Goal: Task Accomplishment & Management: Use online tool/utility

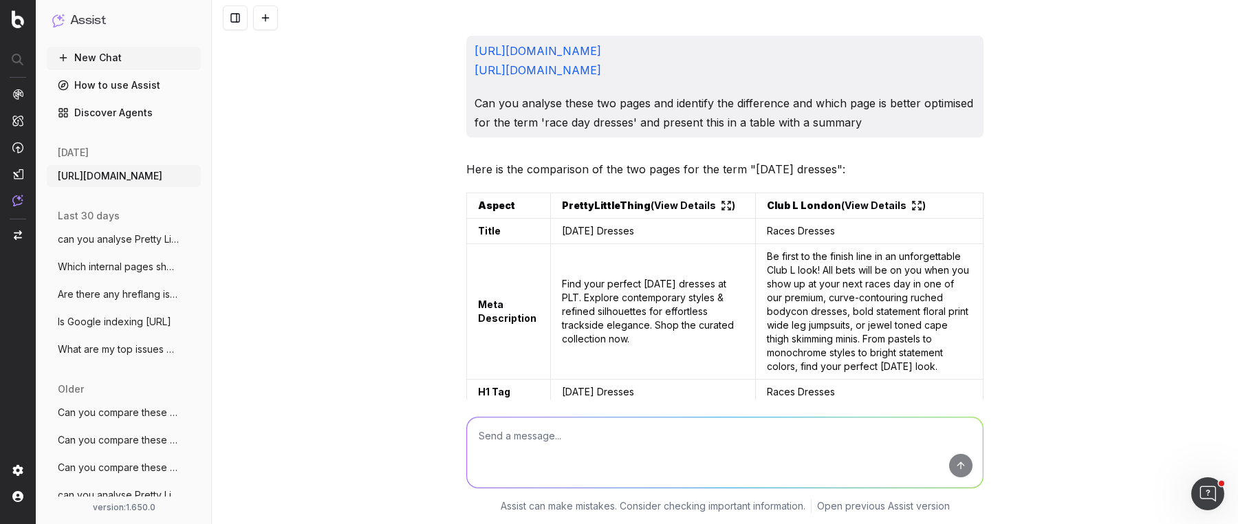
click at [1076, 224] on div "https://www.prettylittlething.com/clothing/dresses/race-day-dresses.html https:…" at bounding box center [725, 262] width 1026 height 524
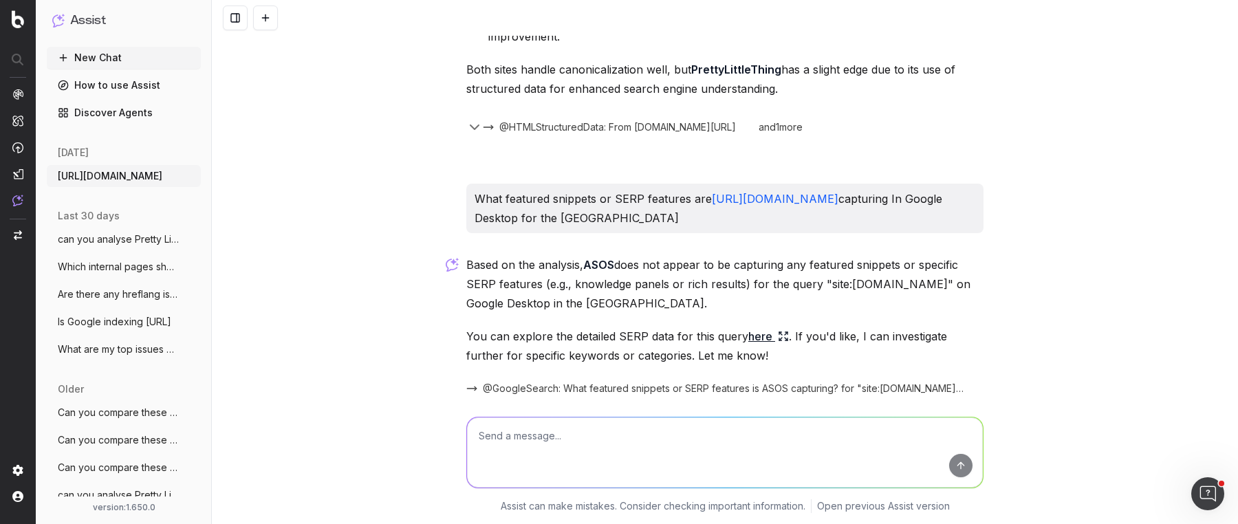
scroll to position [2339, 0]
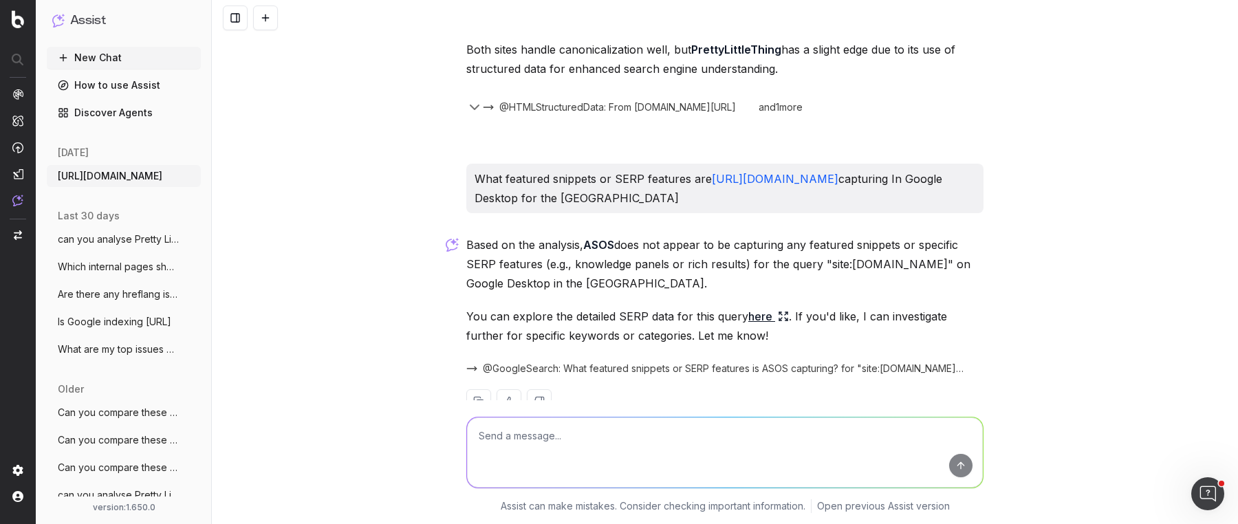
click at [113, 94] on link "How to use Assist" at bounding box center [124, 85] width 154 height 22
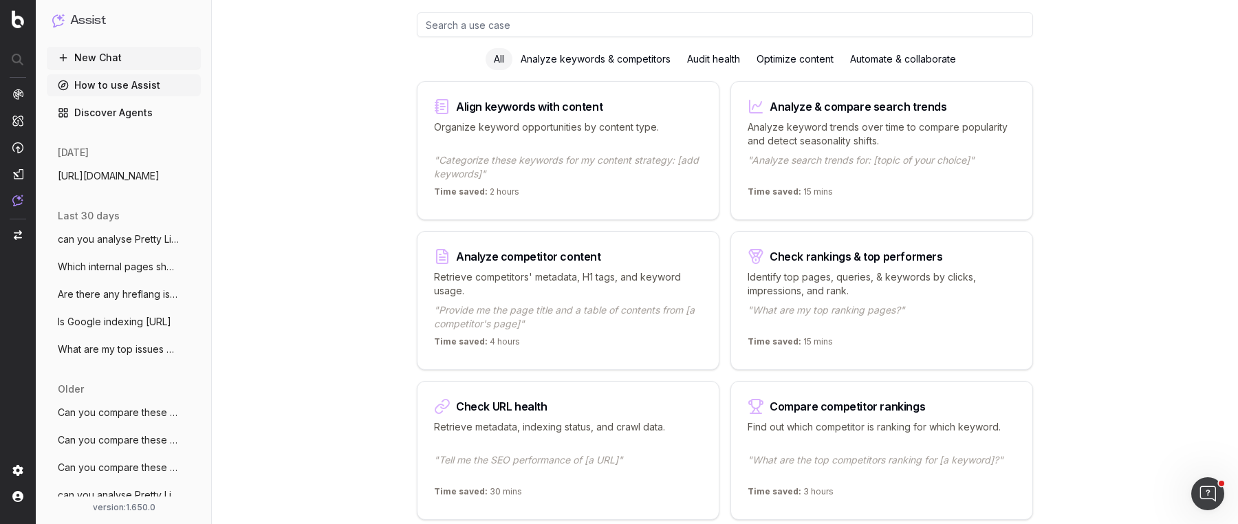
scroll to position [134, 0]
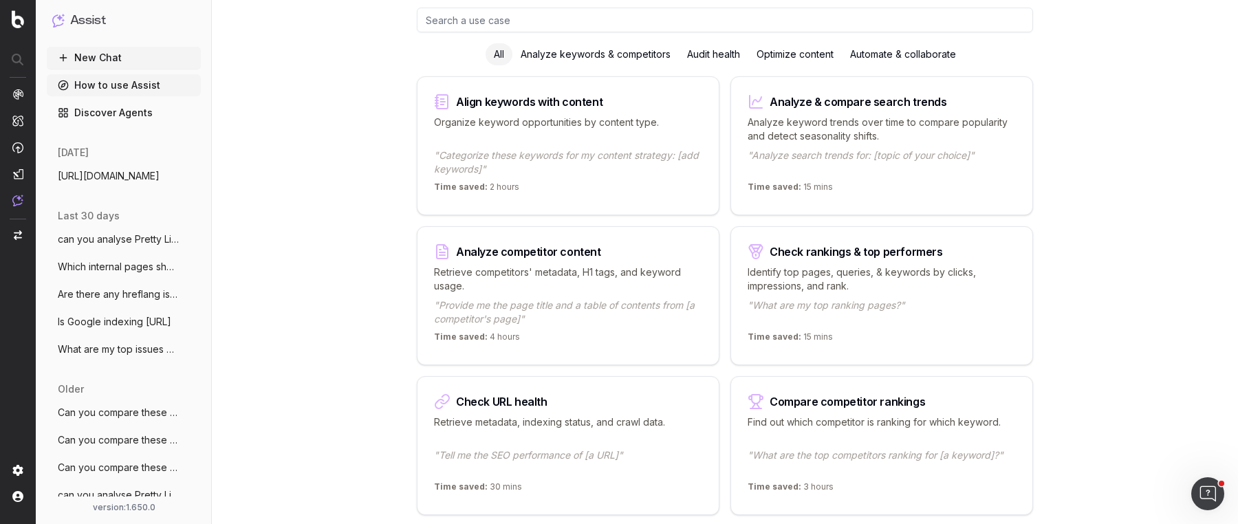
click at [558, 270] on p "Retrieve competitors' metadata, H1 tags, and keyword usage." at bounding box center [568, 279] width 268 height 28
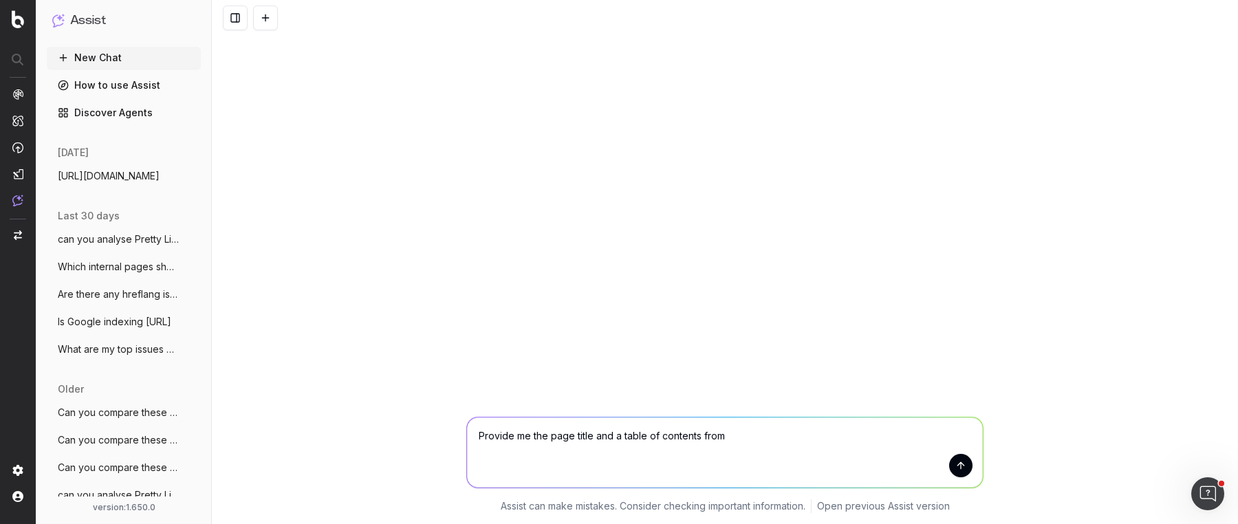
click at [158, 84] on link "How to use Assist" at bounding box center [124, 85] width 154 height 22
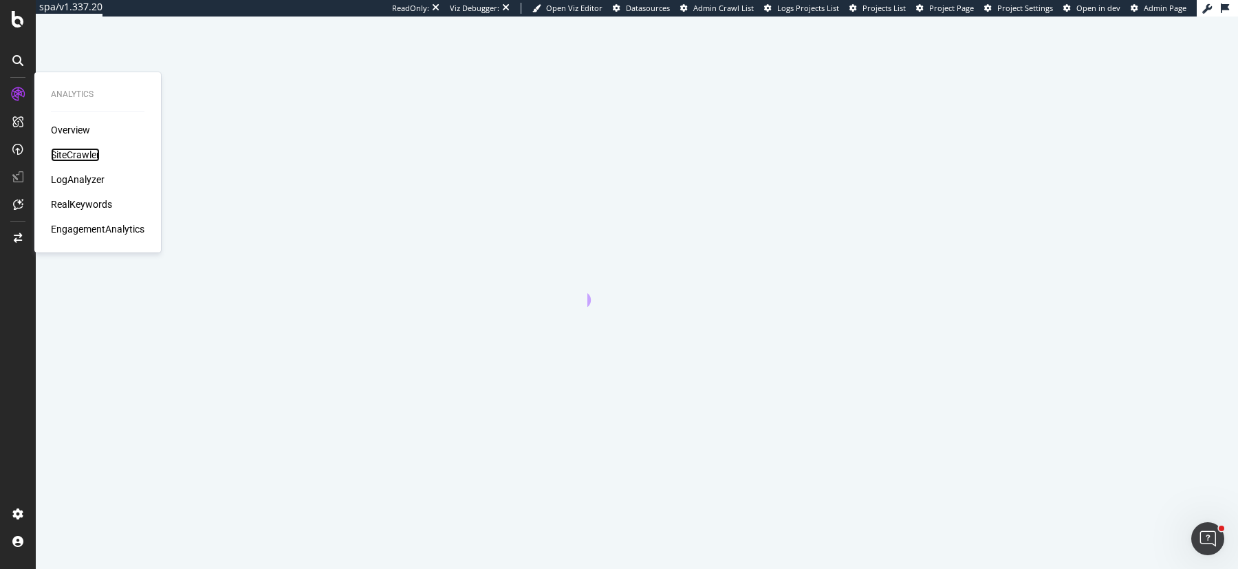
click at [80, 158] on div "SiteCrawler" at bounding box center [75, 155] width 49 height 14
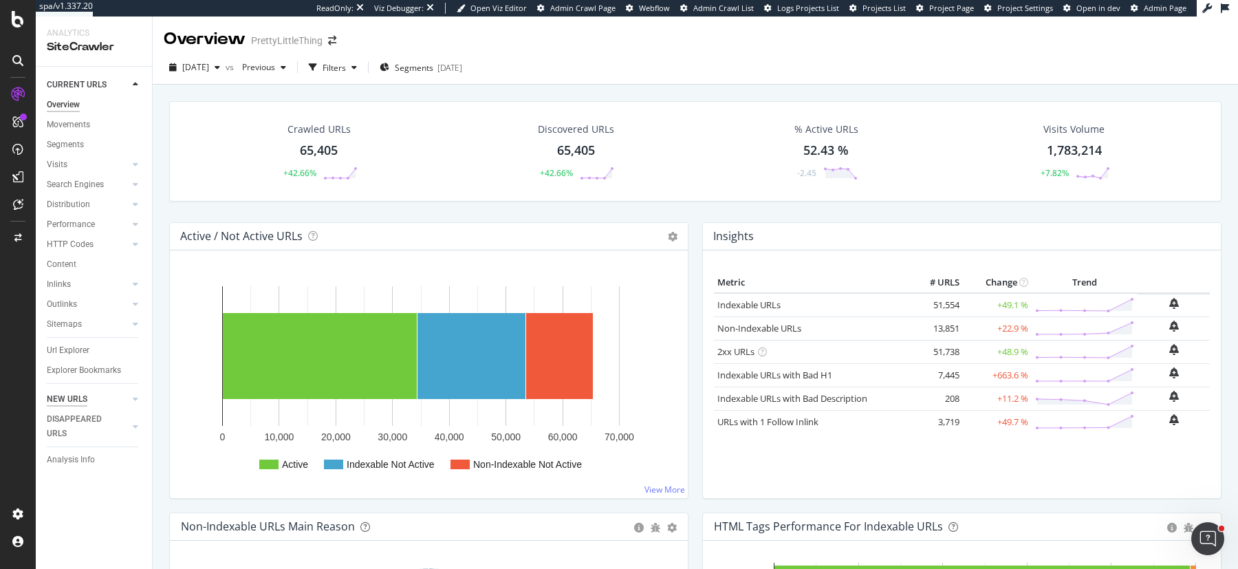
click at [61, 396] on div "NEW URLS" at bounding box center [67, 399] width 41 height 14
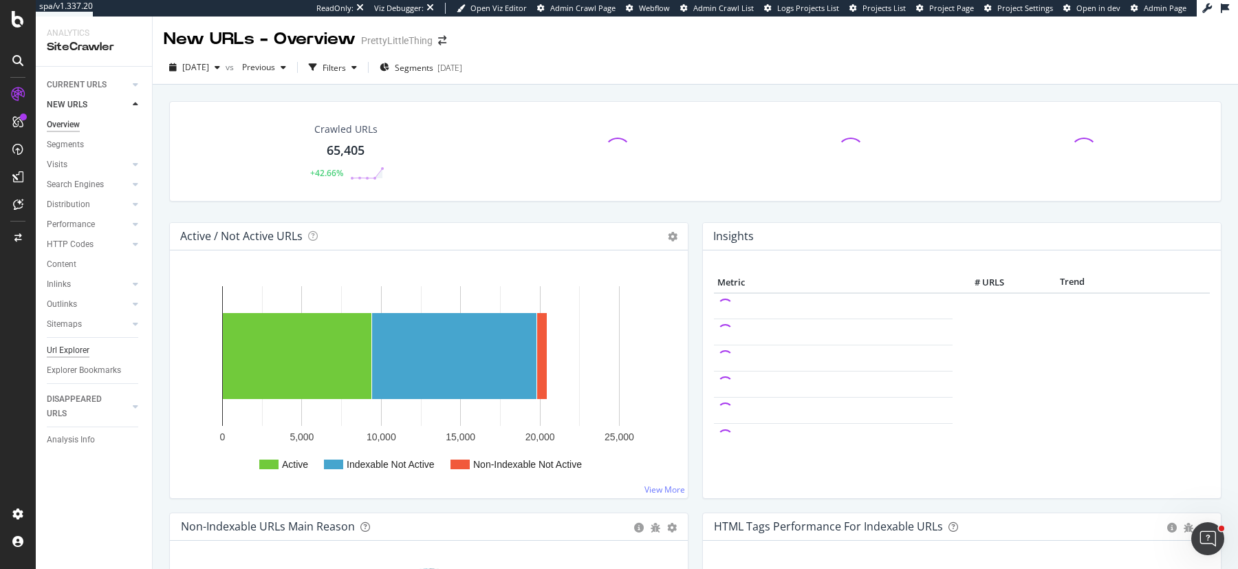
click at [76, 349] on div "Url Explorer" at bounding box center [68, 350] width 43 height 14
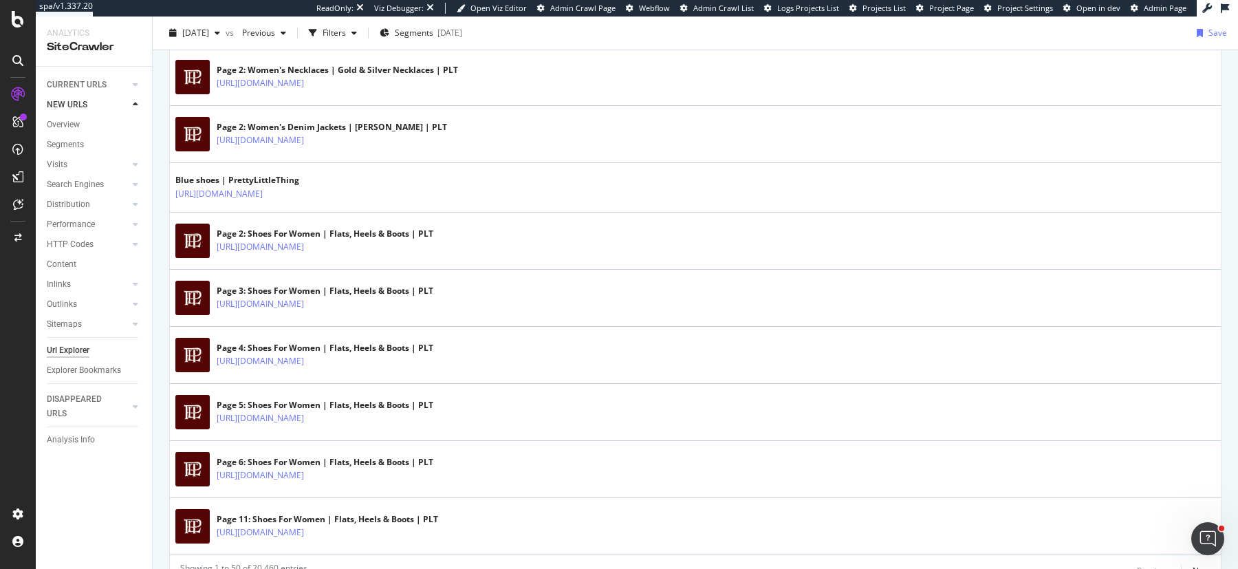
scroll to position [2704, 0]
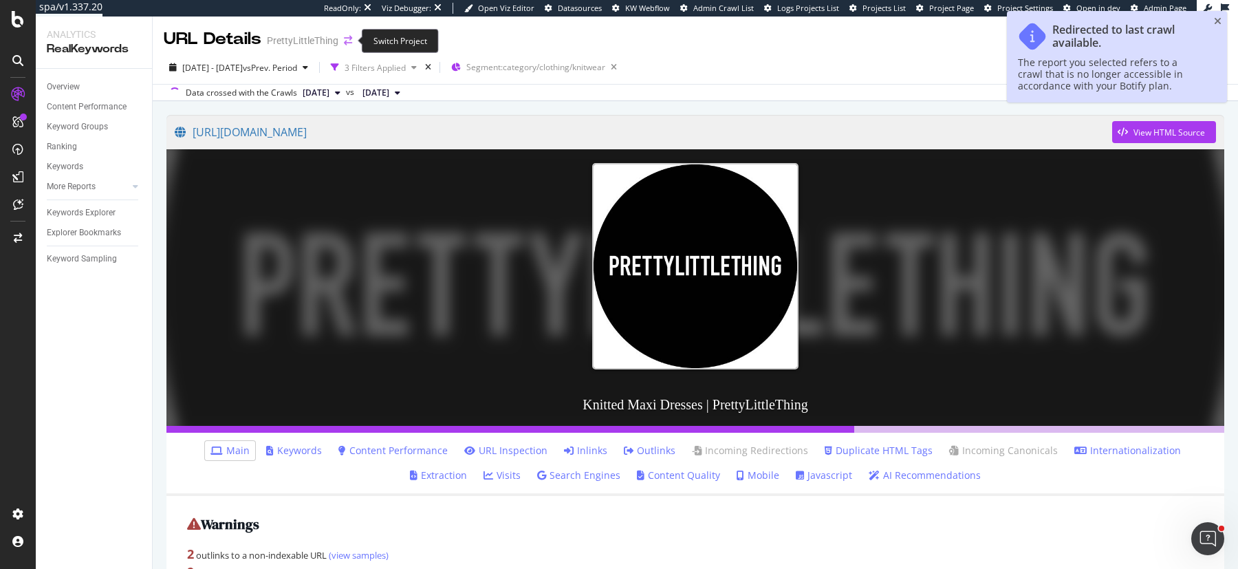
click at [349, 42] on icon "arrow-right-arrow-left" at bounding box center [348, 41] width 8 height 10
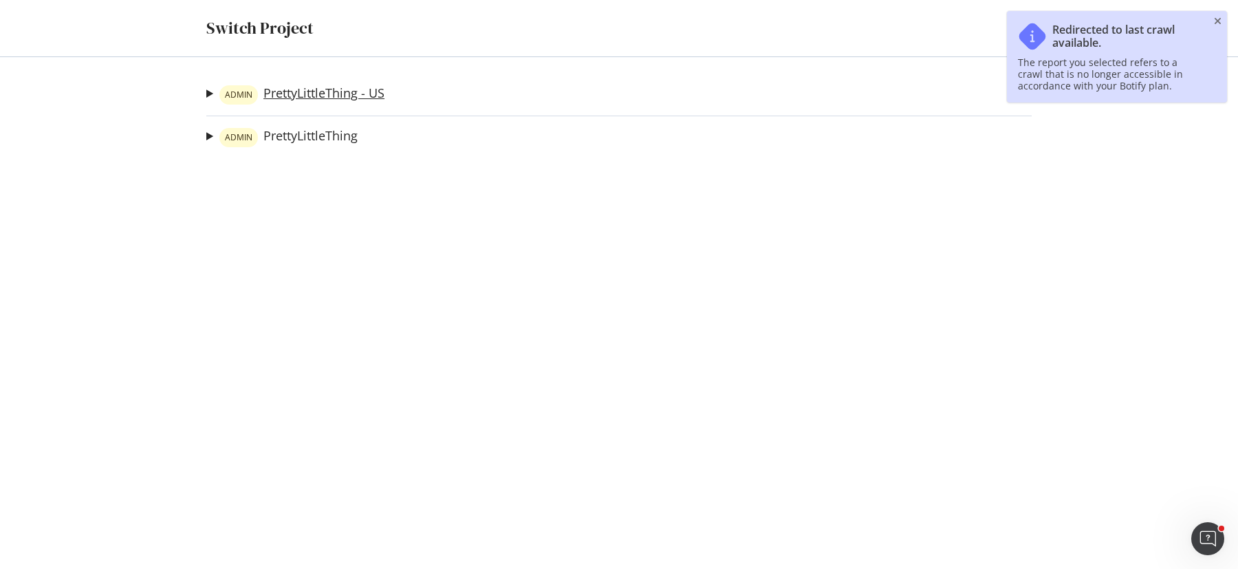
click at [329, 98] on link "ADMIN PrettyLittleThing - US" at bounding box center [301, 94] width 165 height 19
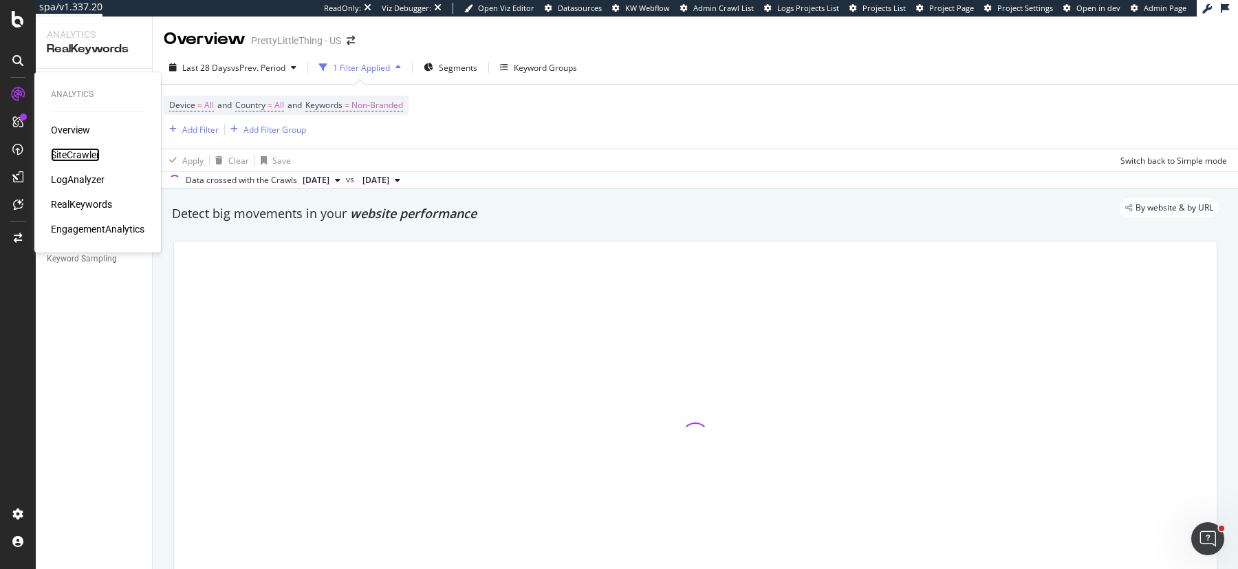
click at [82, 151] on div "SiteCrawler" at bounding box center [75, 155] width 49 height 14
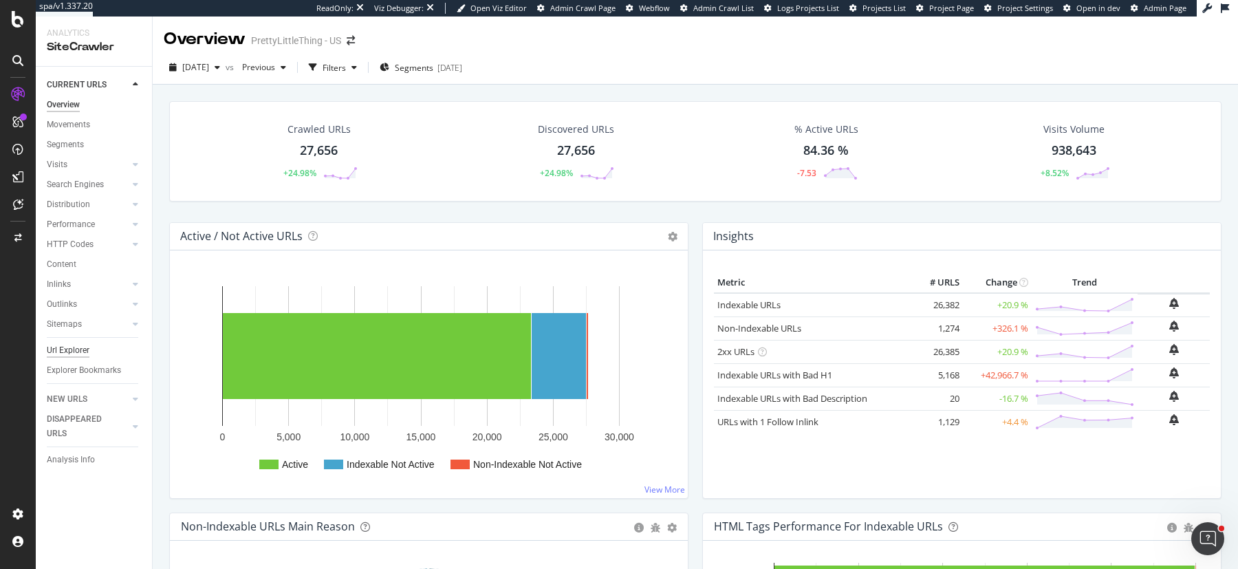
click at [61, 347] on div "Url Explorer" at bounding box center [68, 350] width 43 height 14
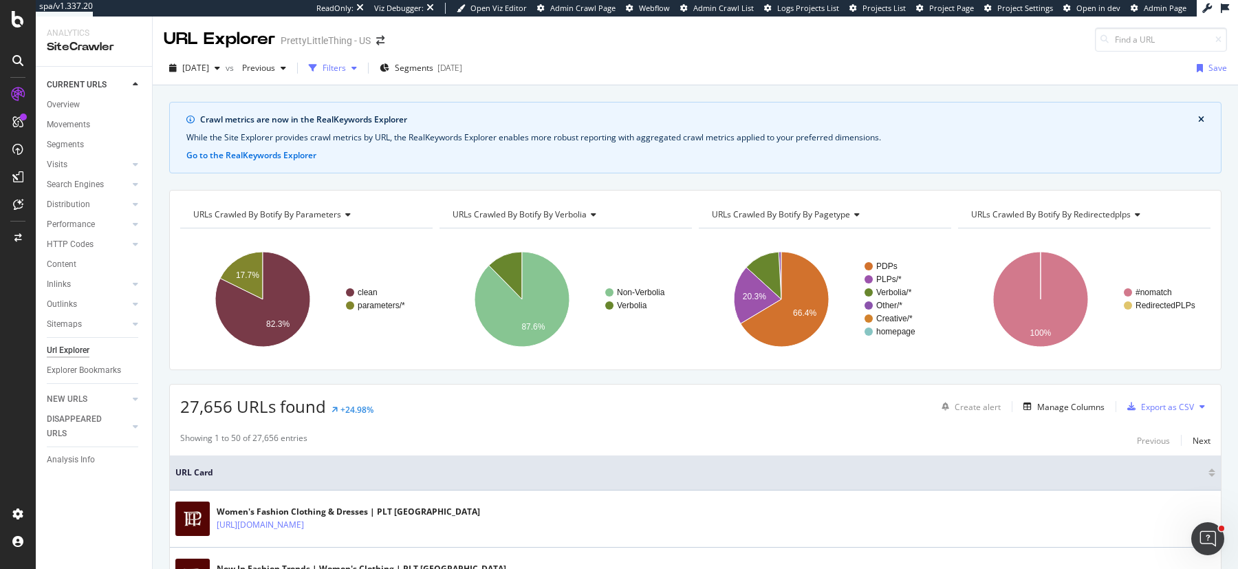
click at [346, 68] on div "Filters" at bounding box center [334, 68] width 23 height 12
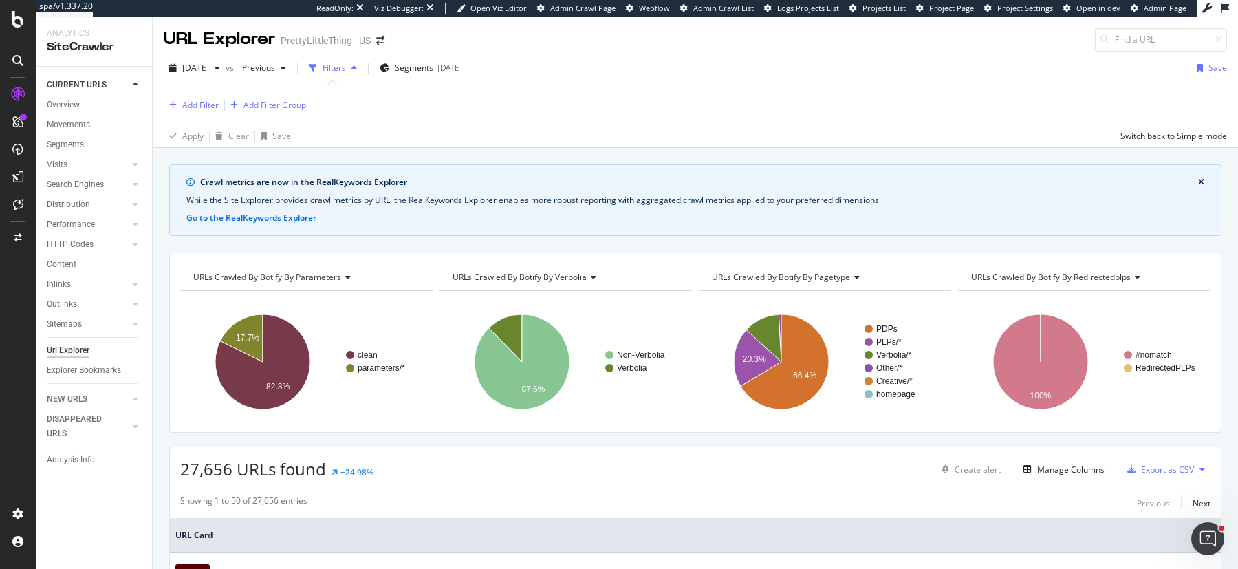
click at [208, 106] on div "Add Filter" at bounding box center [200, 105] width 36 height 12
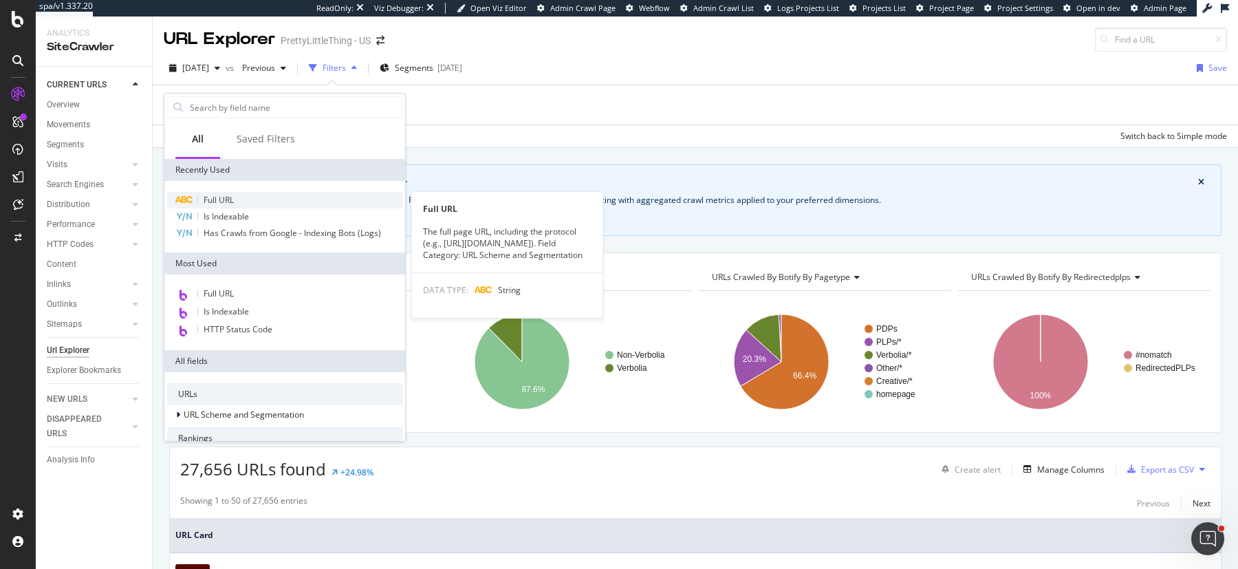
click at [222, 192] on div "Full URL" at bounding box center [284, 200] width 235 height 17
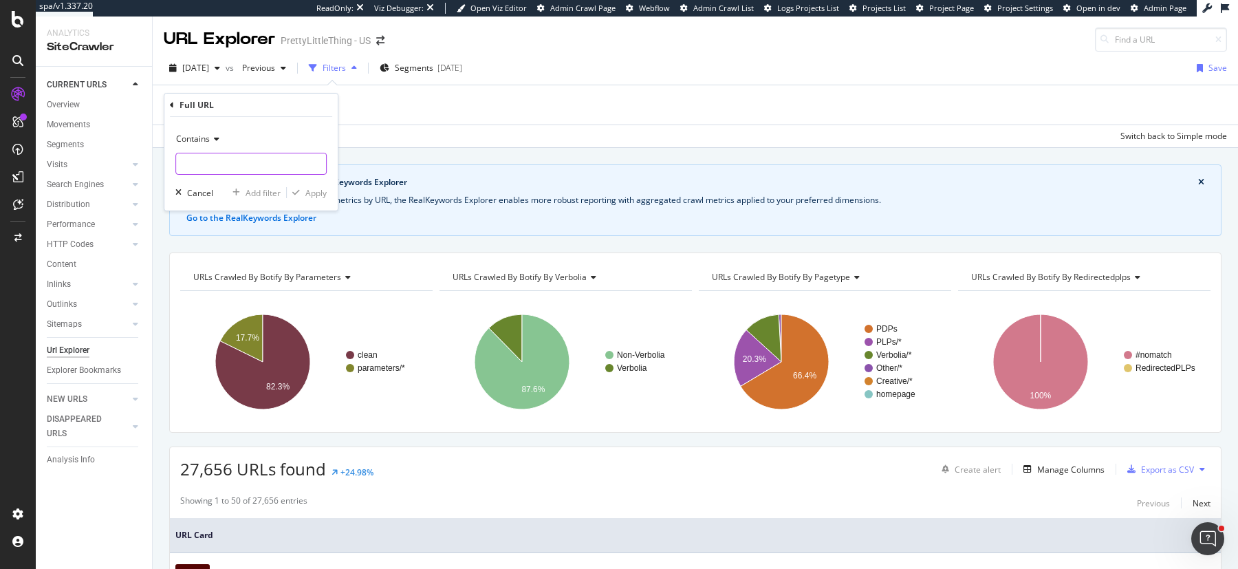
click at [221, 164] on input "text" at bounding box center [251, 164] width 150 height 22
type input "?page"
click at [307, 190] on div "Apply" at bounding box center [315, 193] width 21 height 12
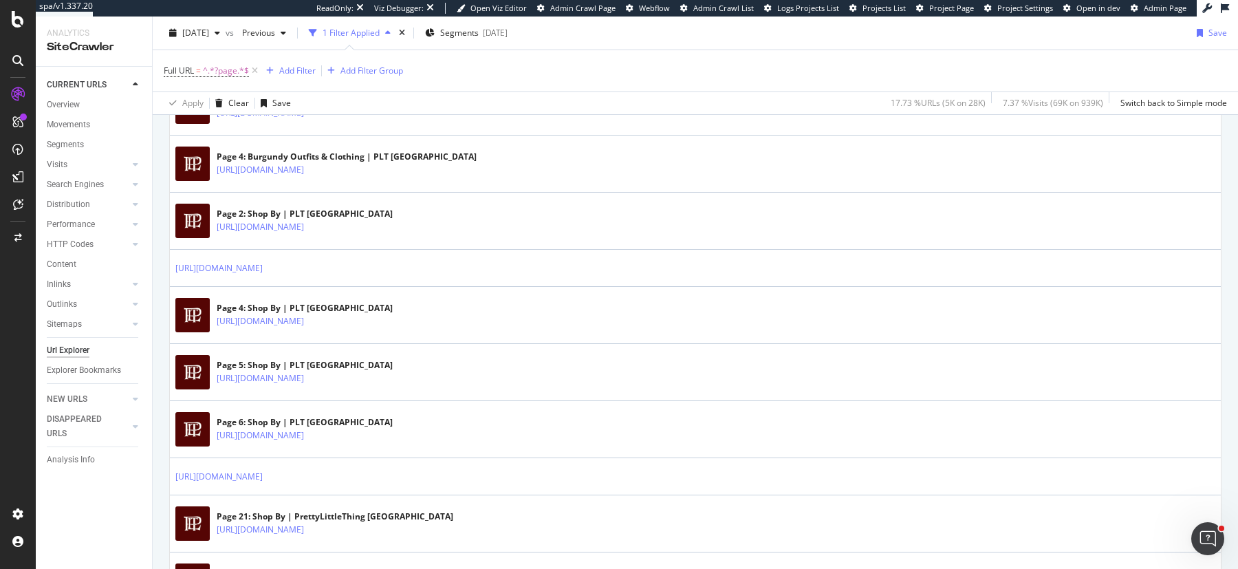
scroll to position [2803, 0]
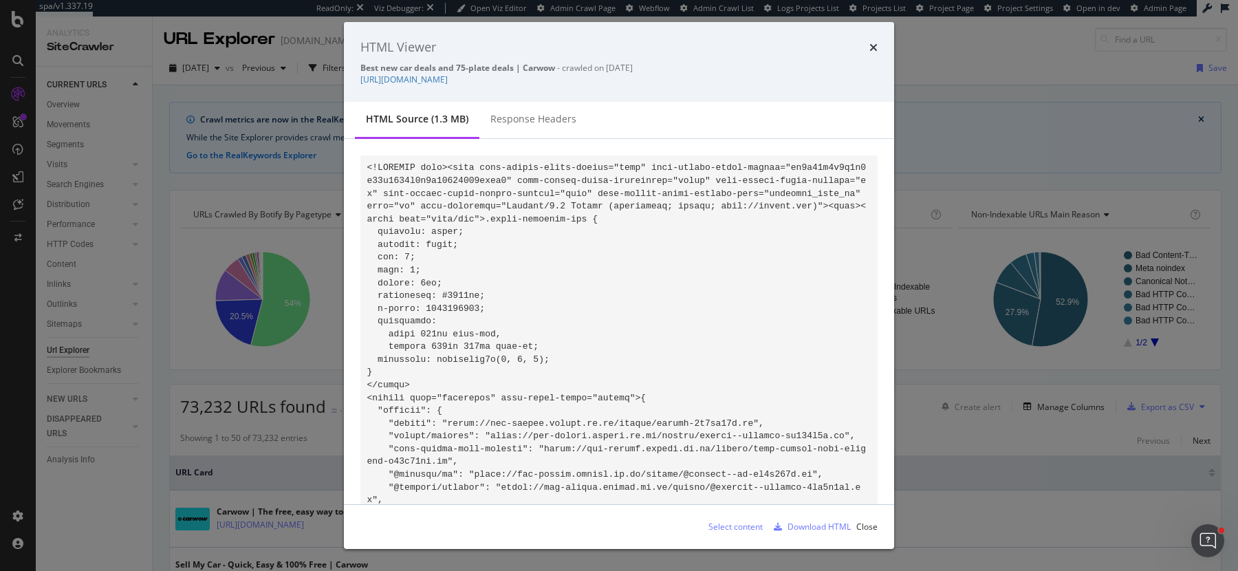
scroll to position [96259, 0]
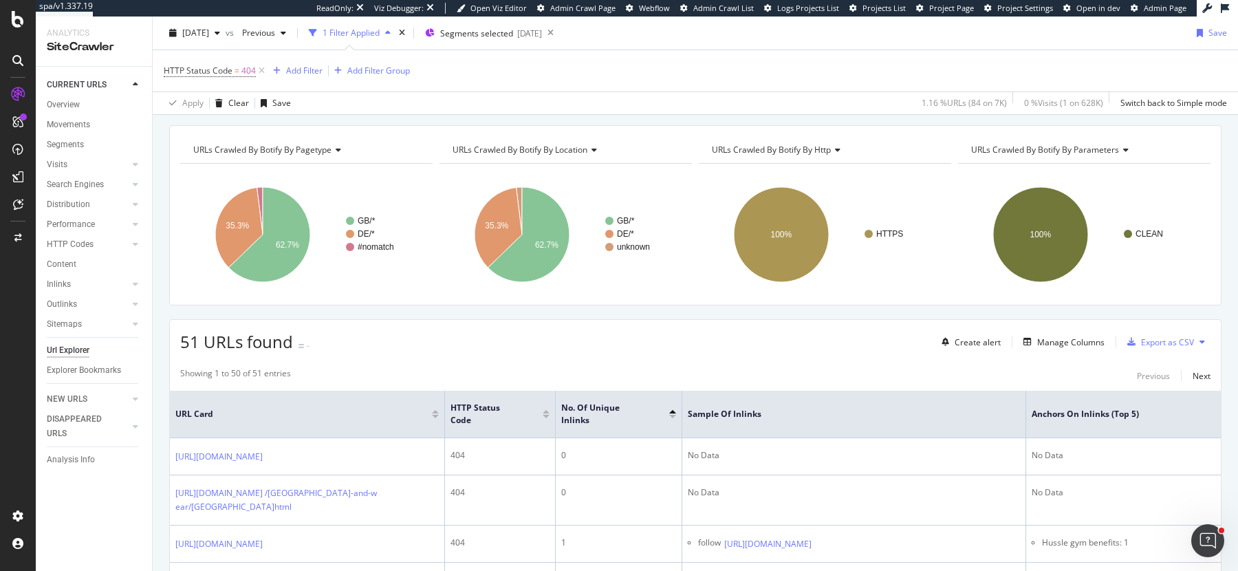
click at [677, 64] on div "HTTP Status Code = 404 Add Filter Add Filter Group" at bounding box center [695, 70] width 1063 height 41
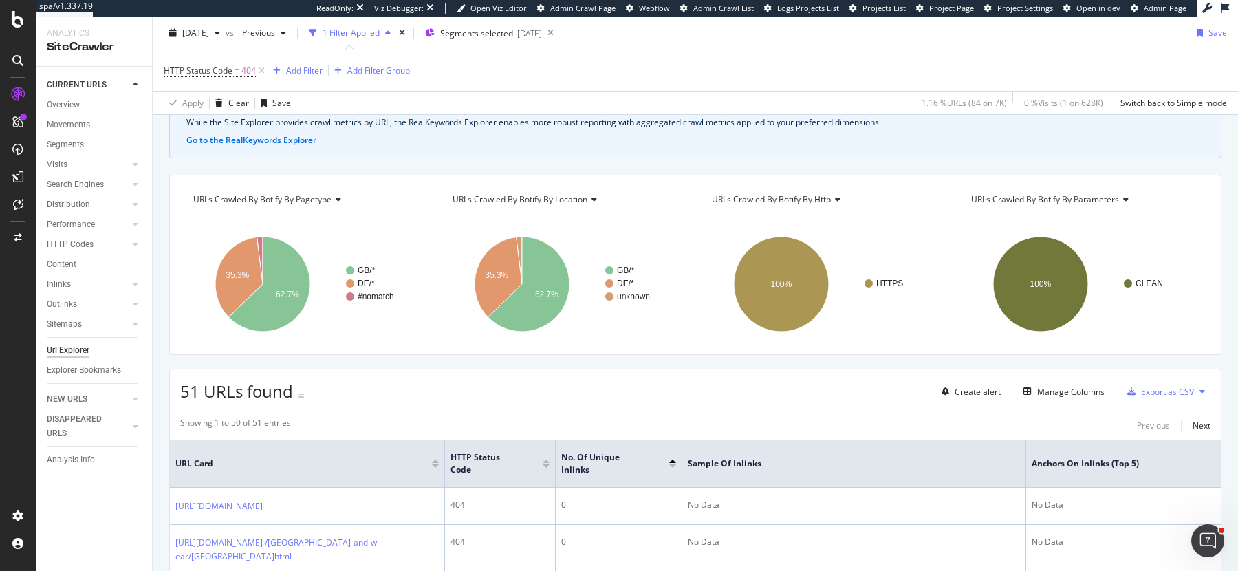
scroll to position [35, 0]
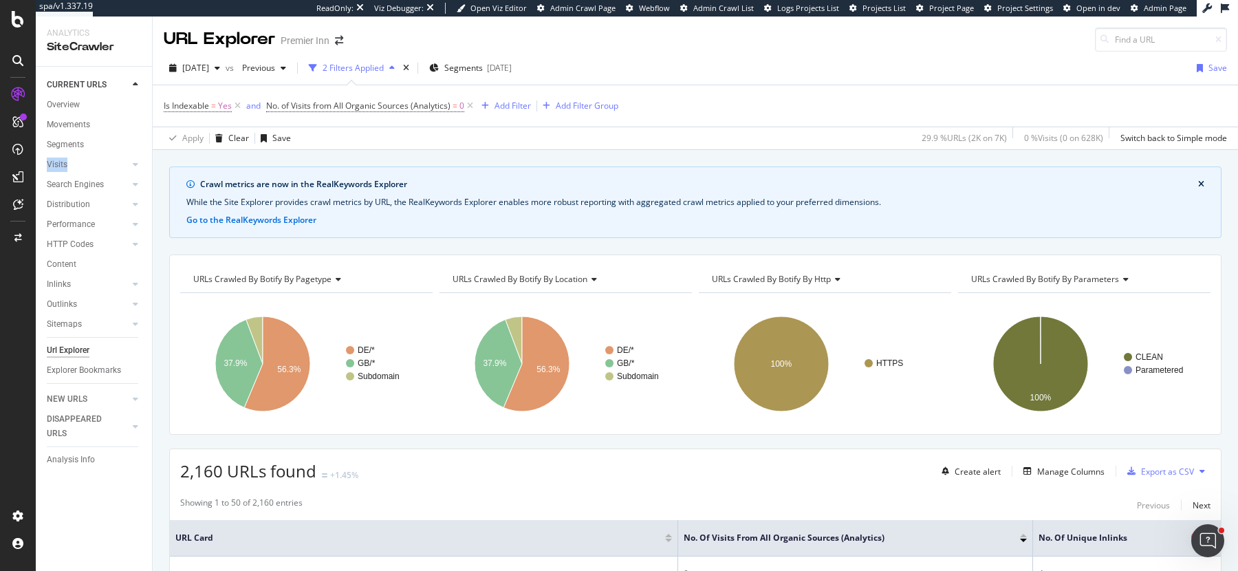
scroll to position [114, 0]
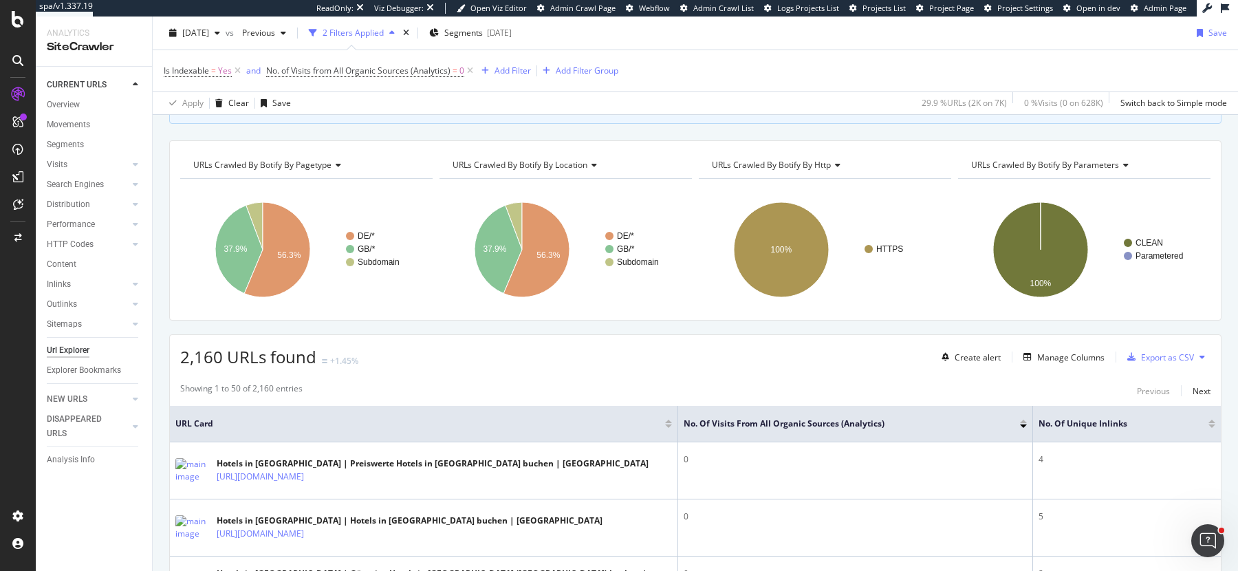
click at [1212, 420] on div at bounding box center [1211, 421] width 7 height 3
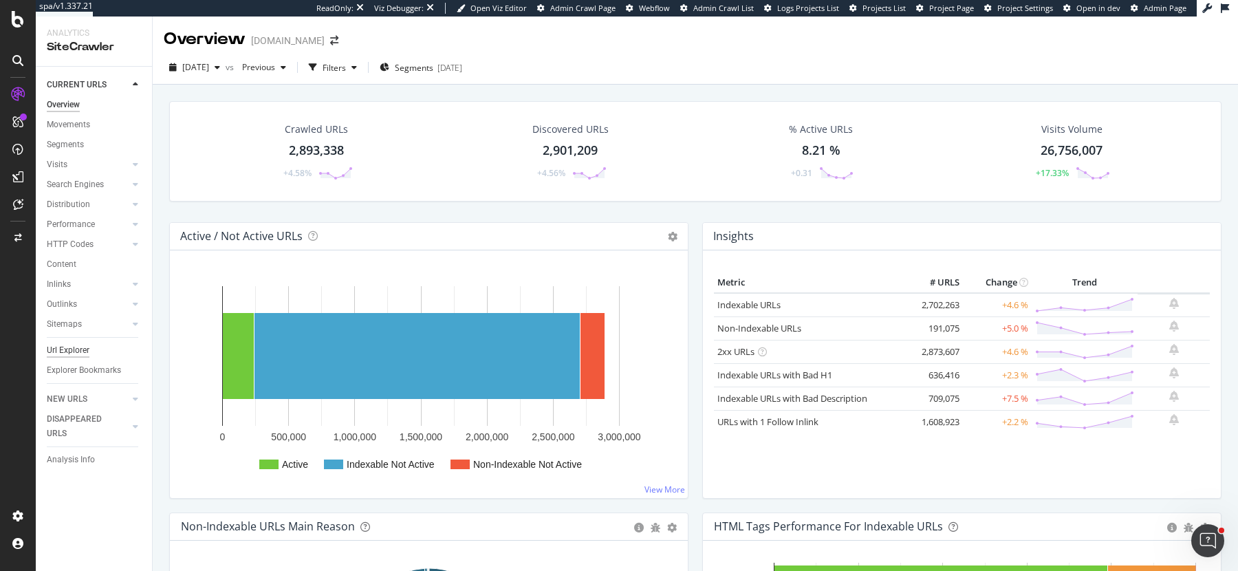
click at [68, 357] on div "Url Explorer" at bounding box center [68, 350] width 43 height 14
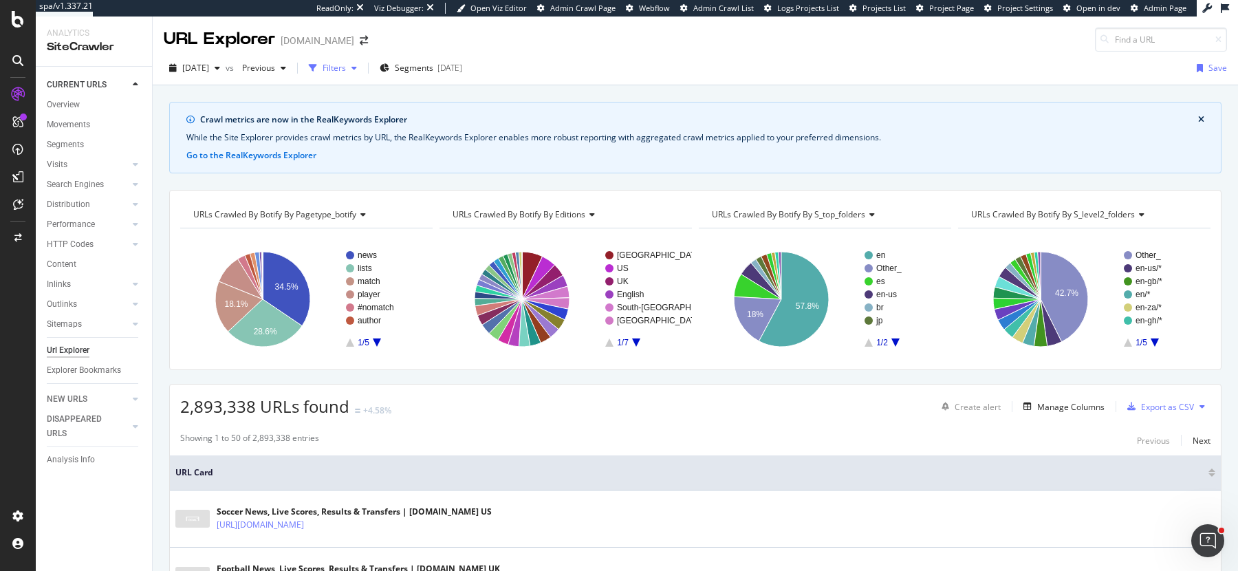
click at [346, 66] on div "Filters" at bounding box center [334, 68] width 23 height 12
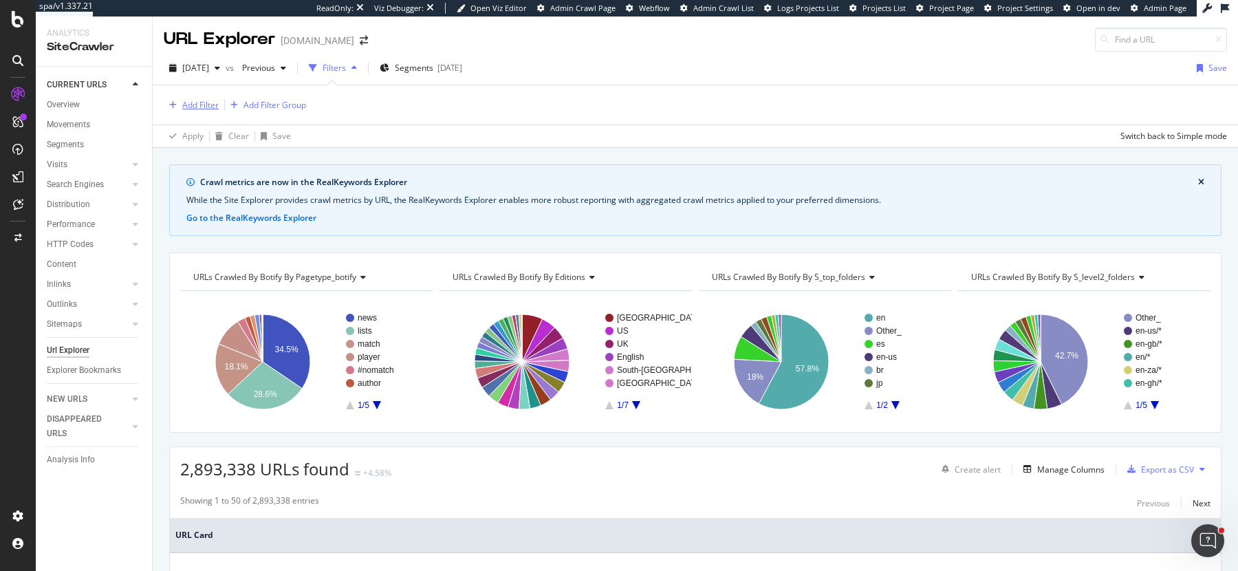
click at [208, 107] on div "Add Filter" at bounding box center [200, 105] width 36 height 12
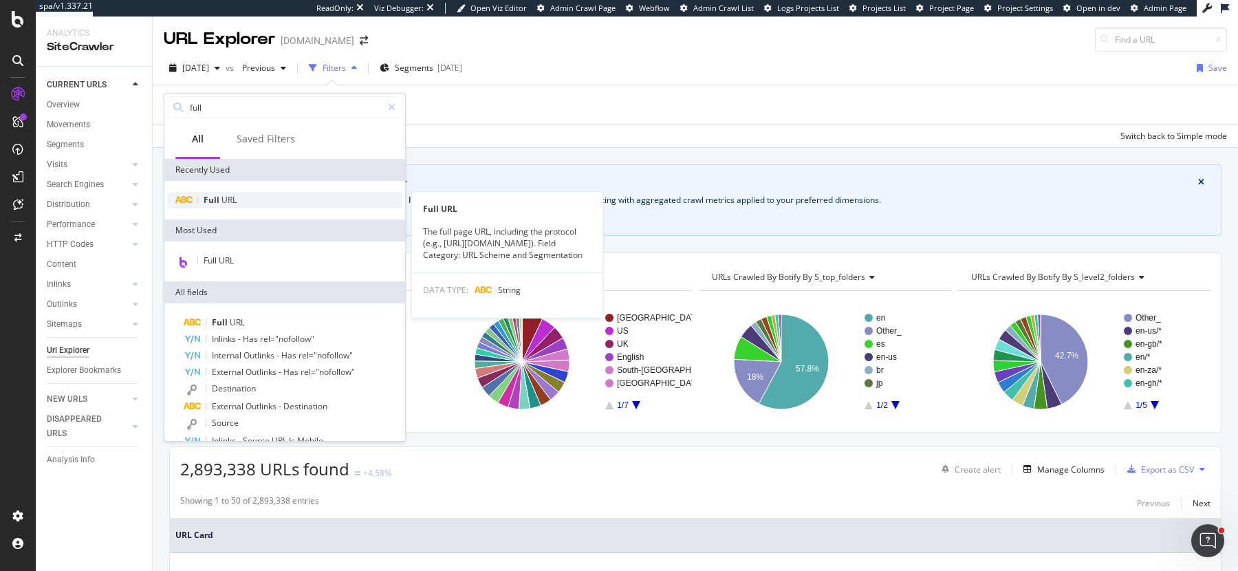
type input "full"
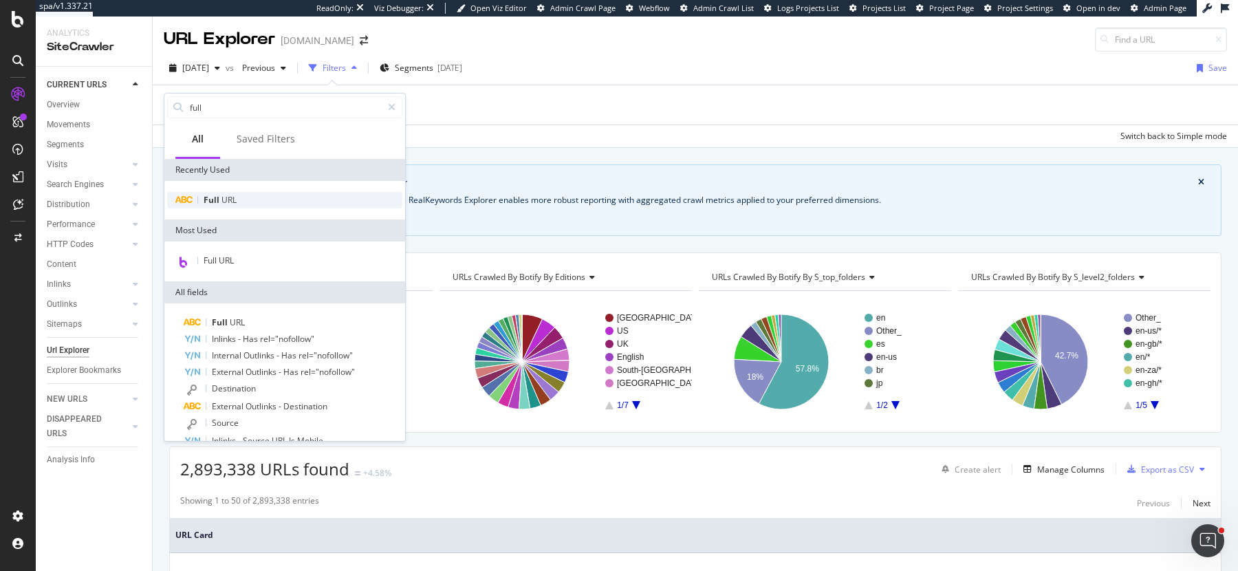
click at [219, 206] on div "Full URL" at bounding box center [284, 200] width 235 height 17
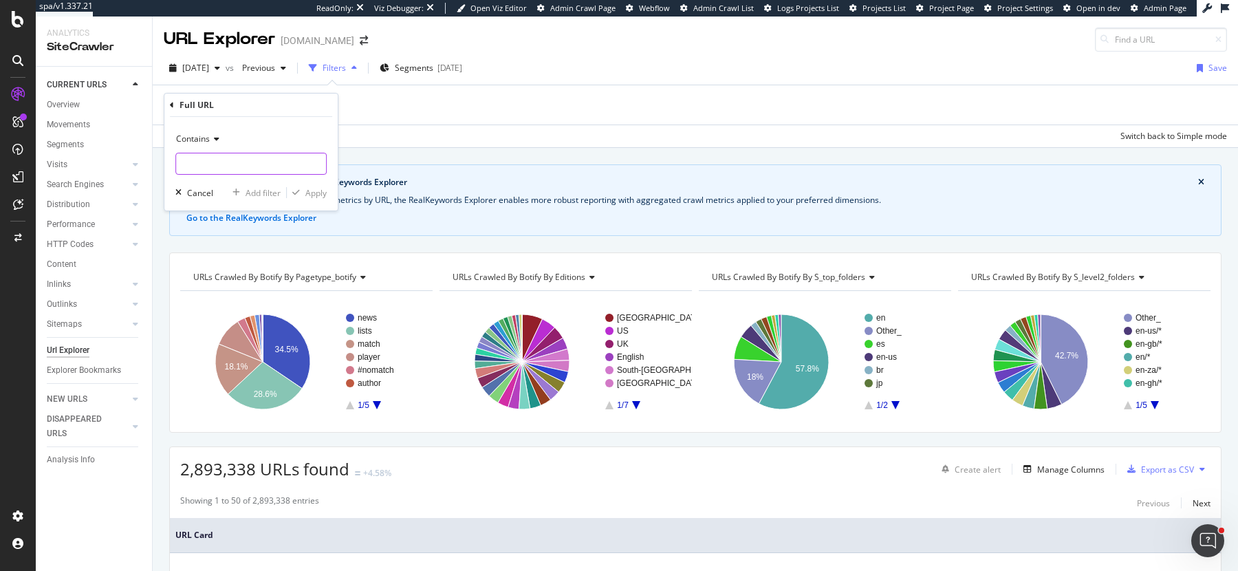
click at [214, 162] on input "text" at bounding box center [251, 164] width 150 height 22
paste input "[URL][DOMAIN_NAME]"
type input "[URL][DOMAIN_NAME]"
click at [318, 192] on div "Apply" at bounding box center [315, 193] width 21 height 12
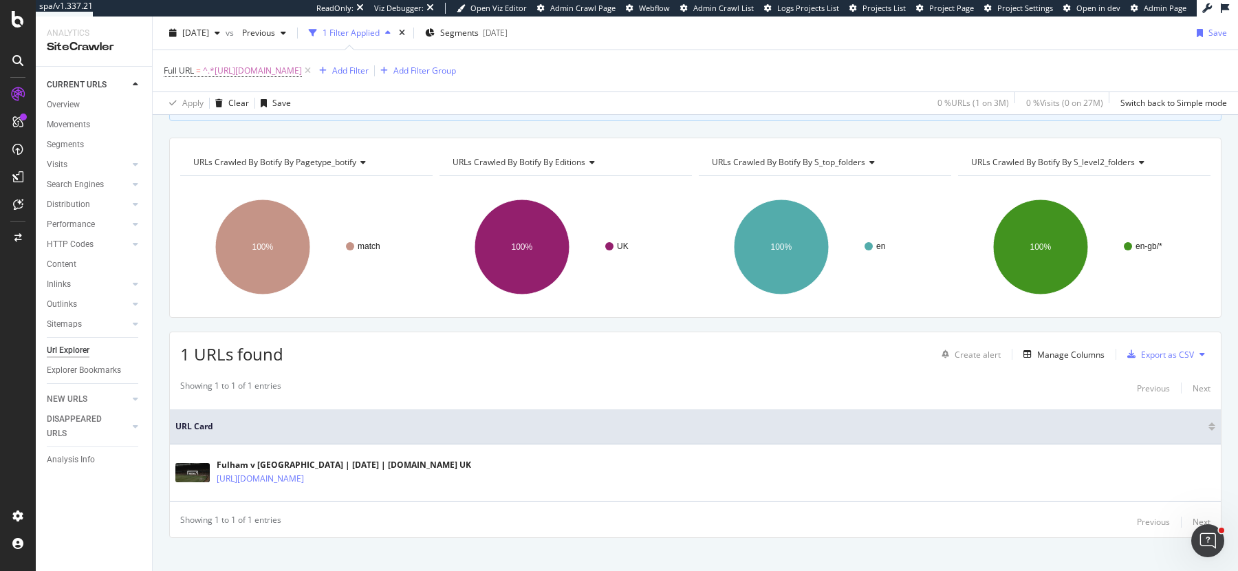
scroll to position [129, 0]
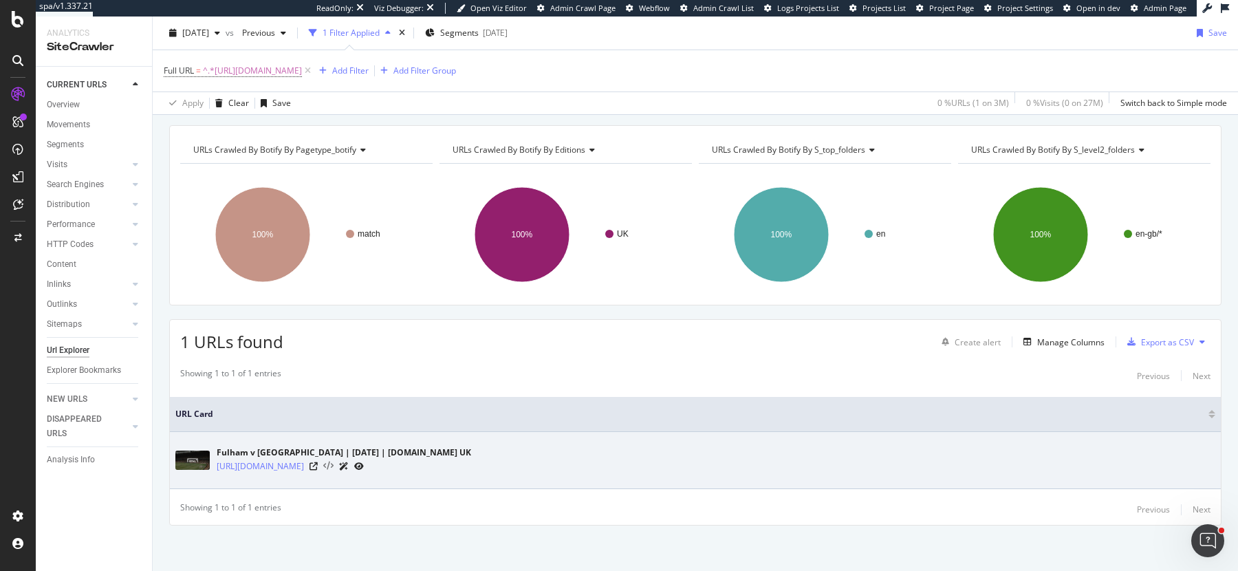
click at [334, 464] on icon at bounding box center [328, 467] width 10 height 10
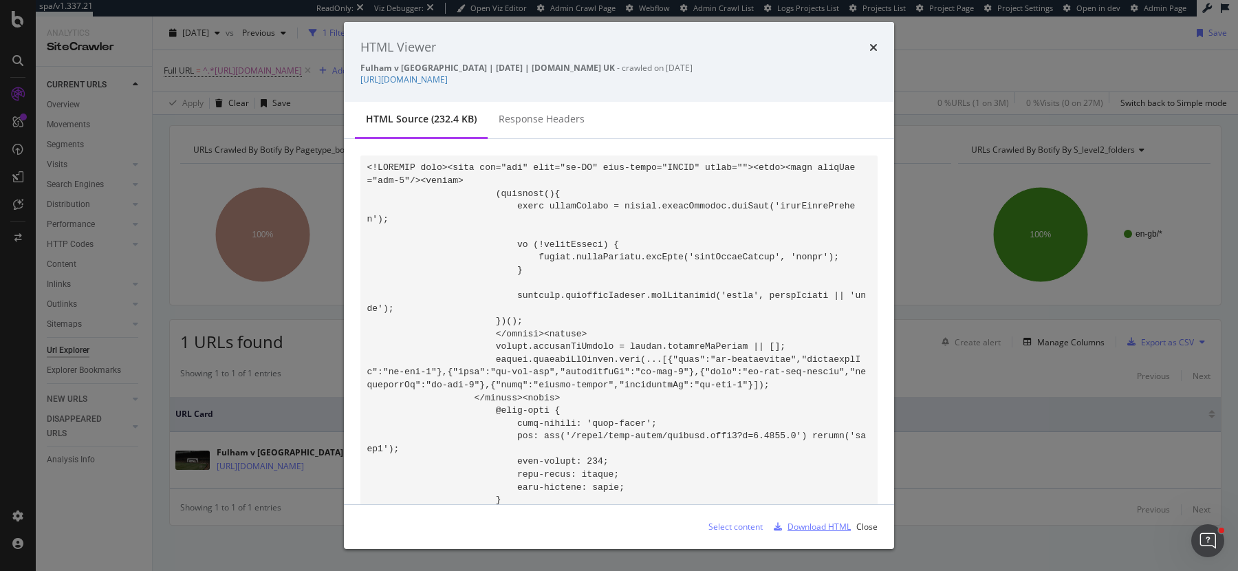
click at [793, 526] on div "Download HTML" at bounding box center [819, 527] width 63 height 12
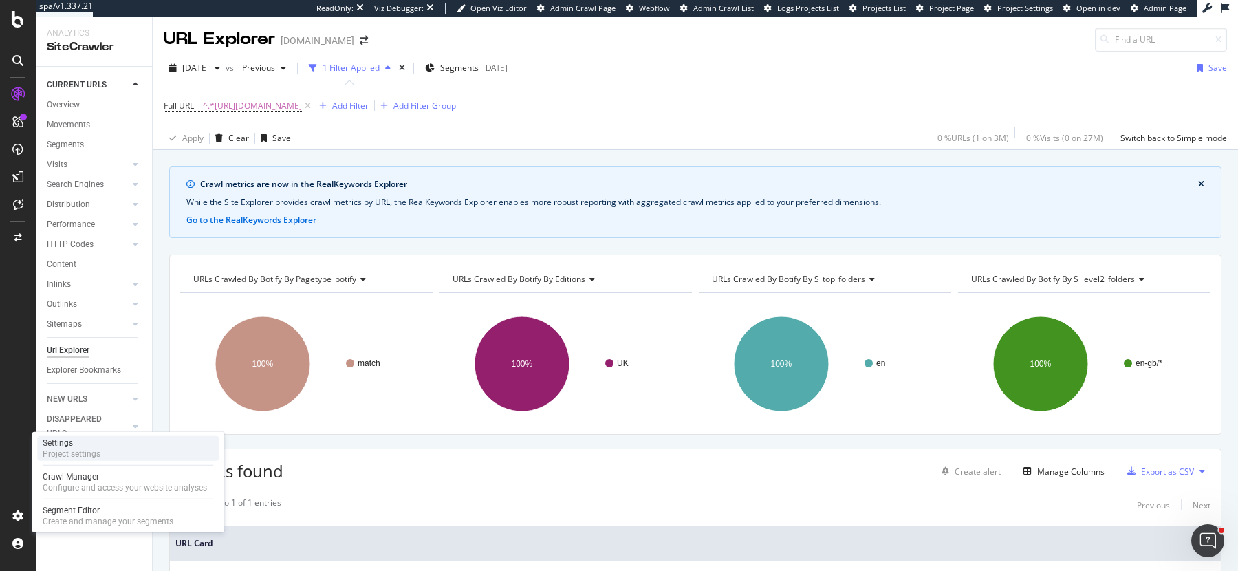
click at [94, 451] on div "Project settings" at bounding box center [72, 453] width 58 height 11
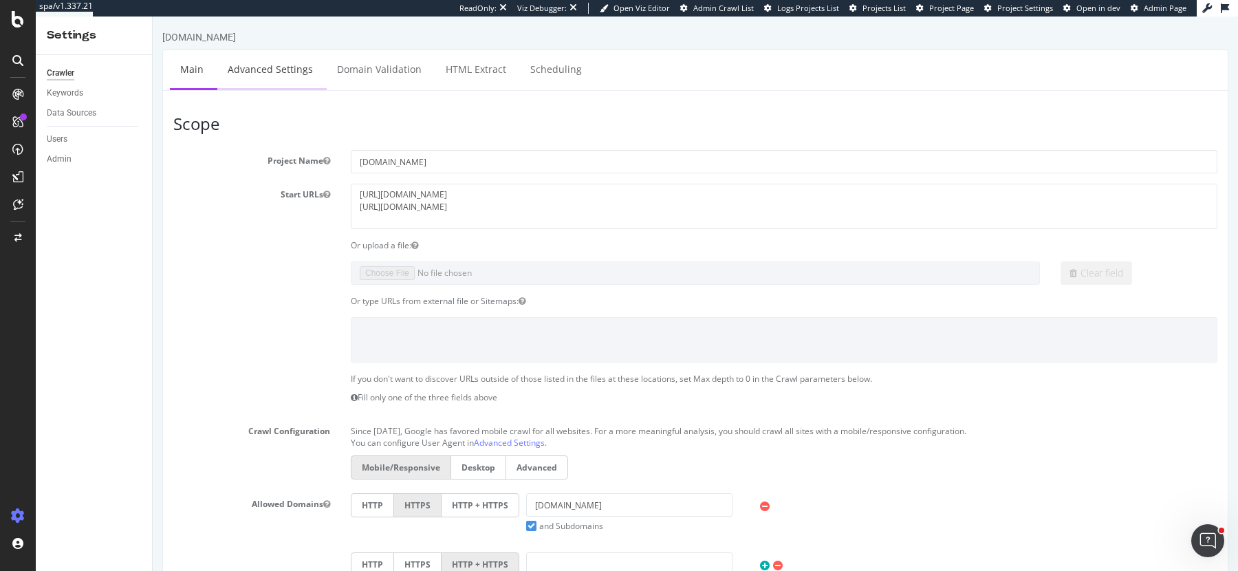
click at [272, 79] on link "Advanced Settings" at bounding box center [270, 69] width 106 height 38
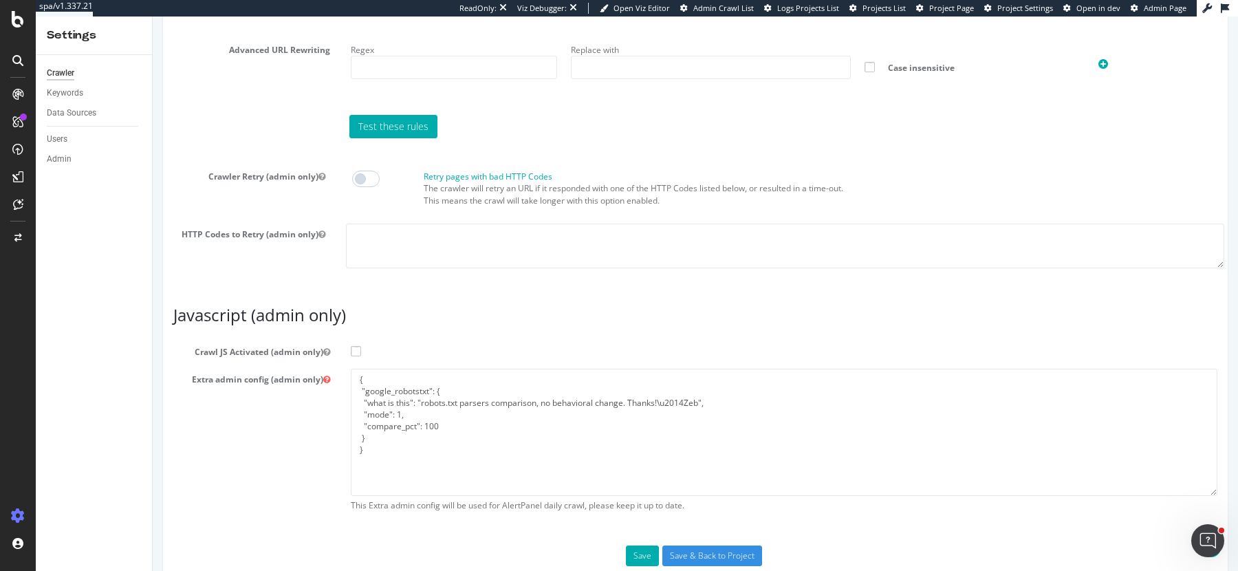
scroll to position [1097, 0]
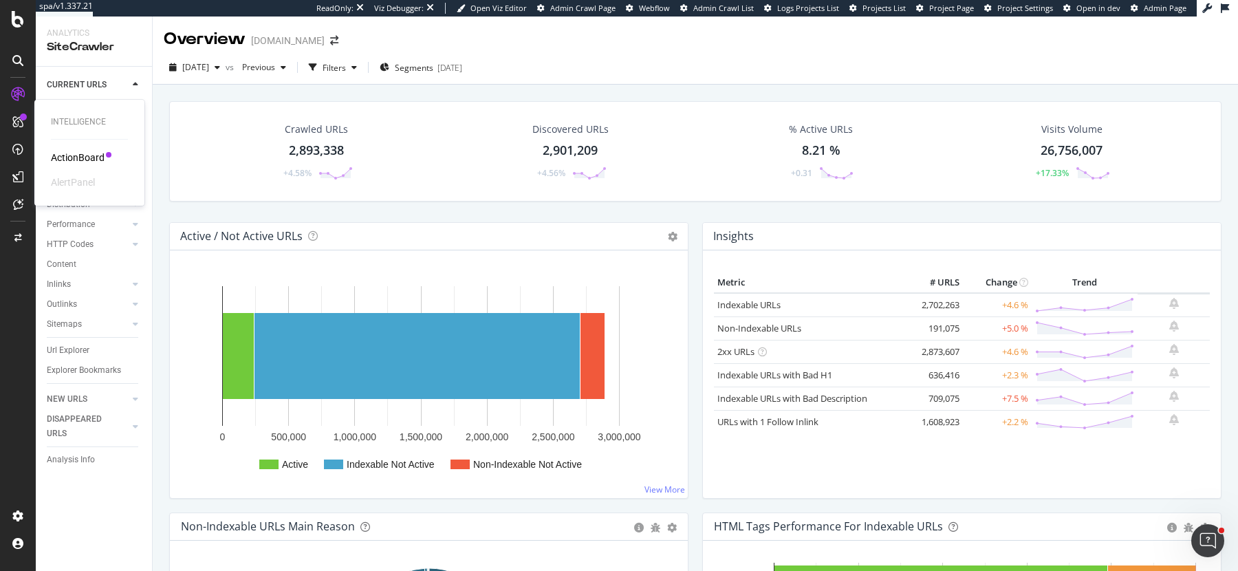
click at [72, 161] on div "ActionBoard" at bounding box center [78, 158] width 54 height 14
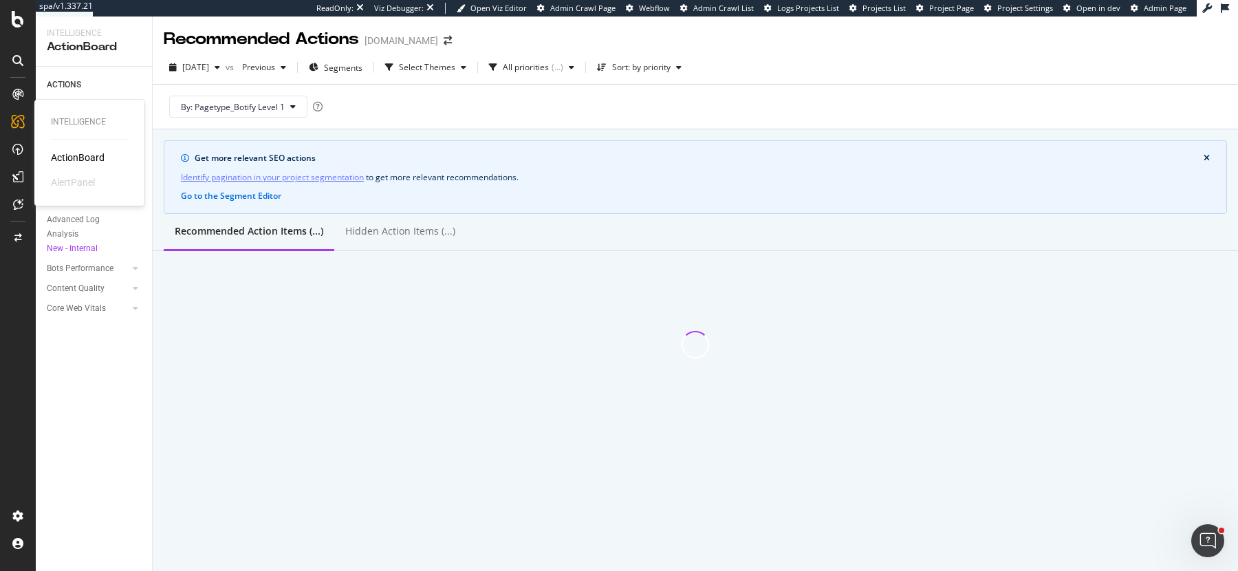
click at [66, 185] on div "AlertPanel" at bounding box center [73, 182] width 44 height 14
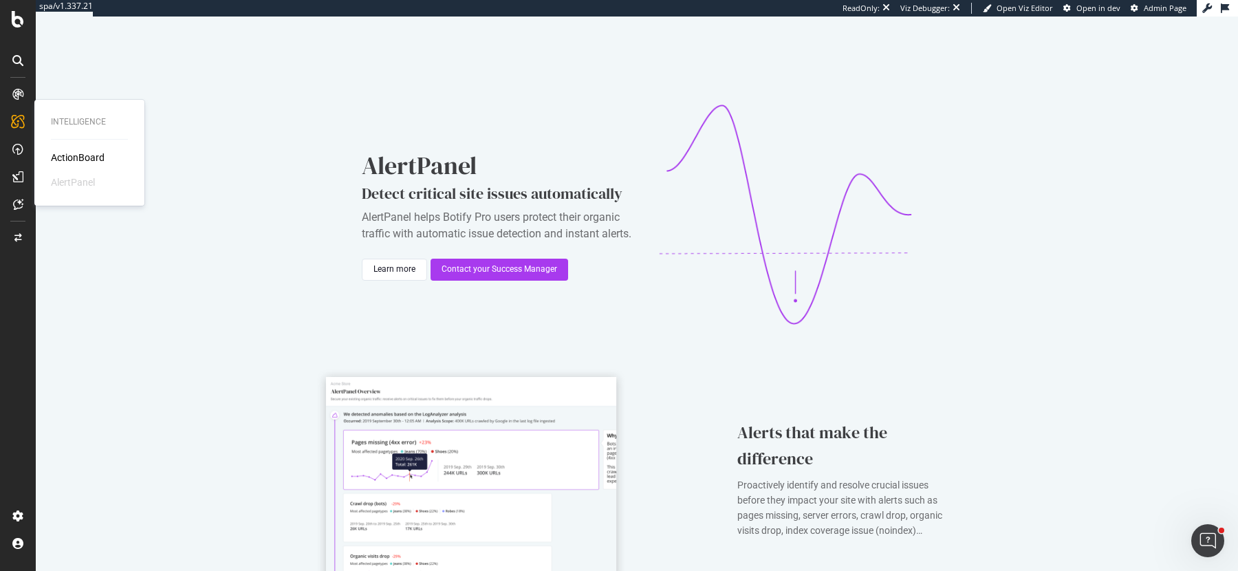
click at [77, 161] on div "ActionBoard" at bounding box center [78, 158] width 54 height 14
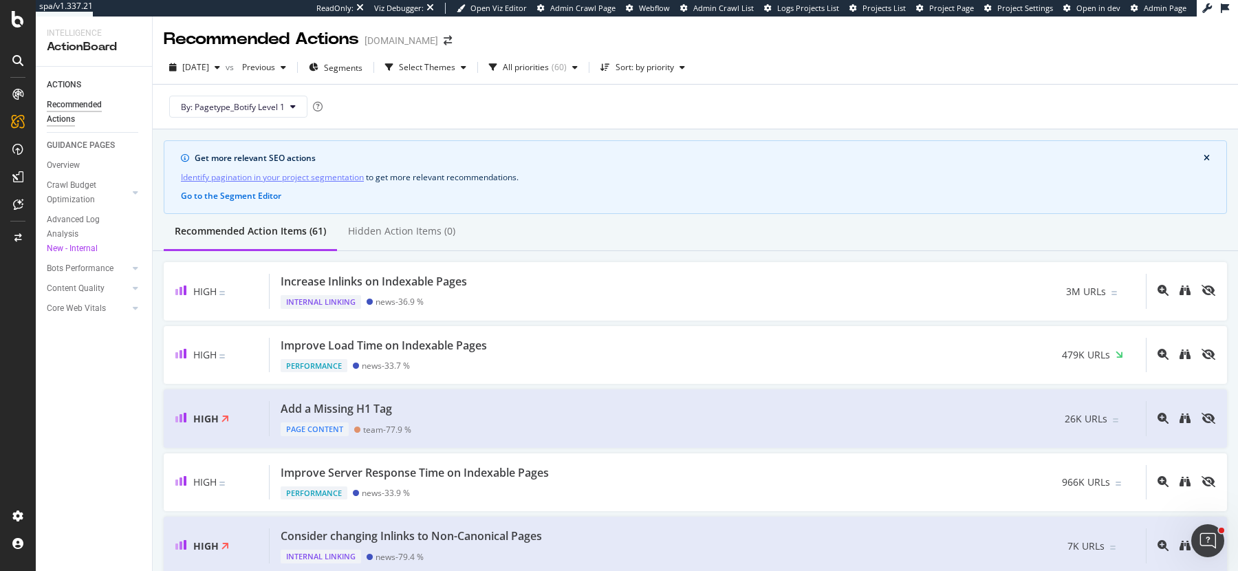
scroll to position [72, 0]
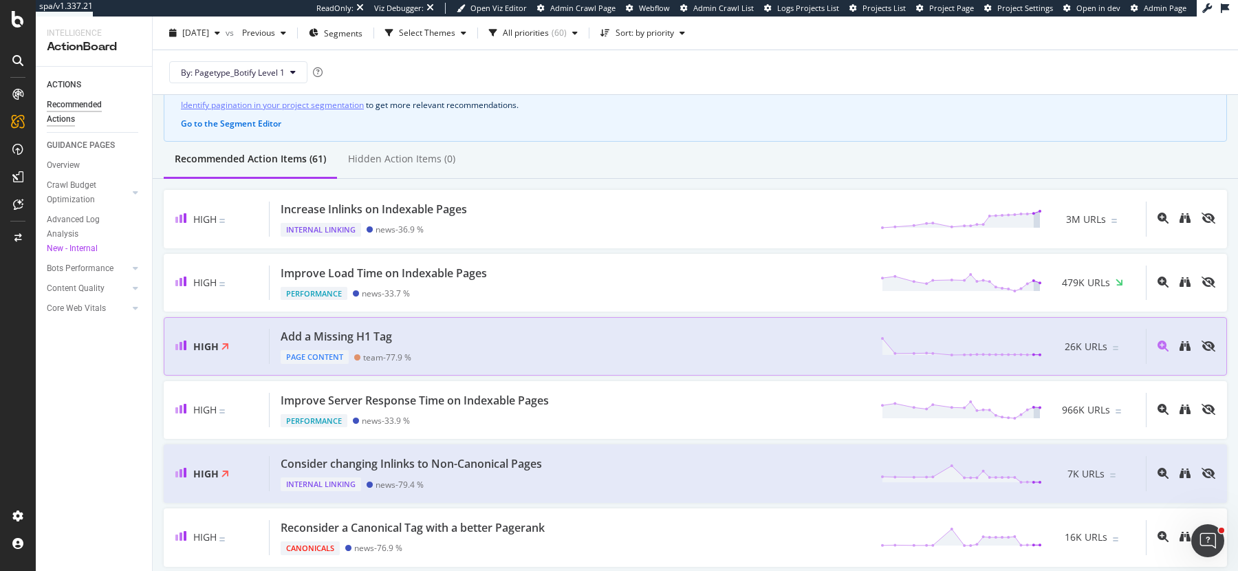
click at [559, 351] on div "Add a Missing H1 Tag Page Content team - 77.9 % 26K URLs" at bounding box center [708, 346] width 876 height 35
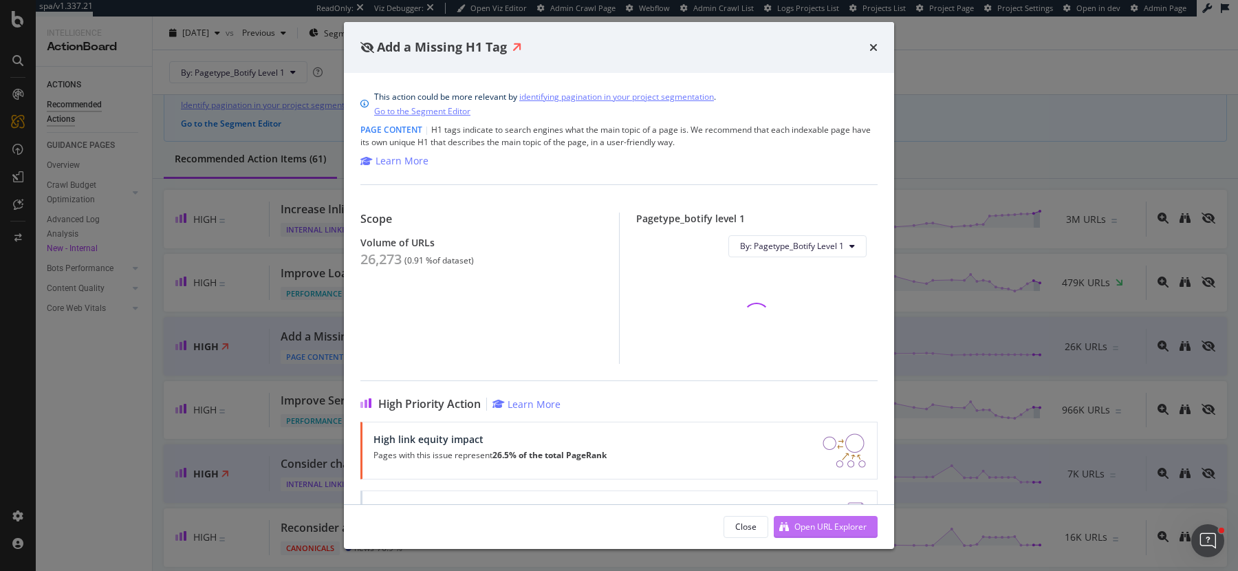
click at [802, 532] on div "Open URL Explorer" at bounding box center [820, 527] width 93 height 21
click at [876, 43] on icon "times" at bounding box center [873, 47] width 8 height 11
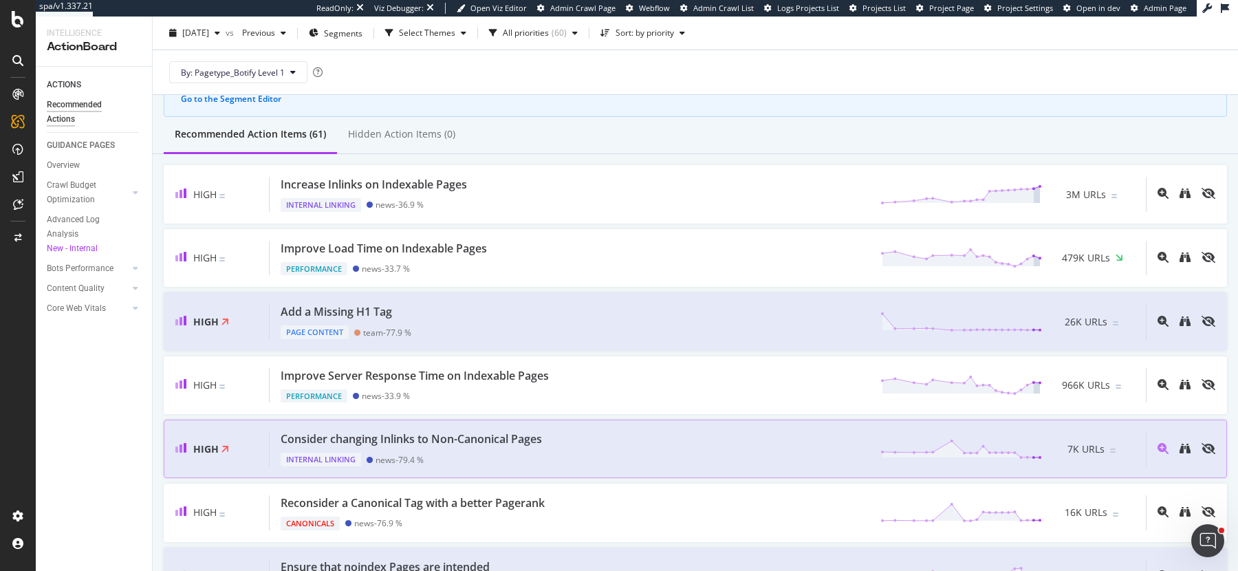
scroll to position [96, 0]
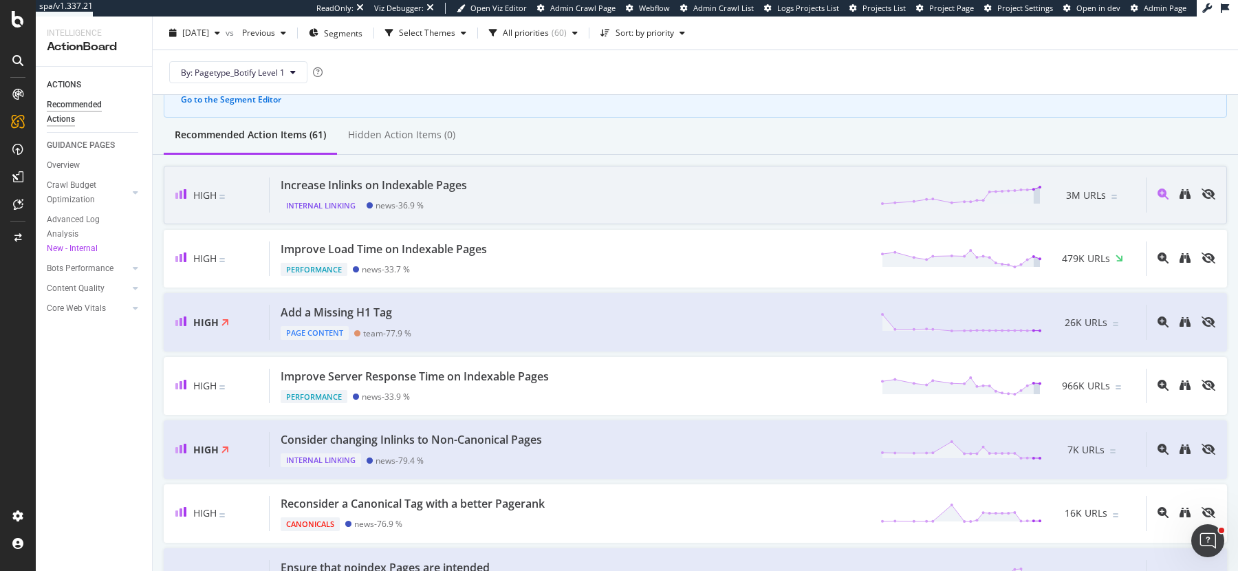
click at [665, 195] on div "Increase Inlinks on Indexable Pages Internal Linking news - 36.9 % 3M URLs" at bounding box center [708, 194] width 876 height 35
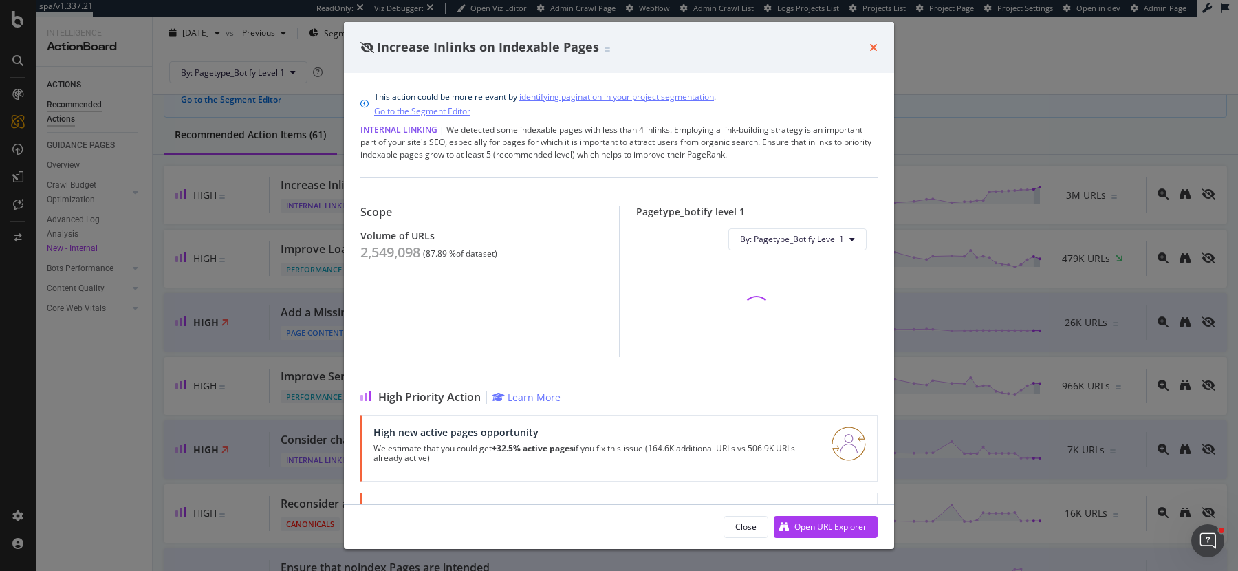
click at [870, 47] on icon "times" at bounding box center [873, 47] width 8 height 11
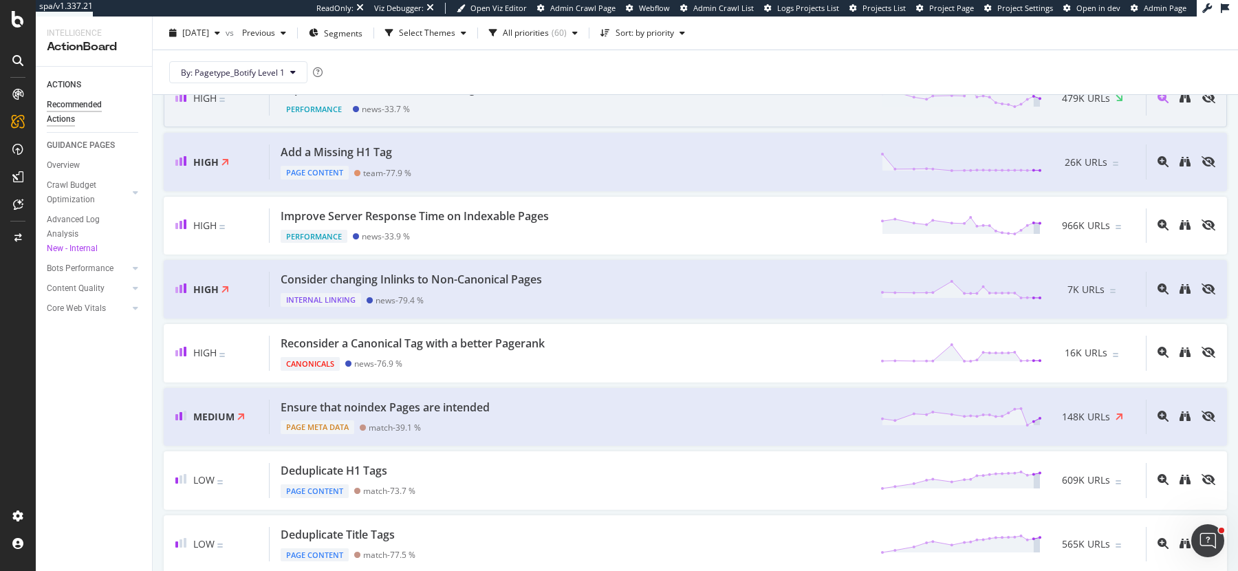
scroll to position [257, 0]
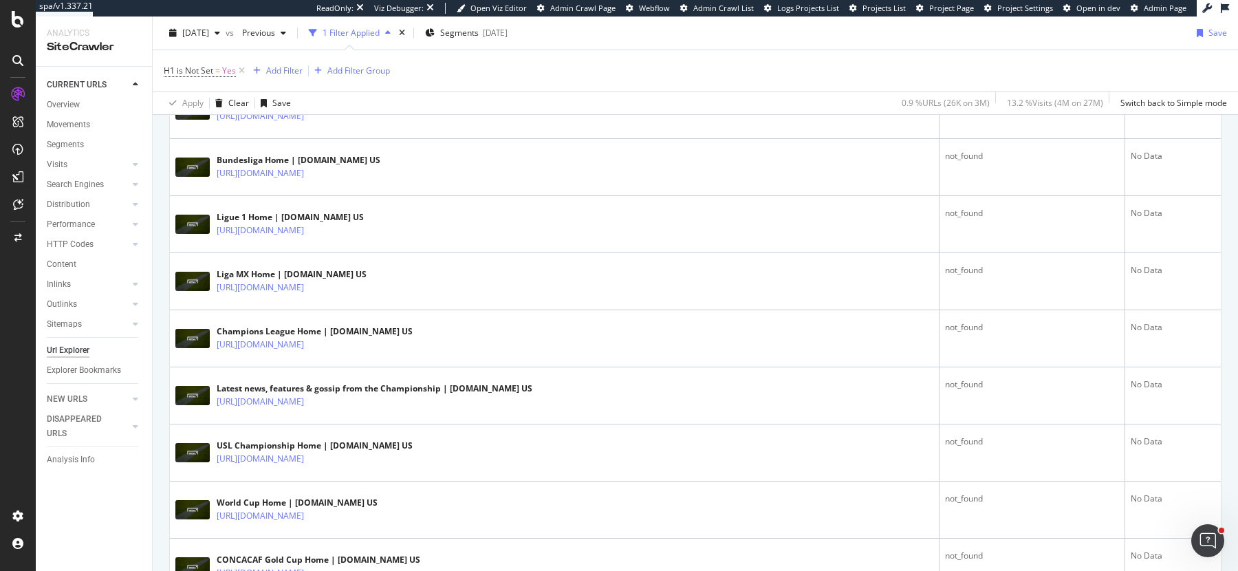
scroll to position [771, 0]
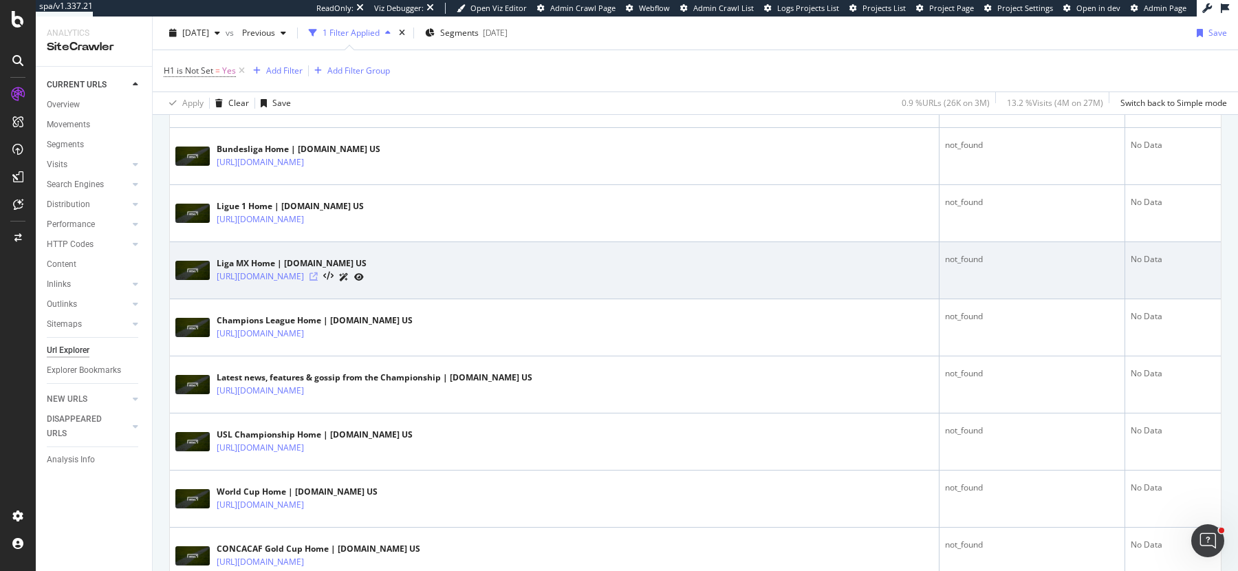
click at [318, 272] on icon at bounding box center [314, 276] width 8 height 8
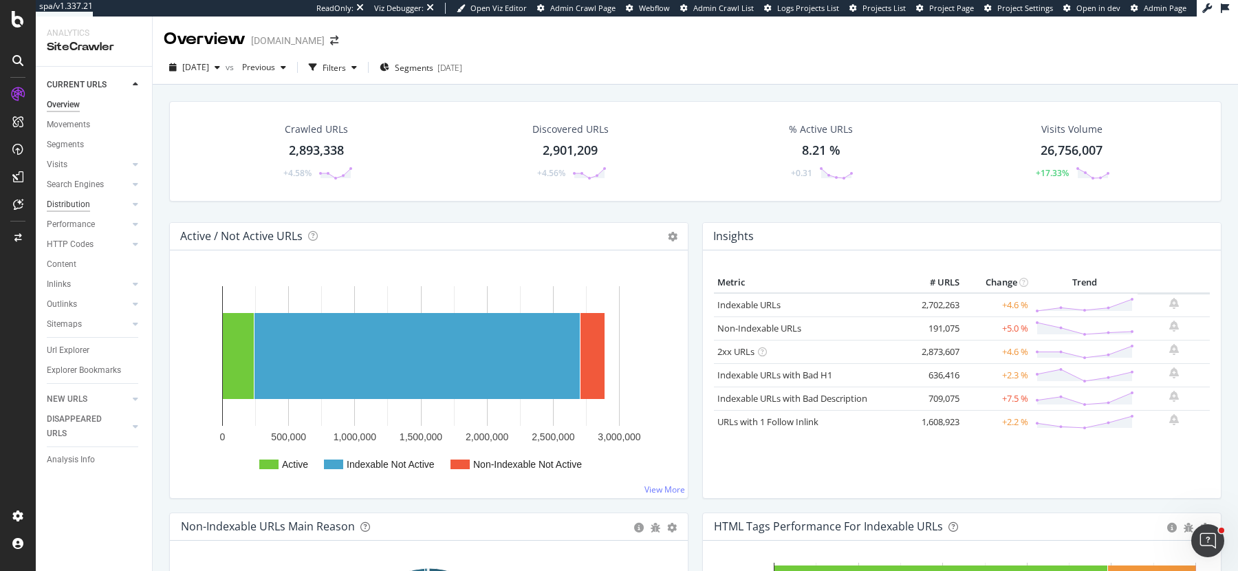
click at [64, 201] on div "Distribution" at bounding box center [68, 204] width 43 height 14
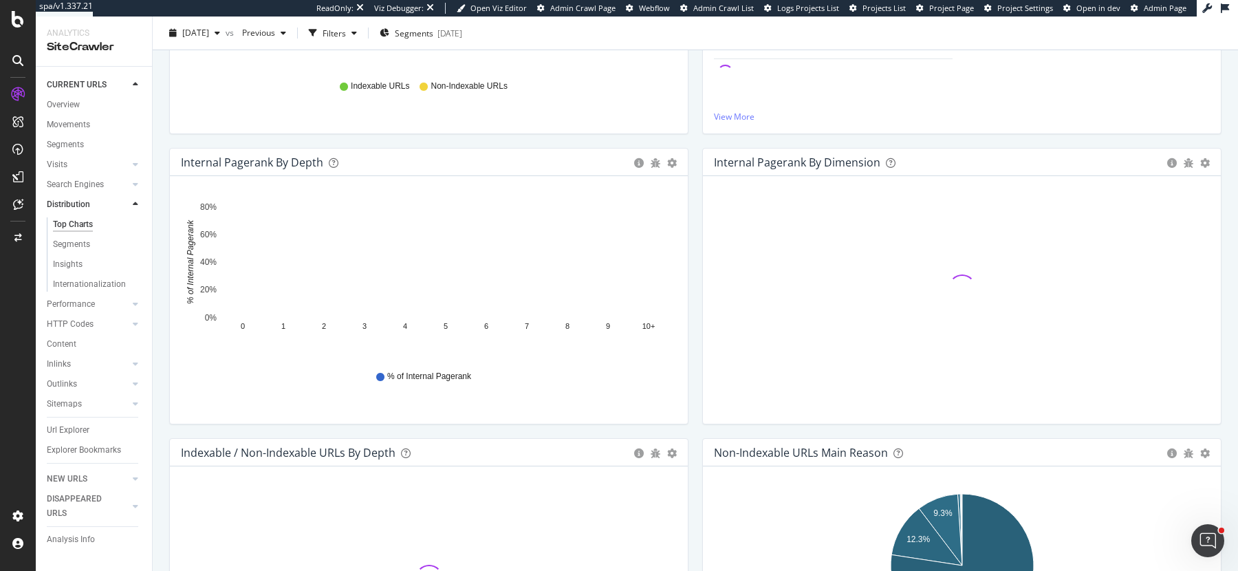
scroll to position [345, 0]
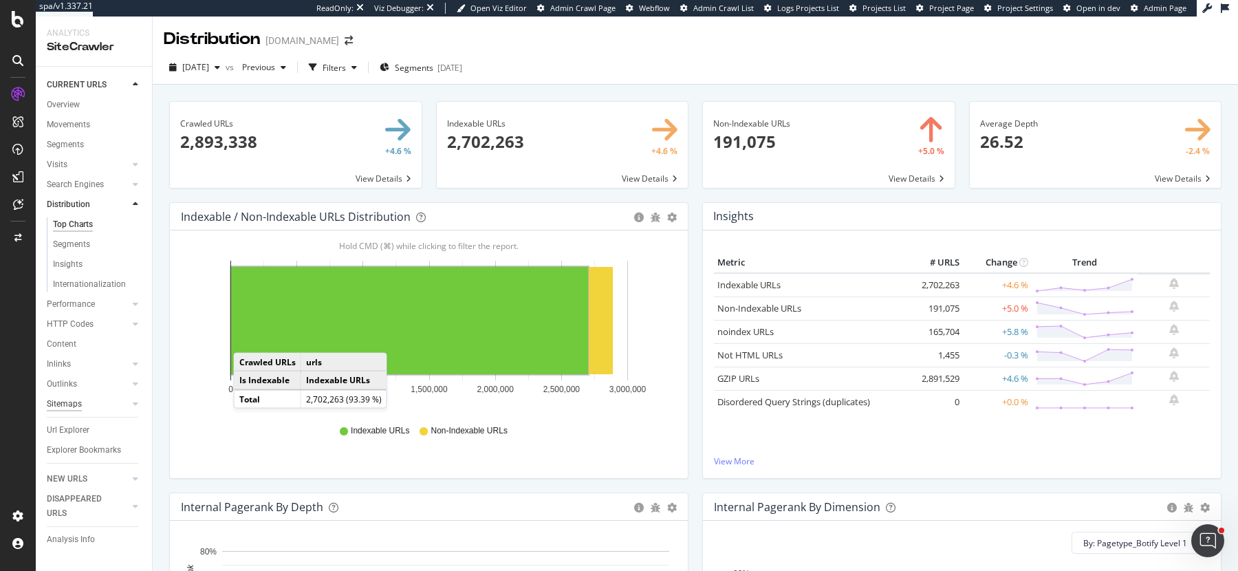
click at [71, 404] on div "Sitemaps" at bounding box center [64, 404] width 35 height 14
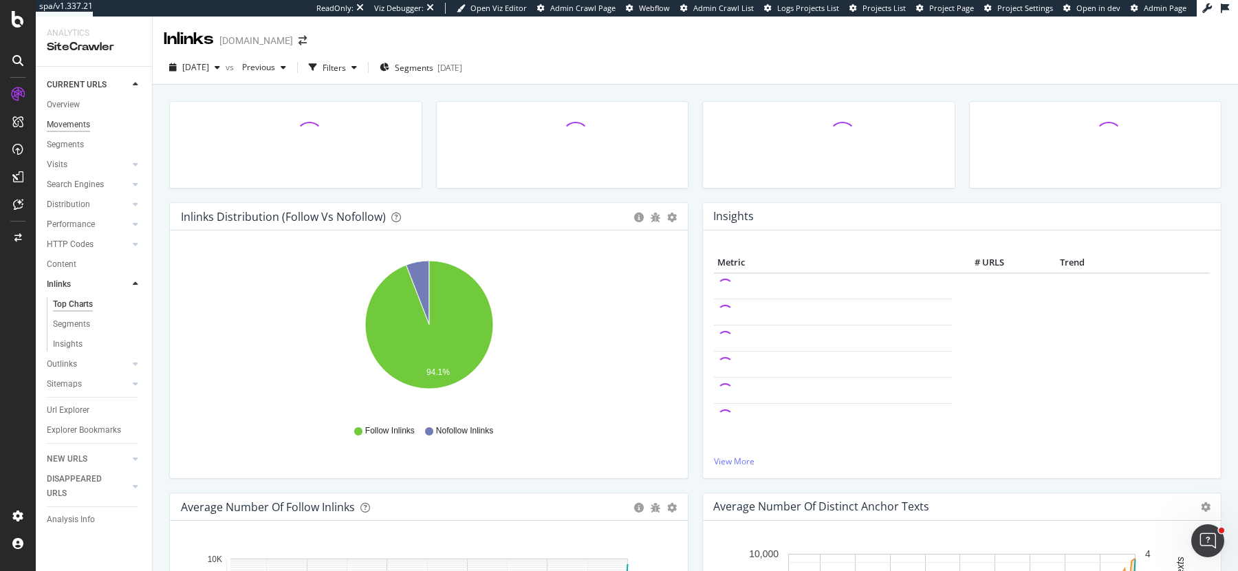
click at [80, 121] on div "Movements" at bounding box center [68, 125] width 43 height 14
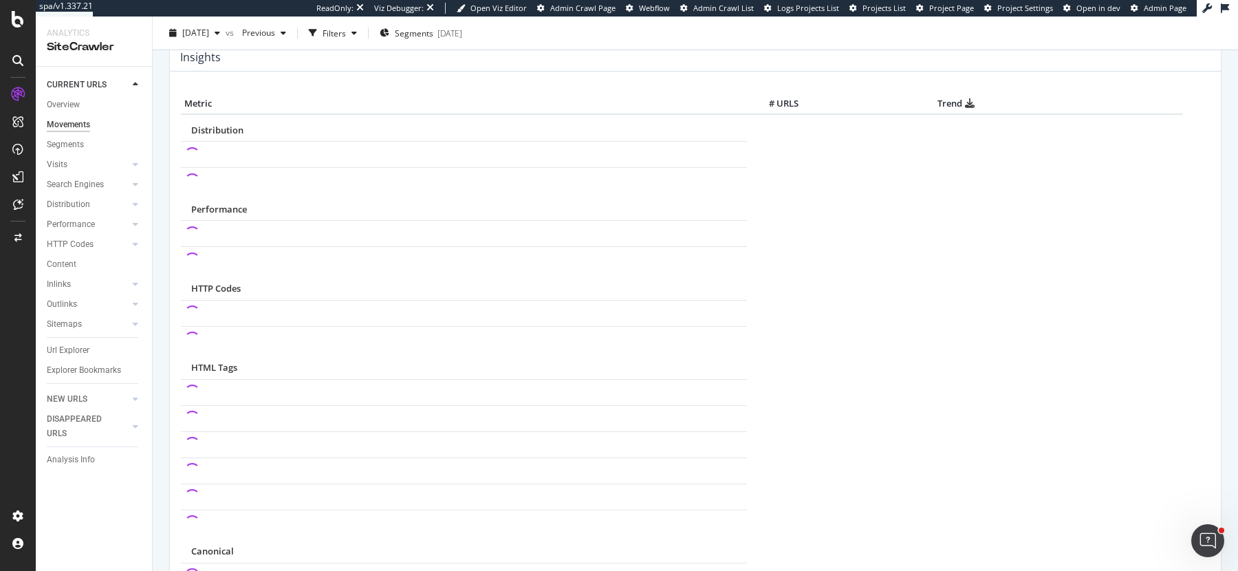
scroll to position [640, 0]
click at [92, 232] on div "EngagementAnalytics" at bounding box center [98, 229] width 94 height 14
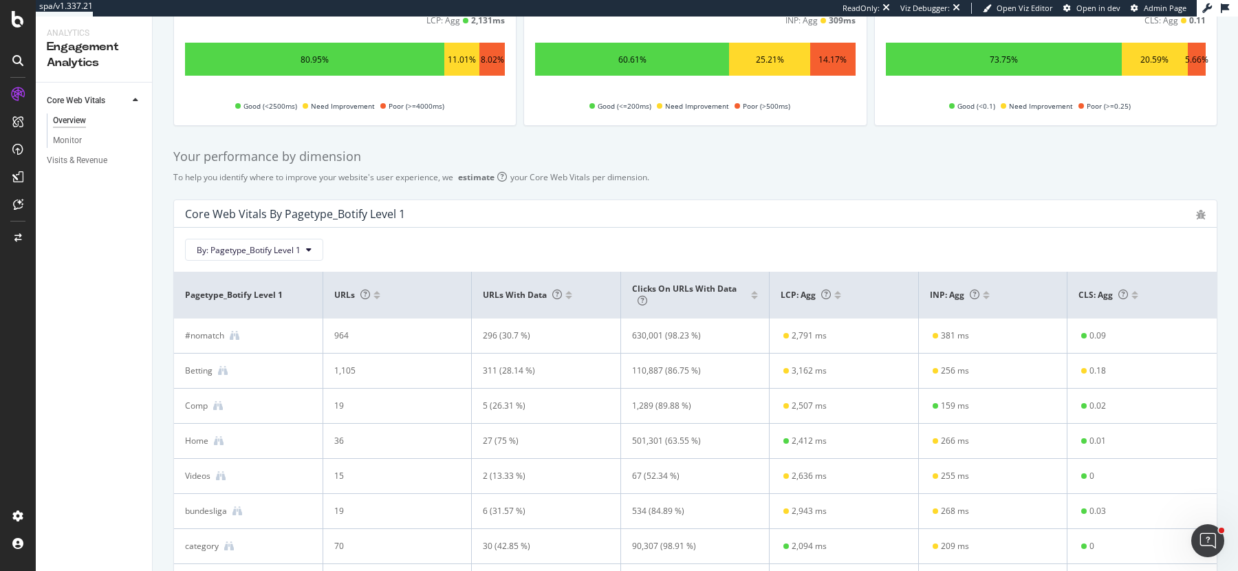
scroll to position [166, 0]
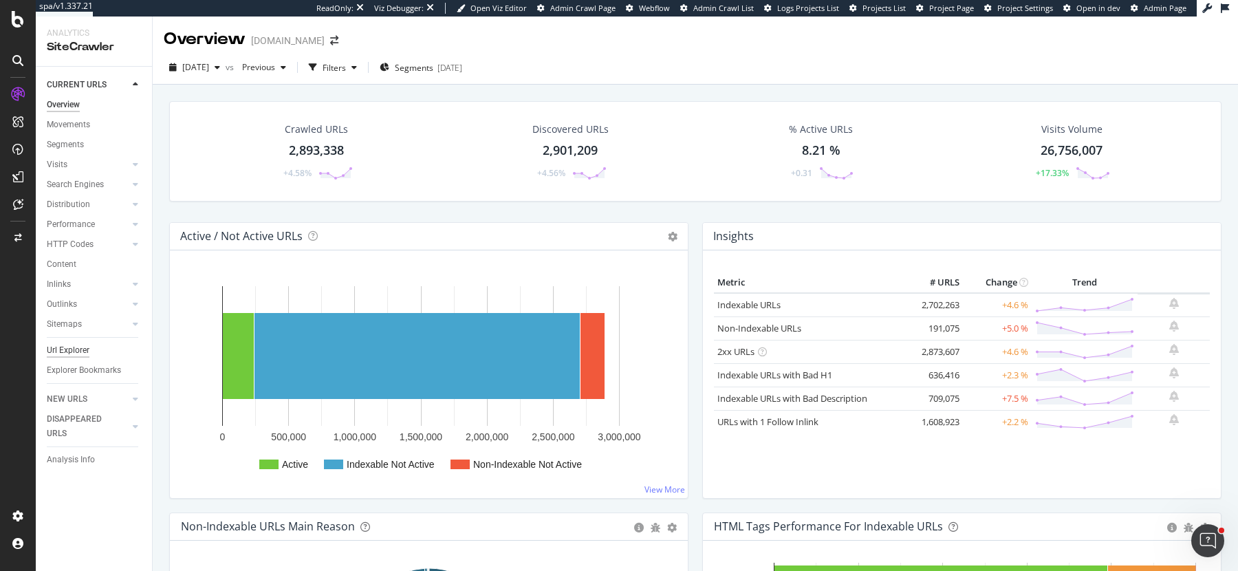
click at [75, 348] on div "Url Explorer" at bounding box center [68, 350] width 43 height 14
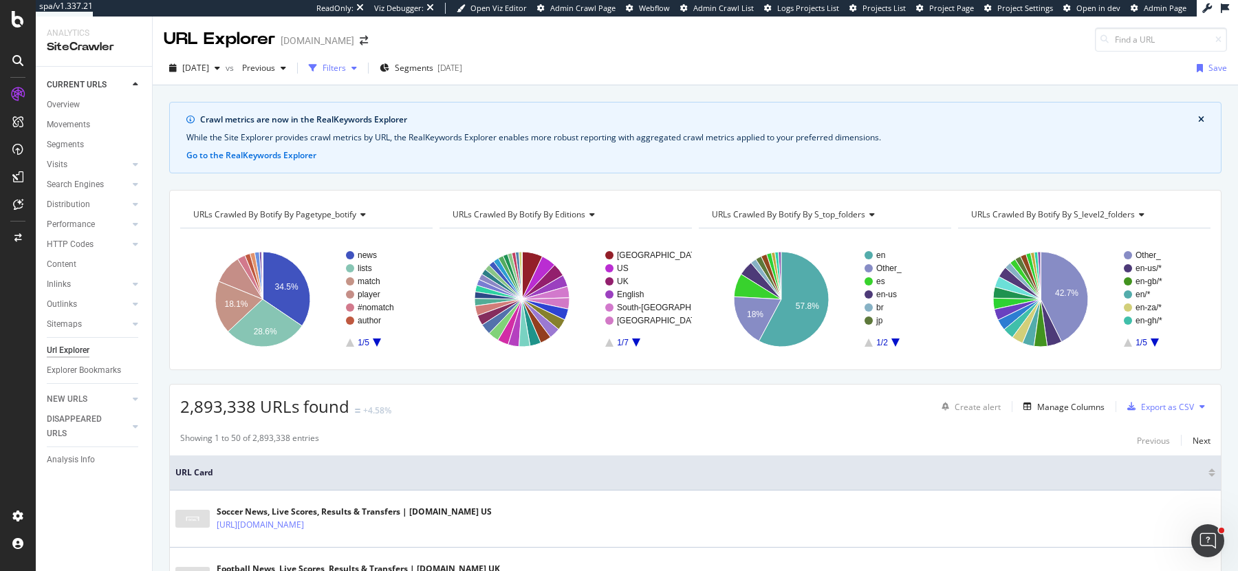
click at [357, 69] on icon "button" at bounding box center [354, 68] width 6 height 8
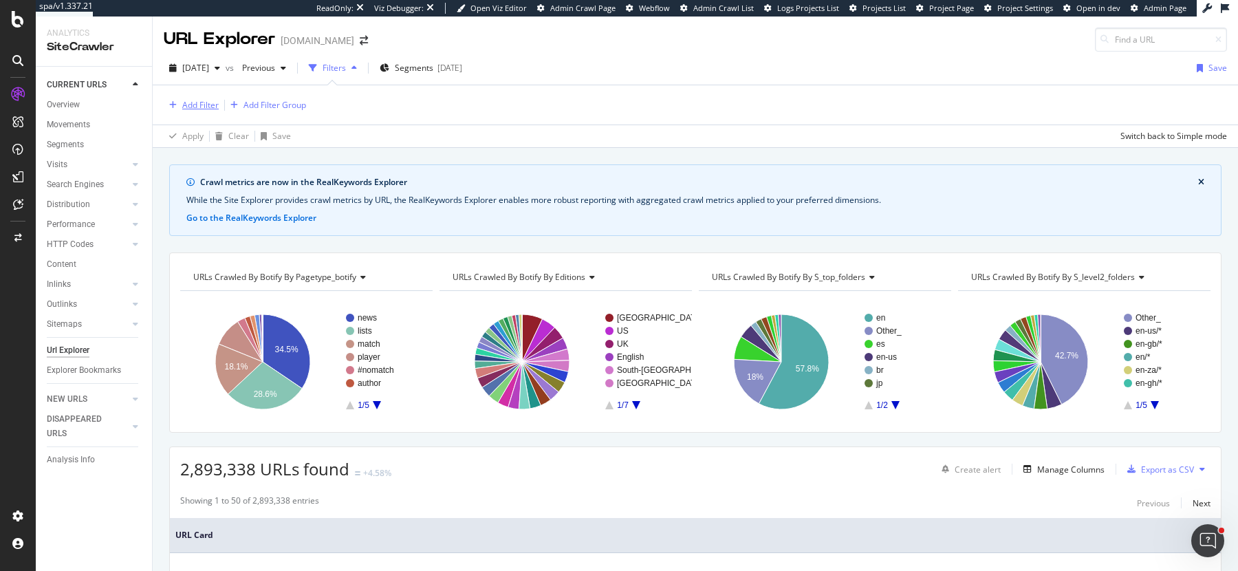
click at [185, 104] on div "Add Filter" at bounding box center [200, 105] width 36 height 12
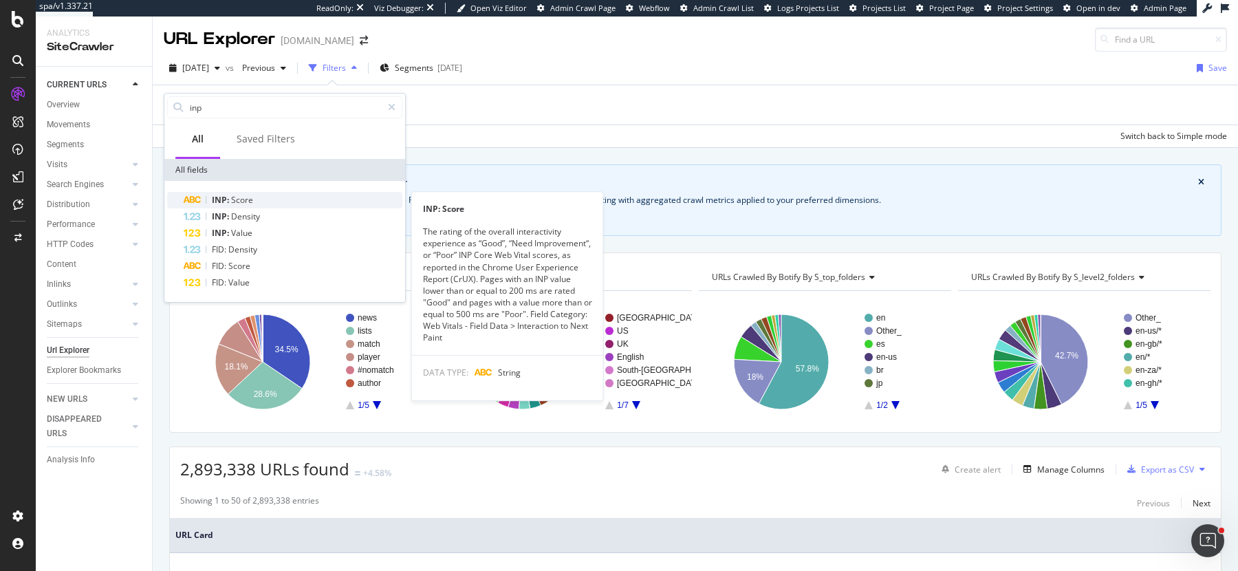
type input "inp"
click at [273, 197] on div "INP: Score" at bounding box center [293, 200] width 219 height 17
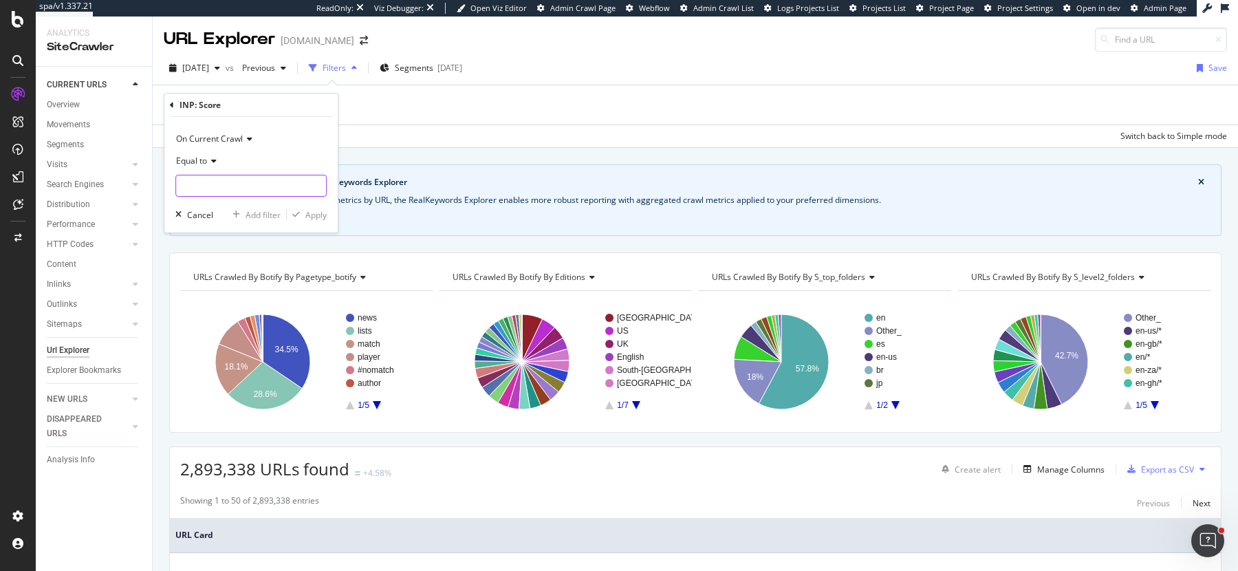
click at [211, 182] on input "text" at bounding box center [251, 186] width 150 height 22
click at [211, 188] on input "text" at bounding box center [251, 186] width 150 height 22
click at [205, 158] on span "Equal to" at bounding box center [191, 161] width 31 height 12
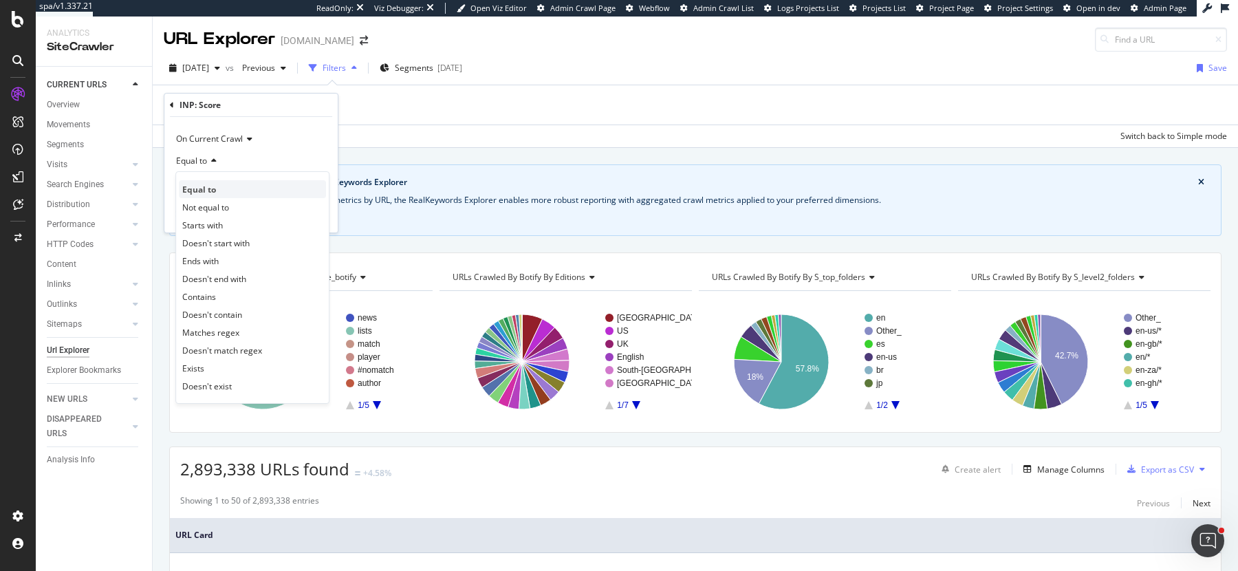
click at [209, 184] on span "Equal to" at bounding box center [199, 190] width 34 height 12
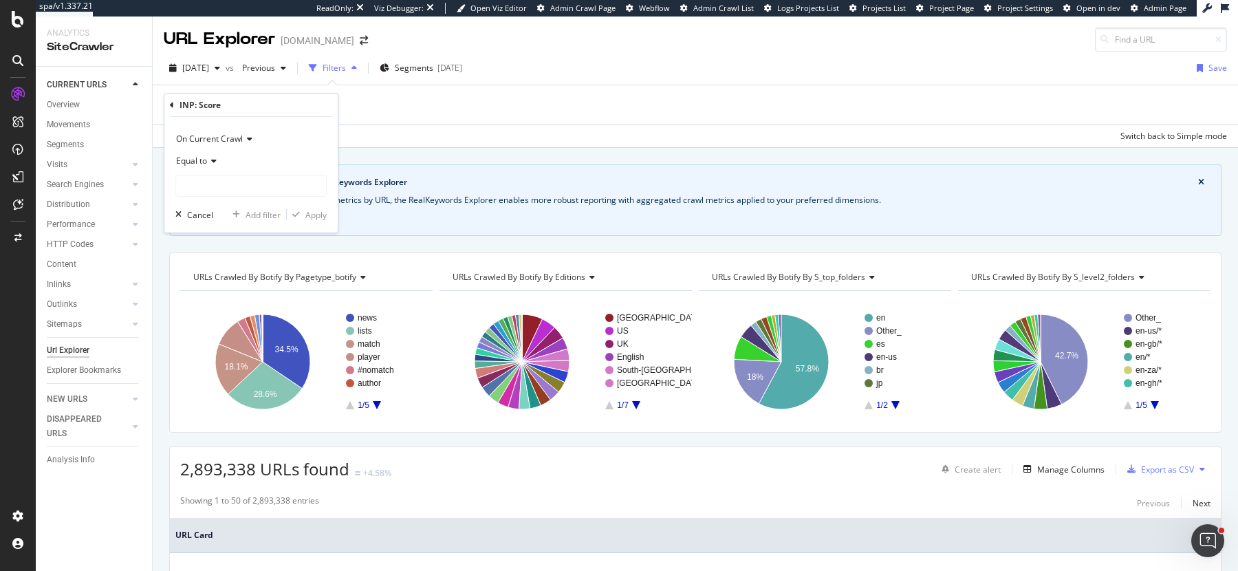
click at [172, 104] on icon at bounding box center [172, 105] width 4 height 8
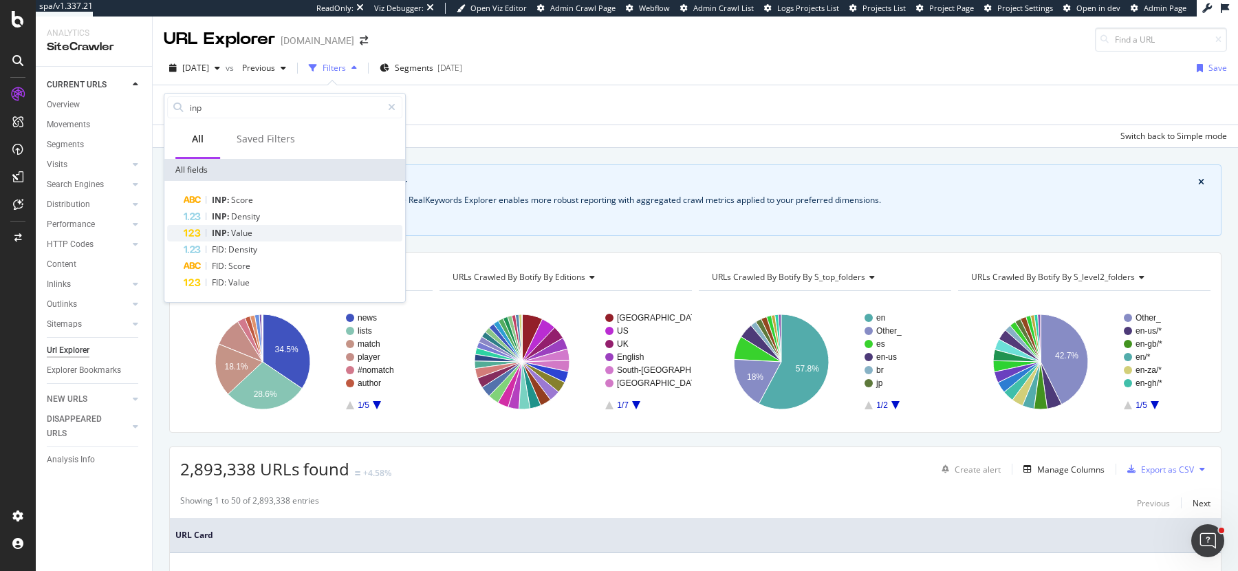
click at [260, 235] on div "INP: Value" at bounding box center [293, 233] width 219 height 17
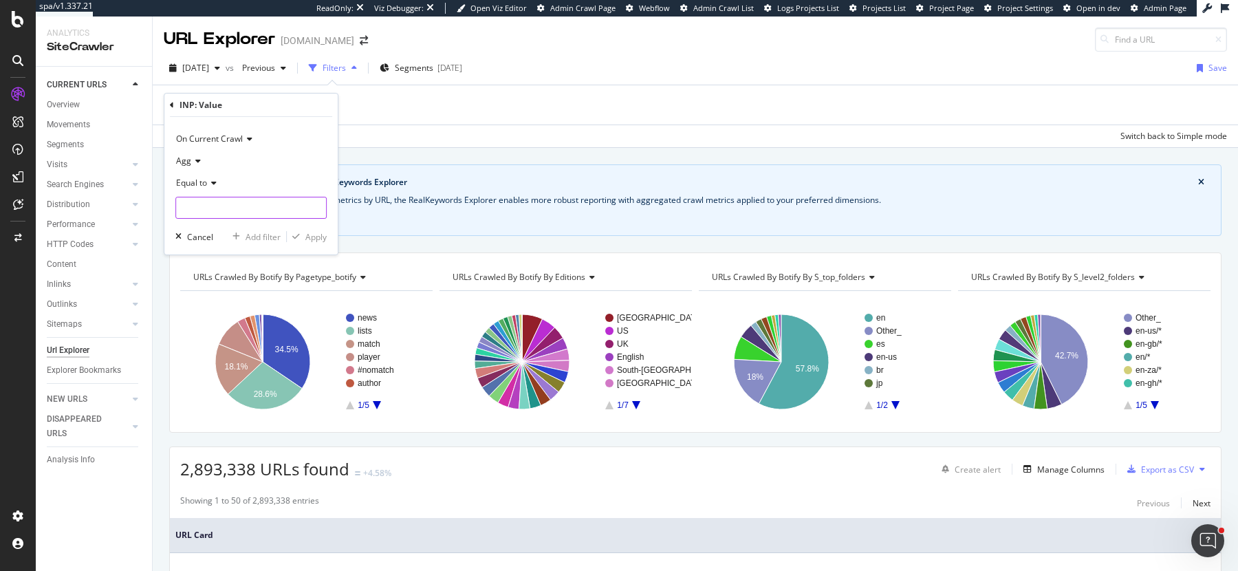
click at [243, 202] on input "number" at bounding box center [250, 208] width 151 height 22
click at [171, 102] on icon at bounding box center [172, 105] width 4 height 8
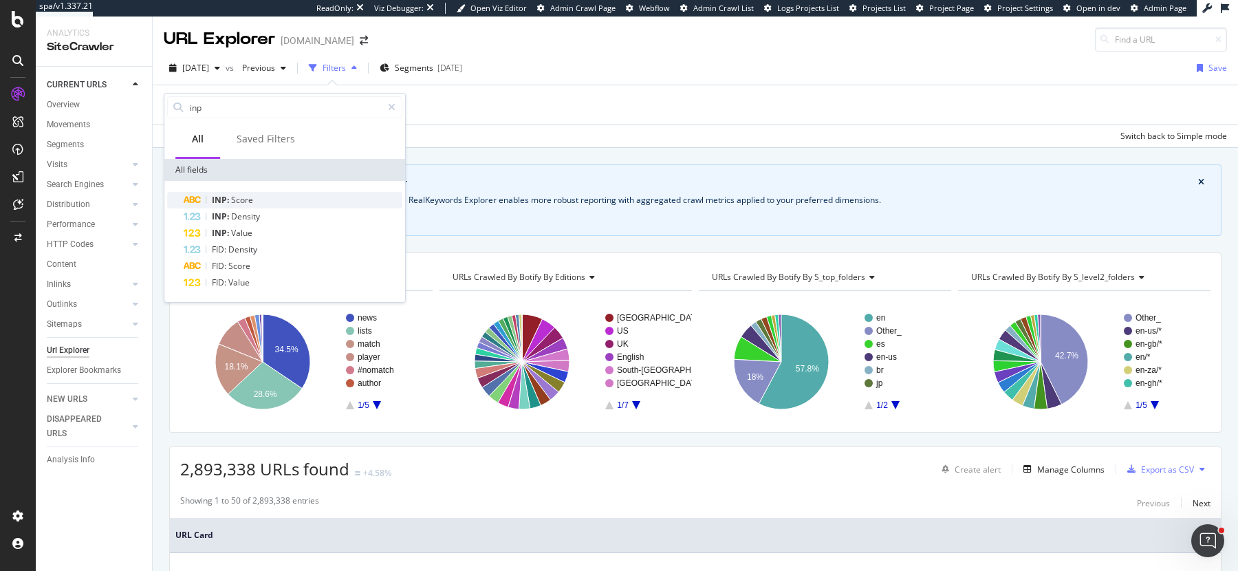
click at [245, 200] on span "Score" at bounding box center [242, 200] width 22 height 12
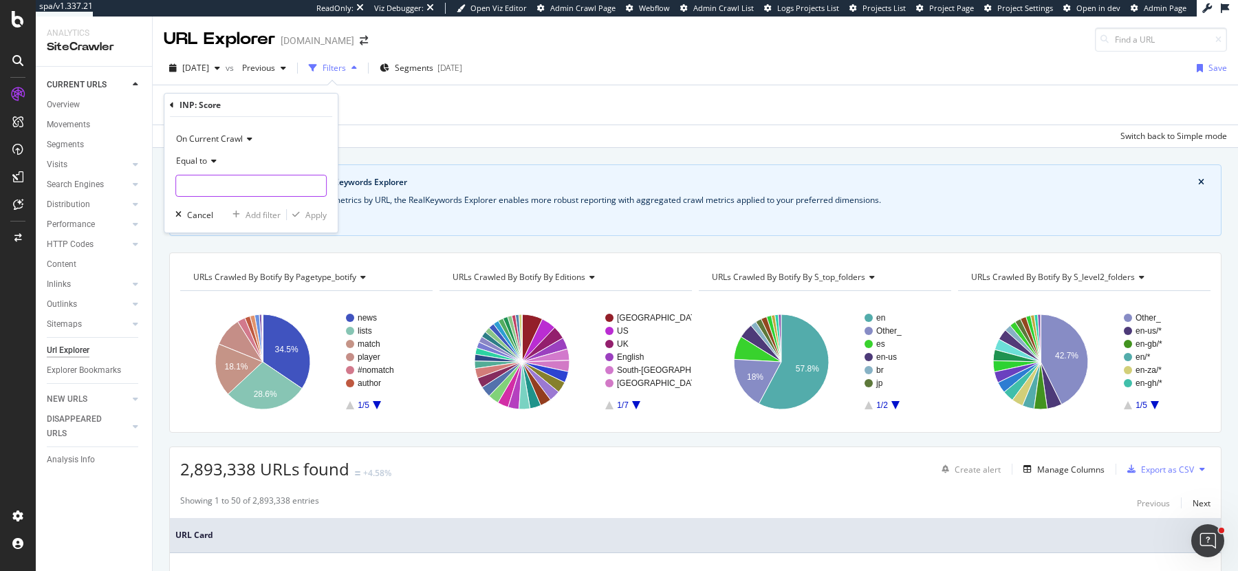
click at [234, 180] on input "text" at bounding box center [251, 186] width 150 height 22
type input "i"
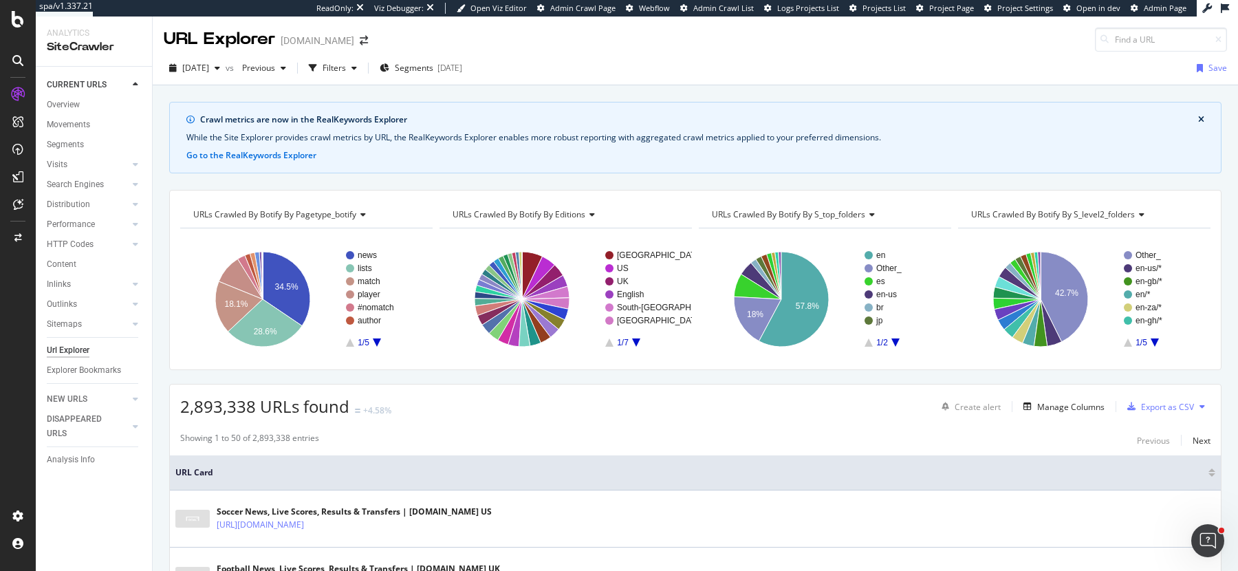
click at [569, 53] on div "[DATE] vs Previous Filters Segments [DATE] Save" at bounding box center [695, 69] width 1085 height 34
click at [346, 65] on div "Filters" at bounding box center [334, 68] width 23 height 12
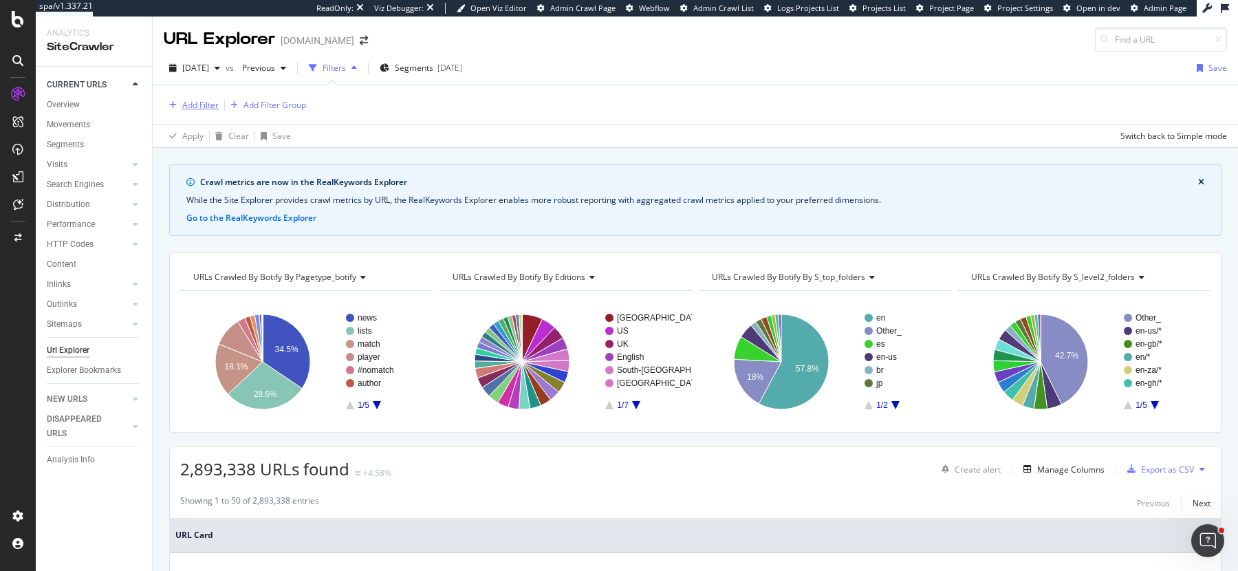
click at [204, 102] on div "Add Filter" at bounding box center [200, 105] width 36 height 12
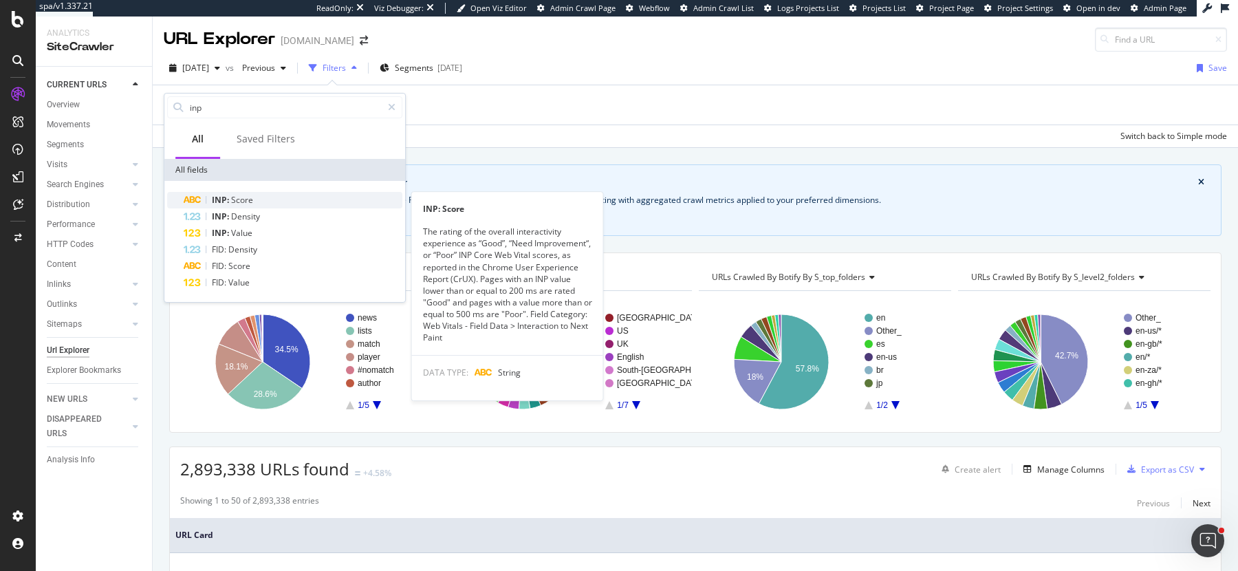
type input "inp"
click at [241, 195] on span "Score" at bounding box center [242, 200] width 22 height 12
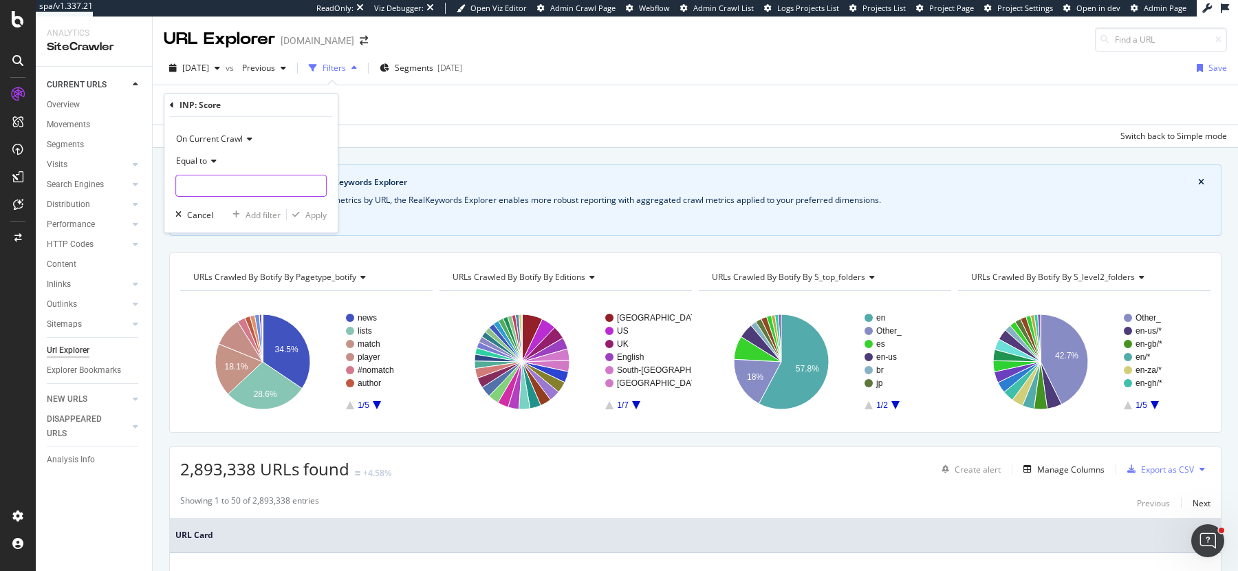
click at [229, 182] on input "text" at bounding box center [251, 186] width 150 height 22
click at [173, 105] on icon at bounding box center [172, 105] width 4 height 8
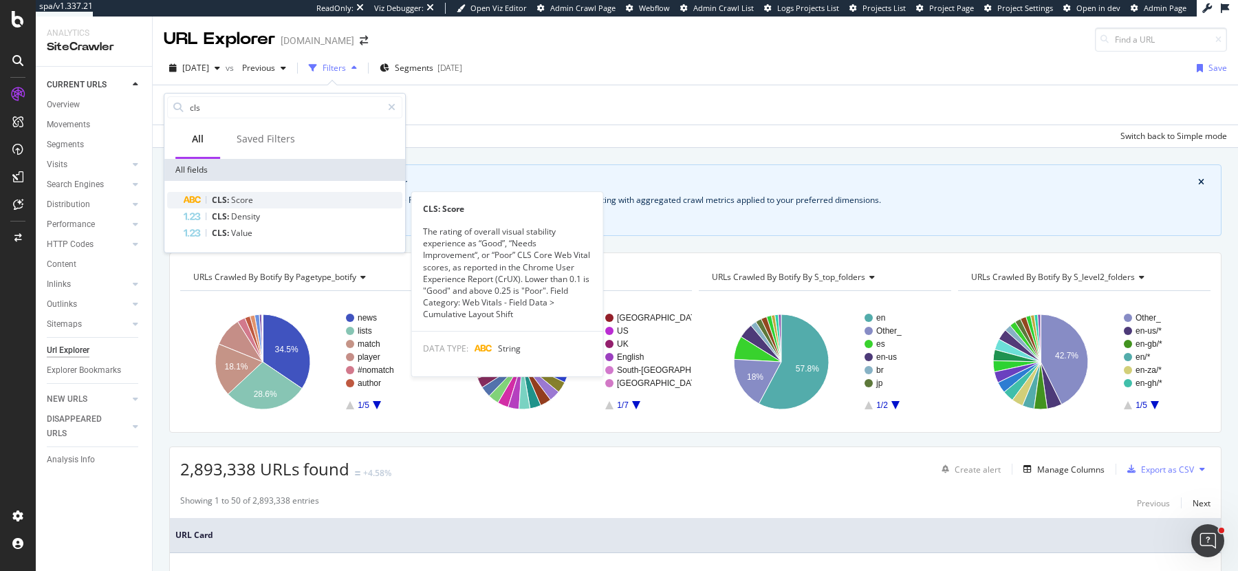
type input "cls"
click at [239, 197] on span "Score" at bounding box center [242, 200] width 22 height 12
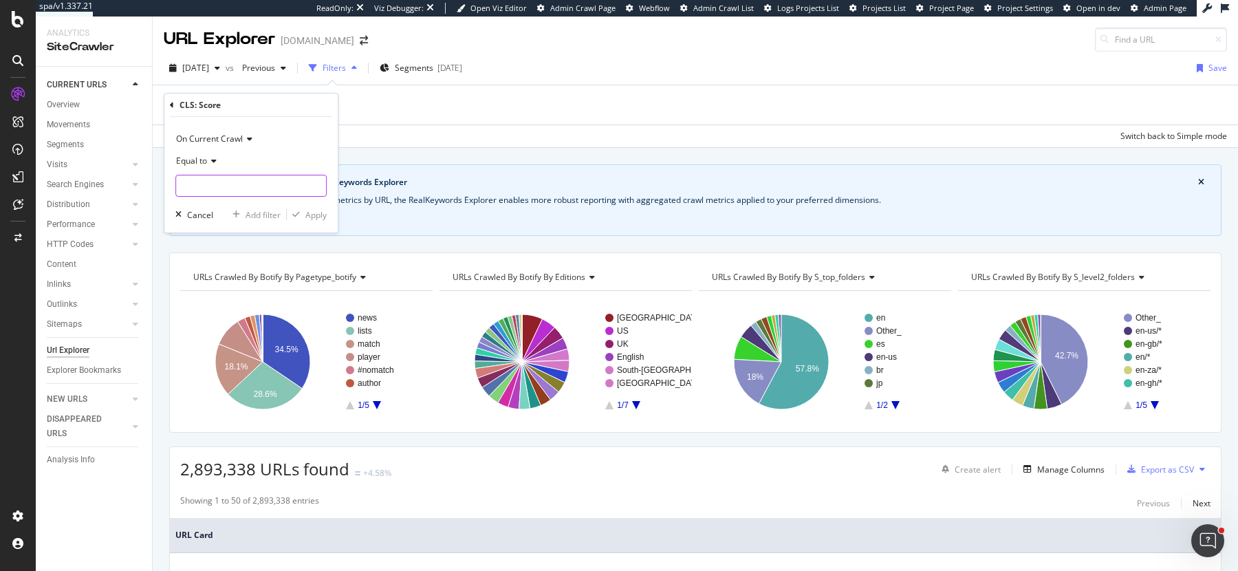
click at [233, 179] on input "text" at bounding box center [251, 186] width 150 height 22
click at [173, 104] on icon at bounding box center [172, 105] width 4 height 8
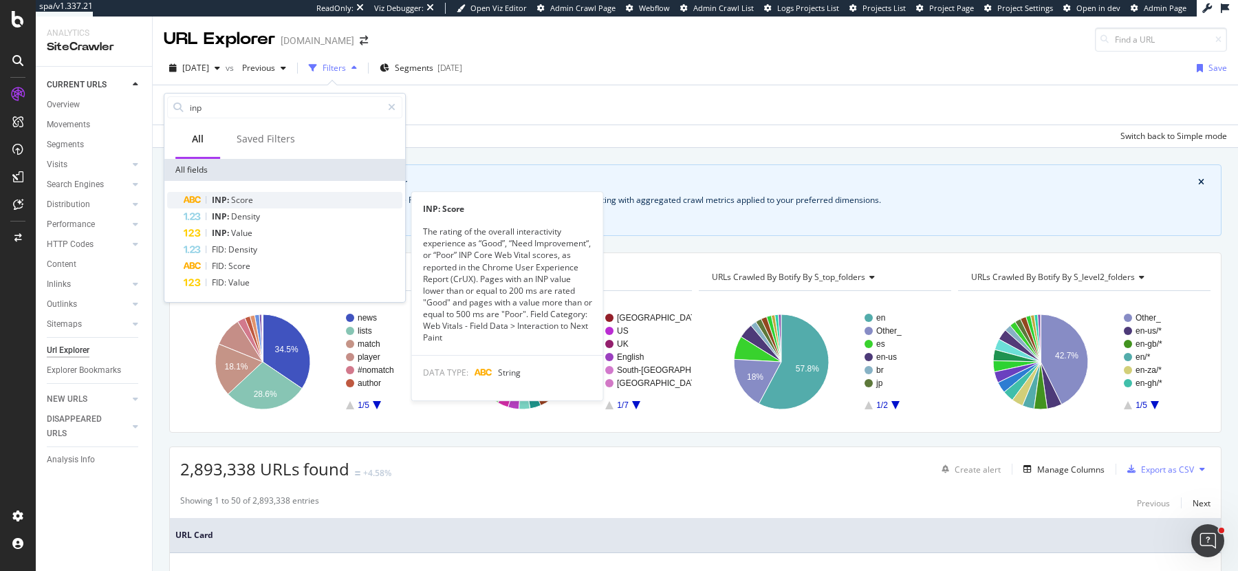
type input "inp"
click at [220, 202] on span "INP:" at bounding box center [221, 200] width 19 height 12
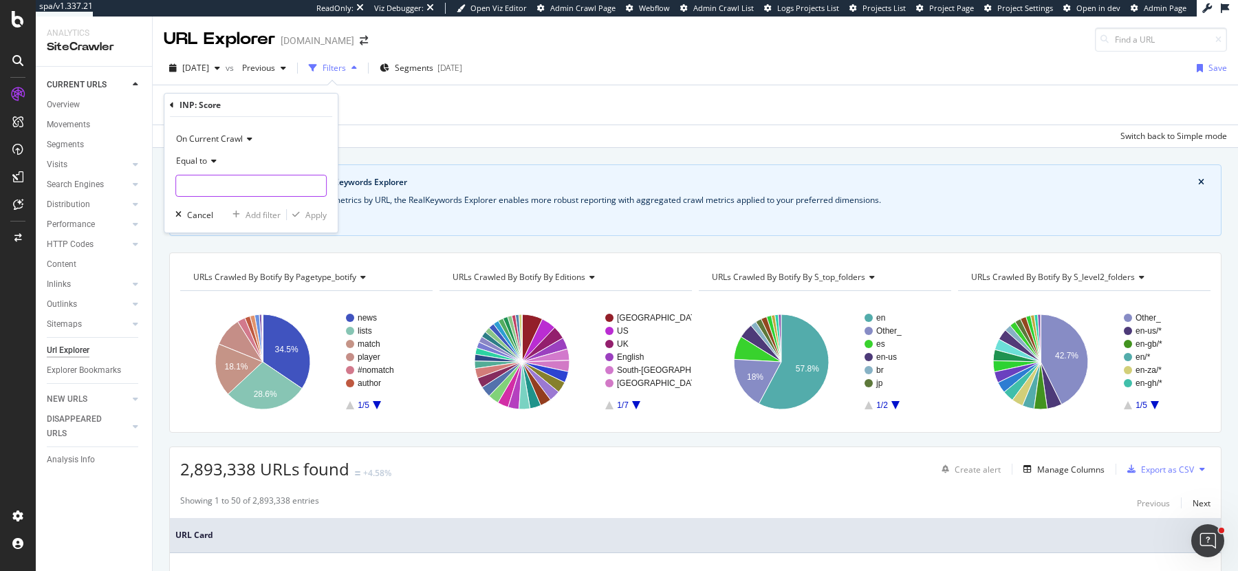
click at [219, 181] on input "text" at bounding box center [251, 186] width 150 height 22
type input "poor"
click at [303, 209] on div "Apply" at bounding box center [307, 214] width 40 height 12
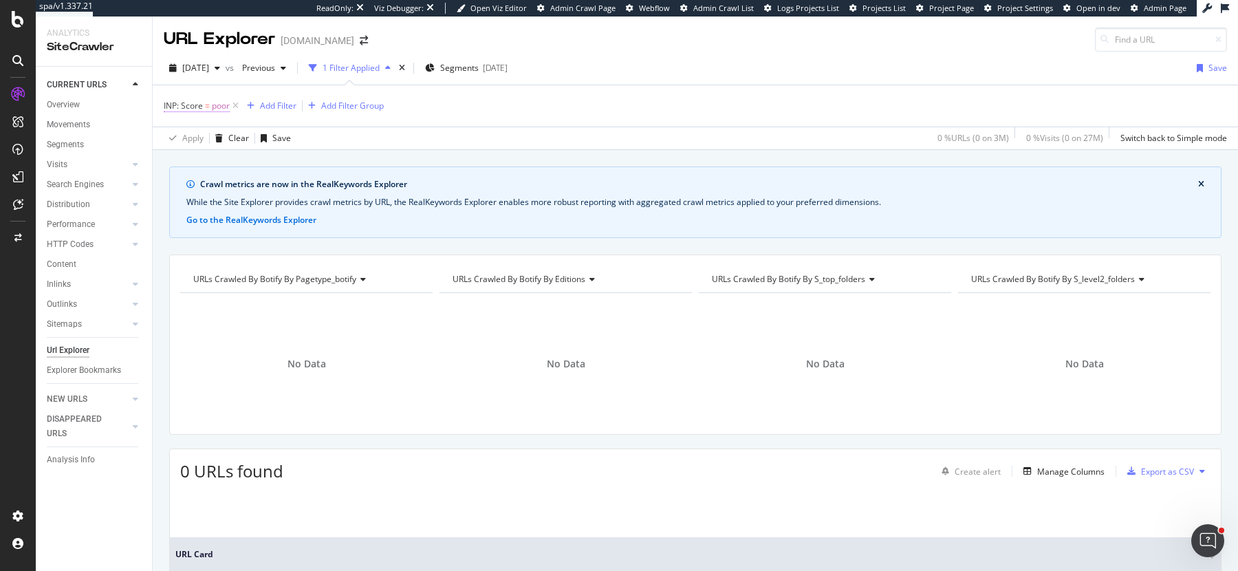
click at [204, 103] on span "INP: Score = poor" at bounding box center [197, 106] width 66 height 12
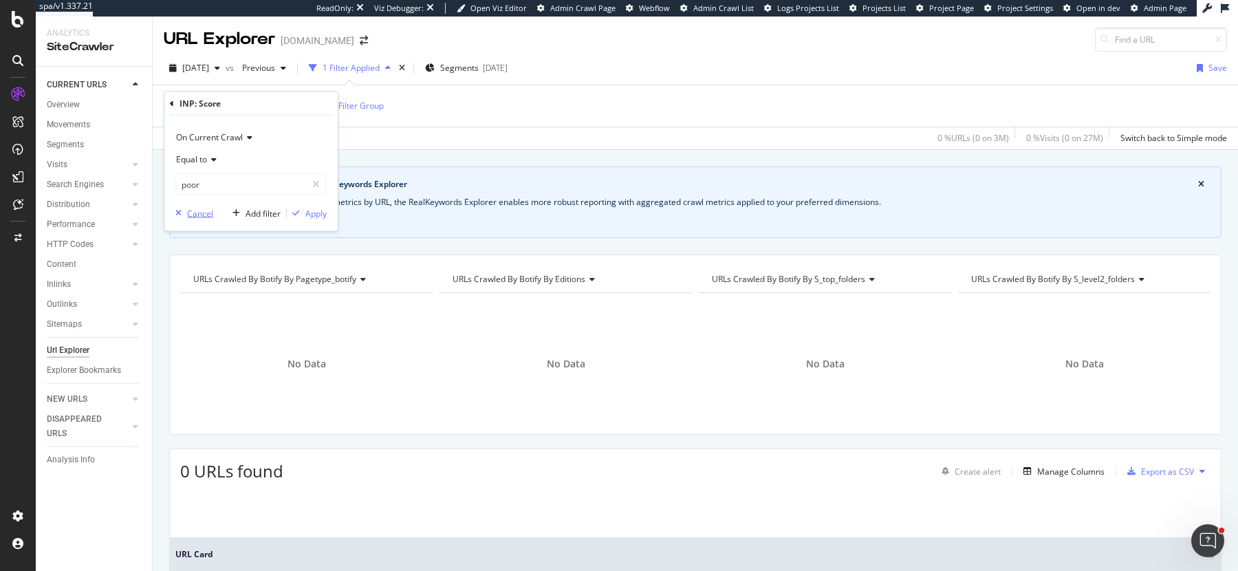
click at [195, 208] on div "Cancel" at bounding box center [200, 213] width 26 height 12
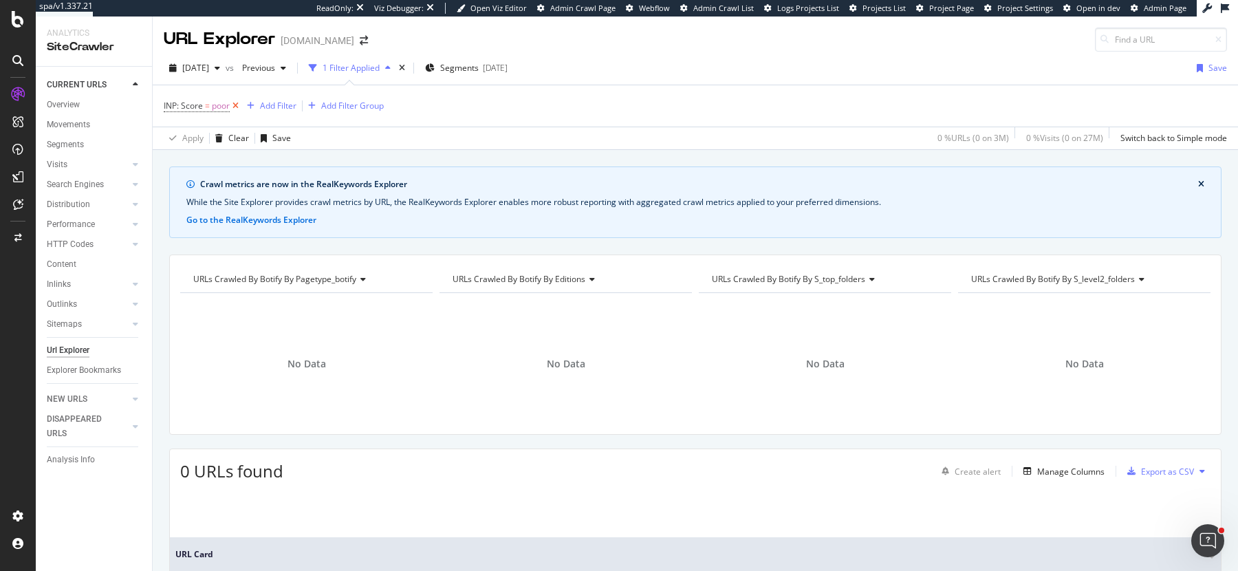
click at [238, 100] on icon at bounding box center [236, 106] width 12 height 14
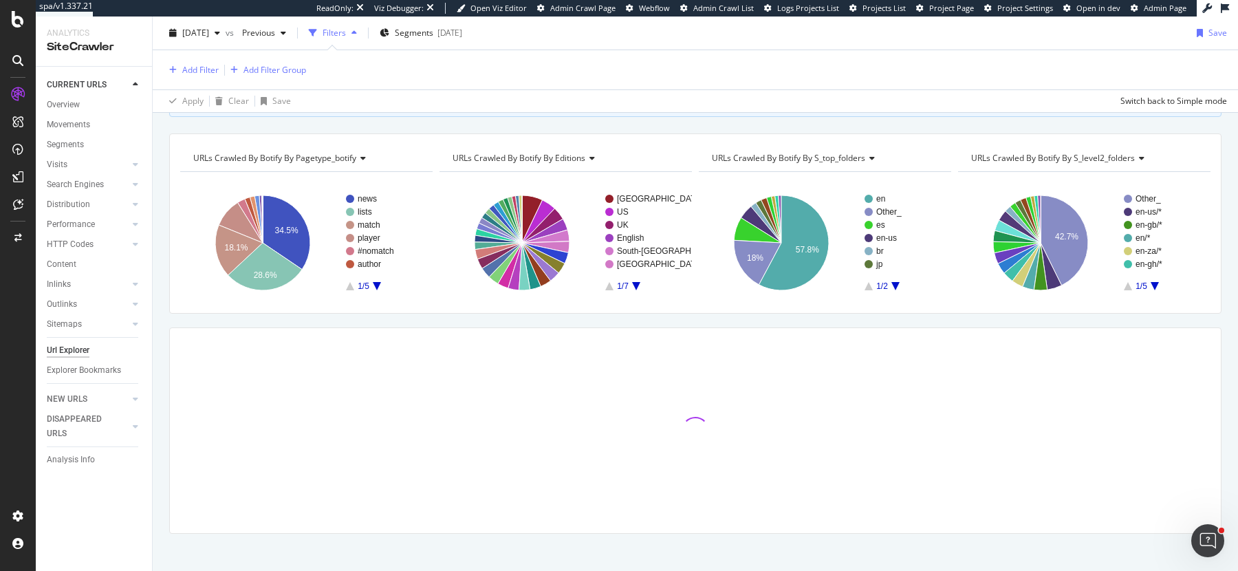
scroll to position [127, 0]
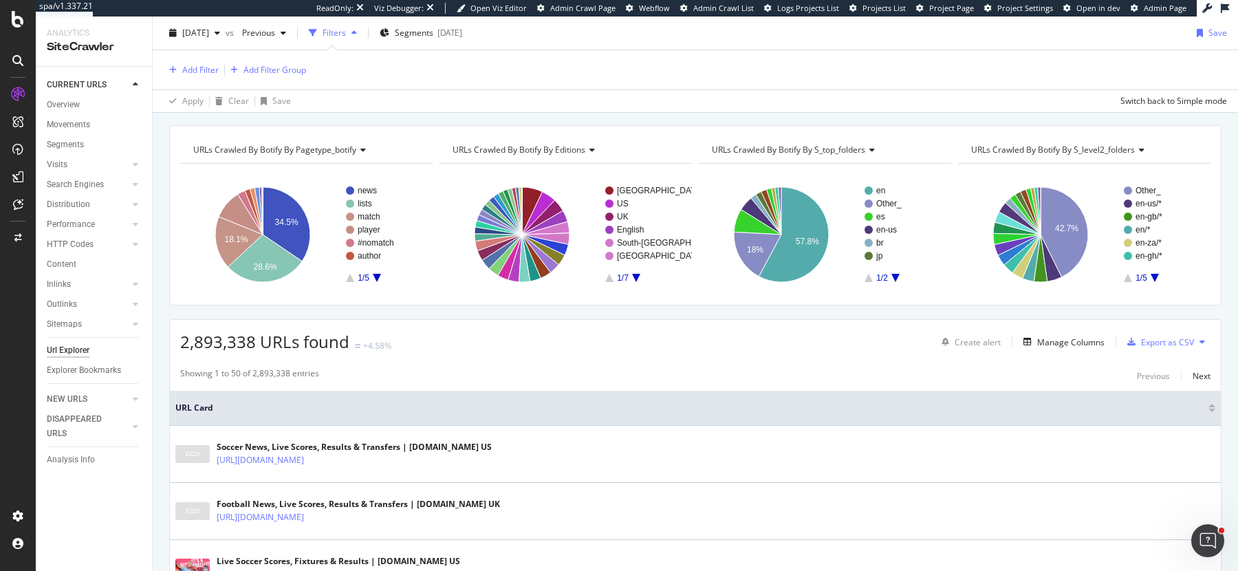
click at [1075, 330] on div "Create alert Manage Columns Export as CSV" at bounding box center [1073, 341] width 274 height 23
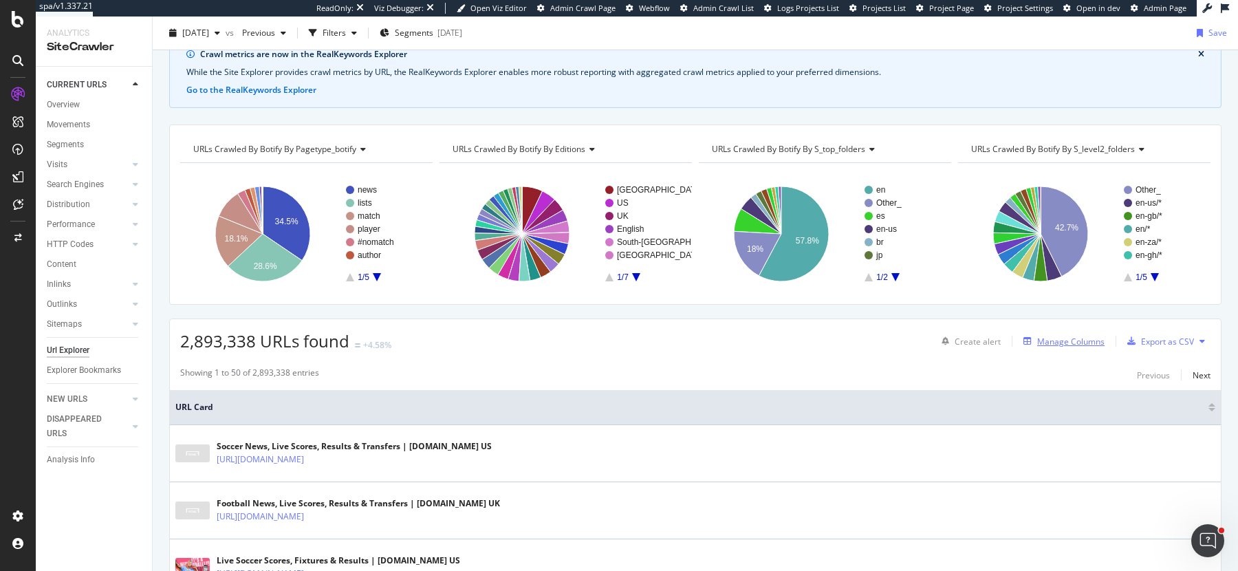
click at [1075, 336] on div "Manage Columns" at bounding box center [1070, 342] width 67 height 12
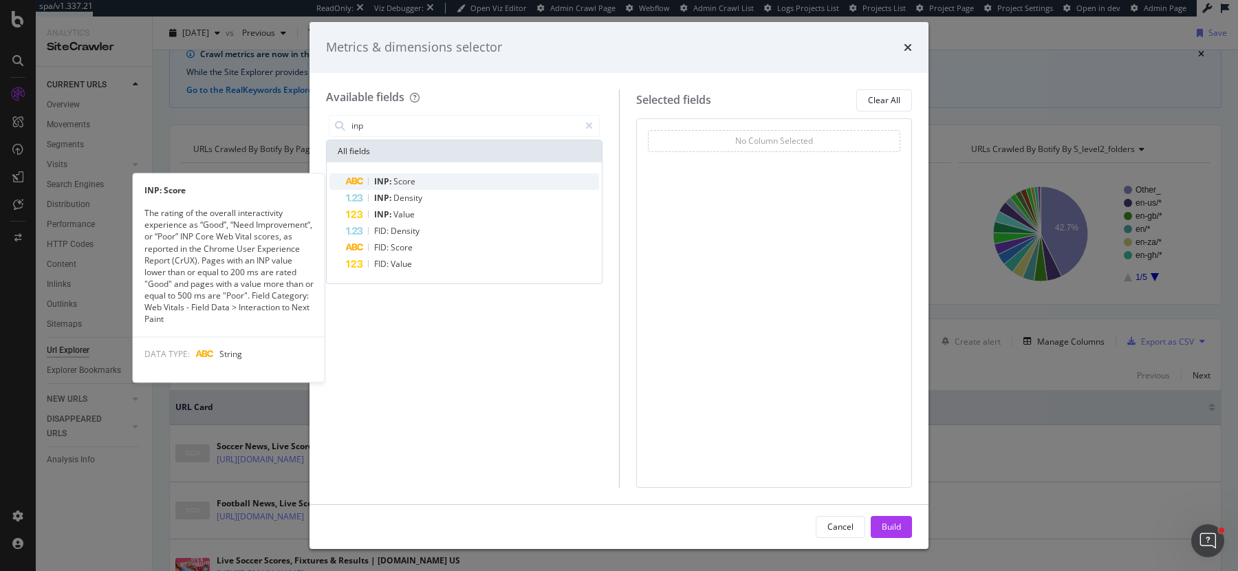
type input "inp"
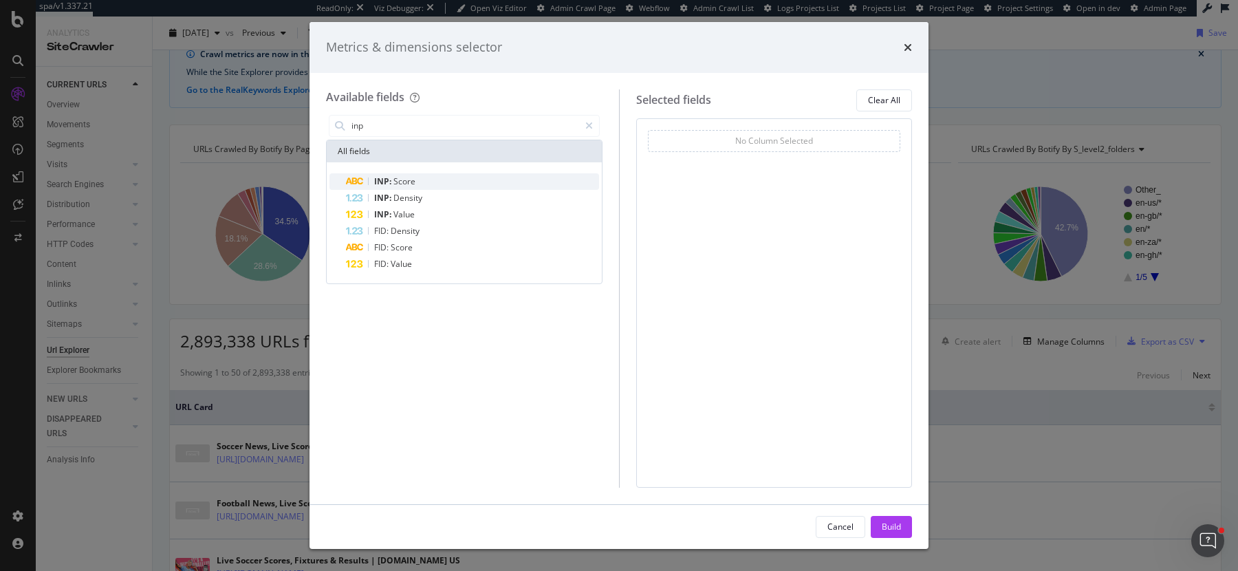
click at [441, 185] on div "INP: Score" at bounding box center [472, 181] width 253 height 17
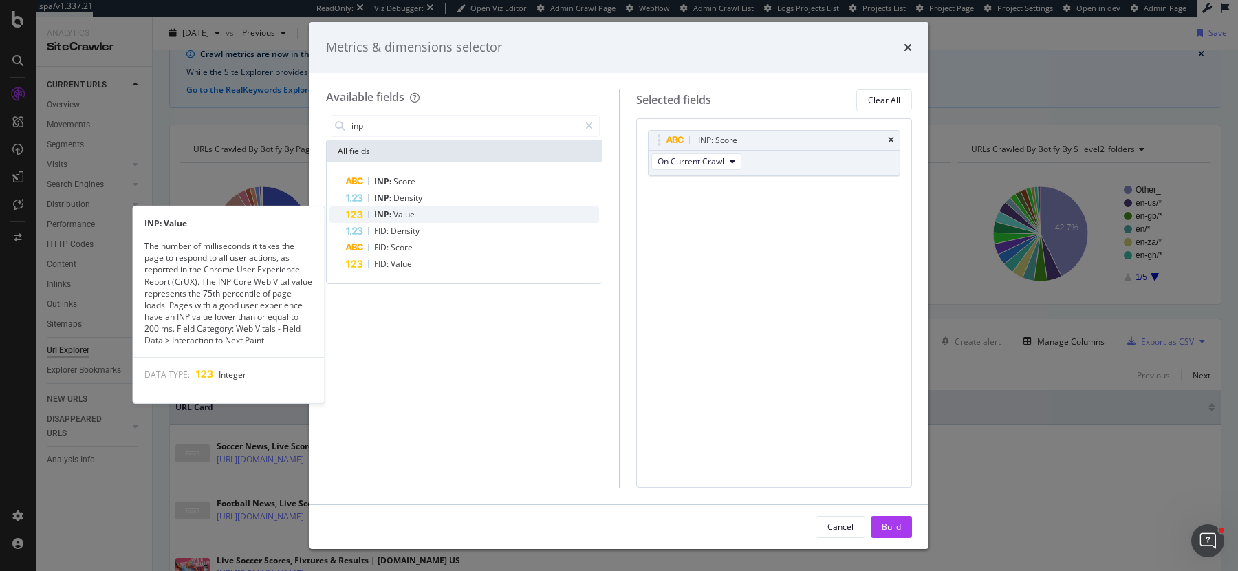
click at [432, 221] on div "INP: Value" at bounding box center [472, 214] width 253 height 17
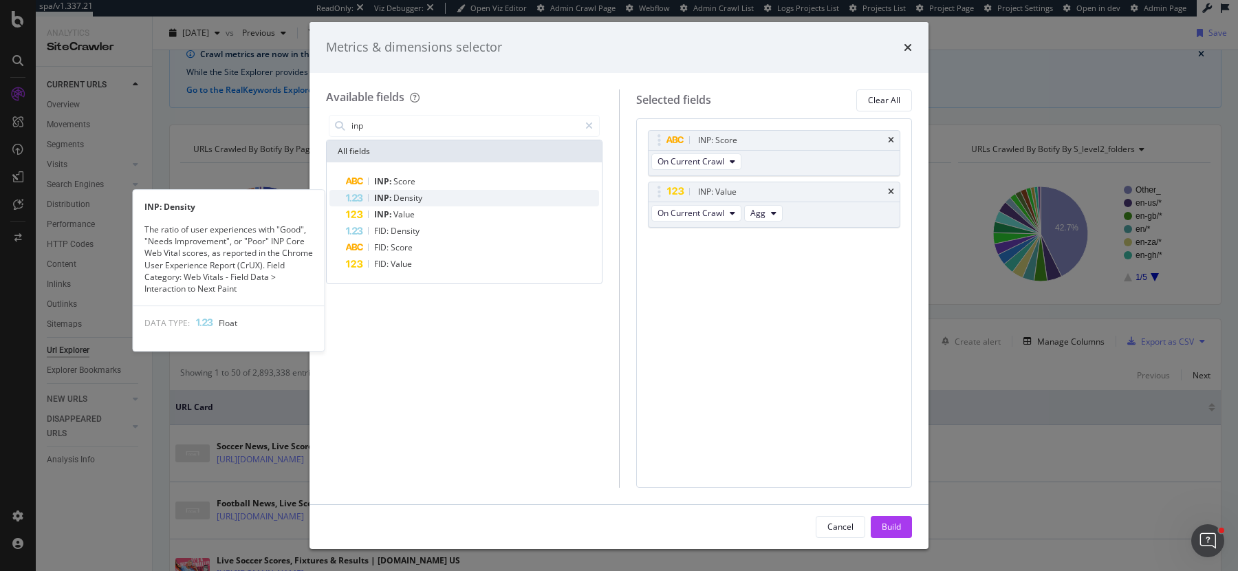
click at [432, 199] on div "INP: Density" at bounding box center [472, 198] width 253 height 17
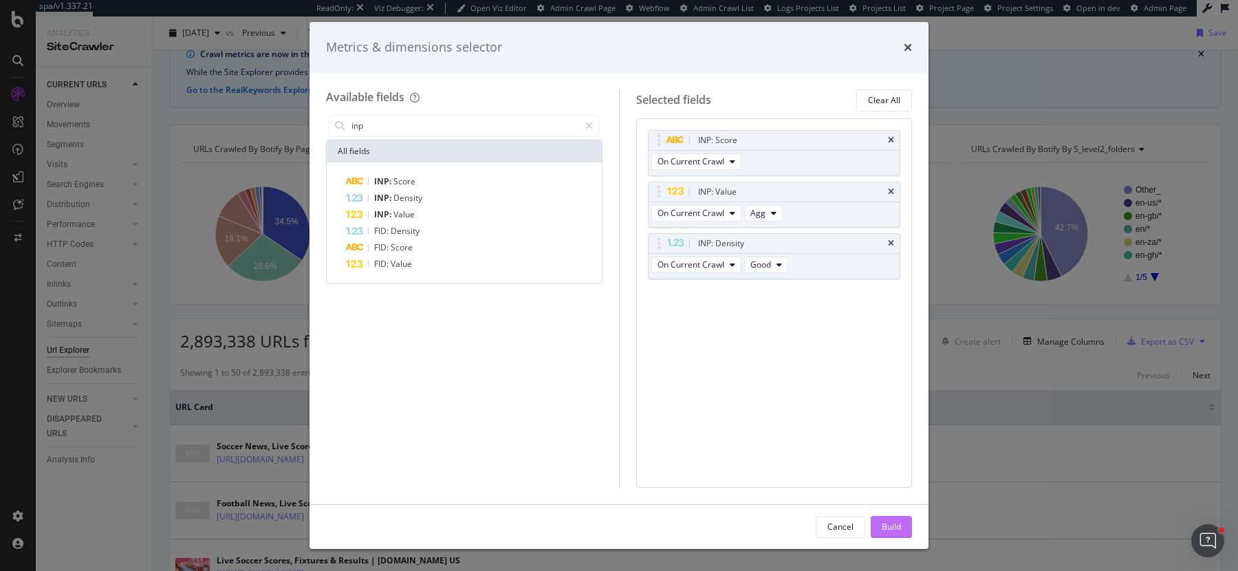
click at [894, 528] on div "Build" at bounding box center [891, 527] width 19 height 12
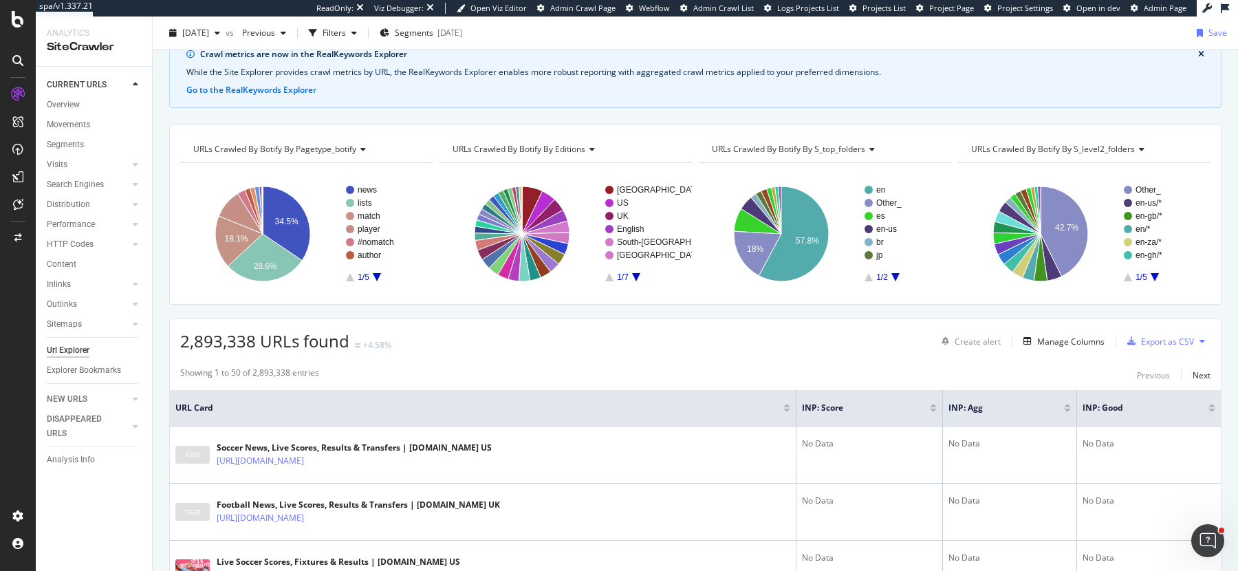
click at [934, 404] on div at bounding box center [933, 405] width 7 height 3
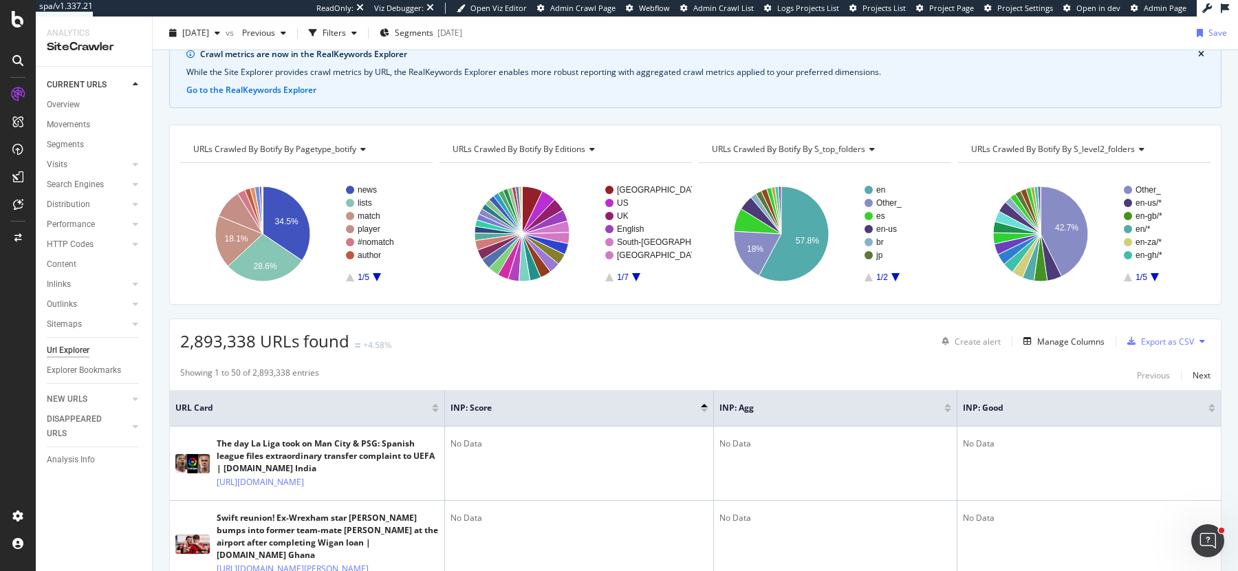
click at [704, 409] on div at bounding box center [704, 410] width 7 height 3
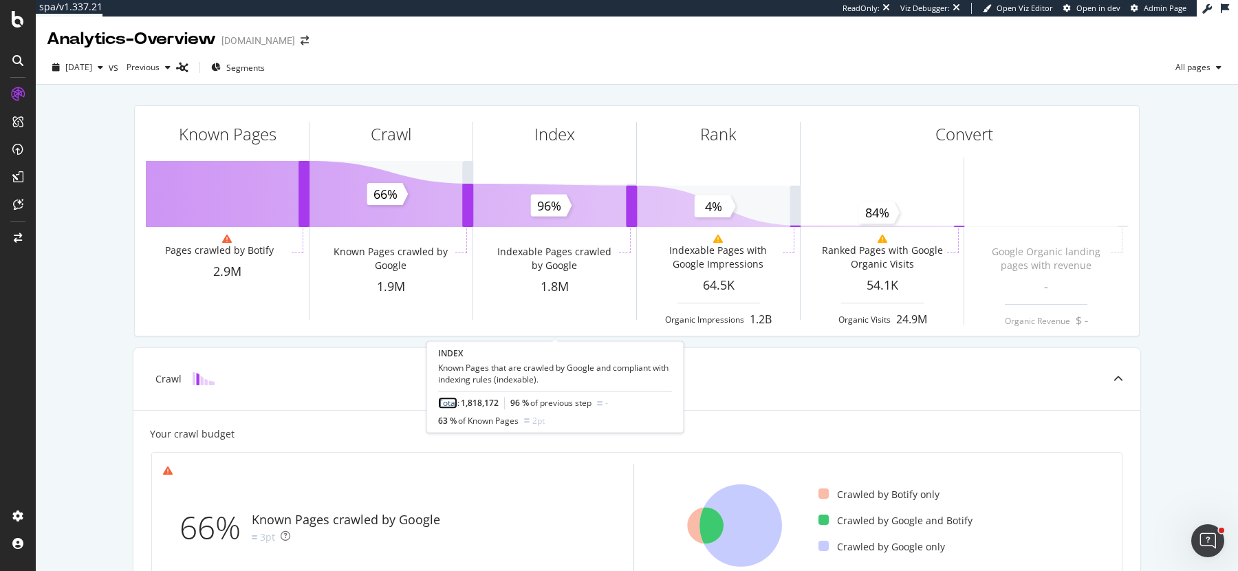
click at [448, 405] on link "Total" at bounding box center [447, 404] width 19 height 12
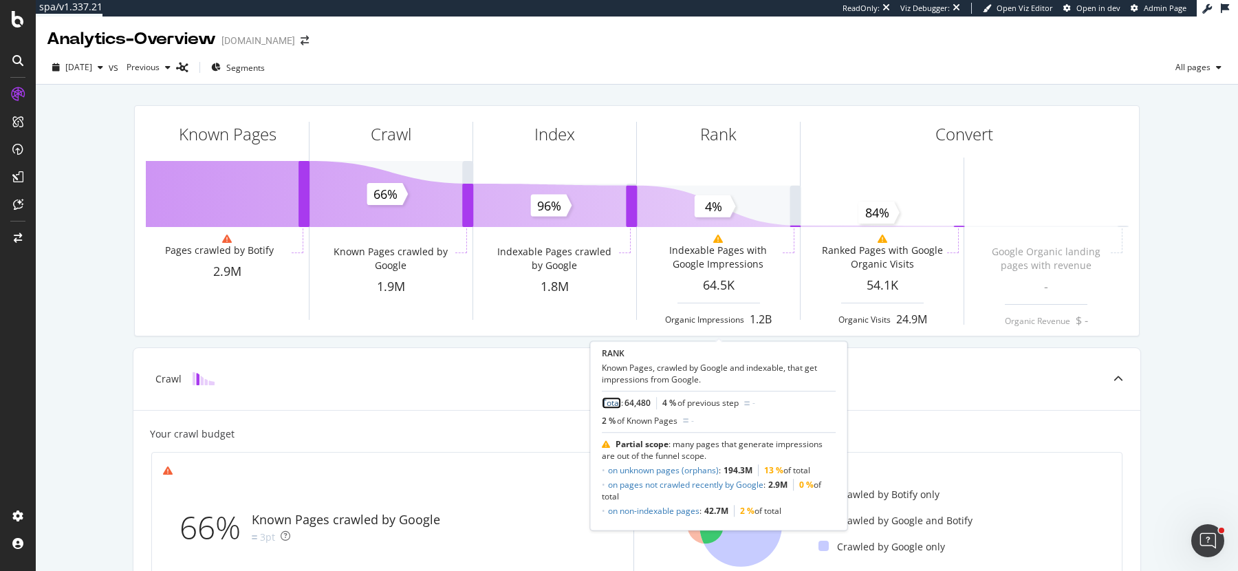
click at [612, 399] on link "Total" at bounding box center [611, 404] width 19 height 12
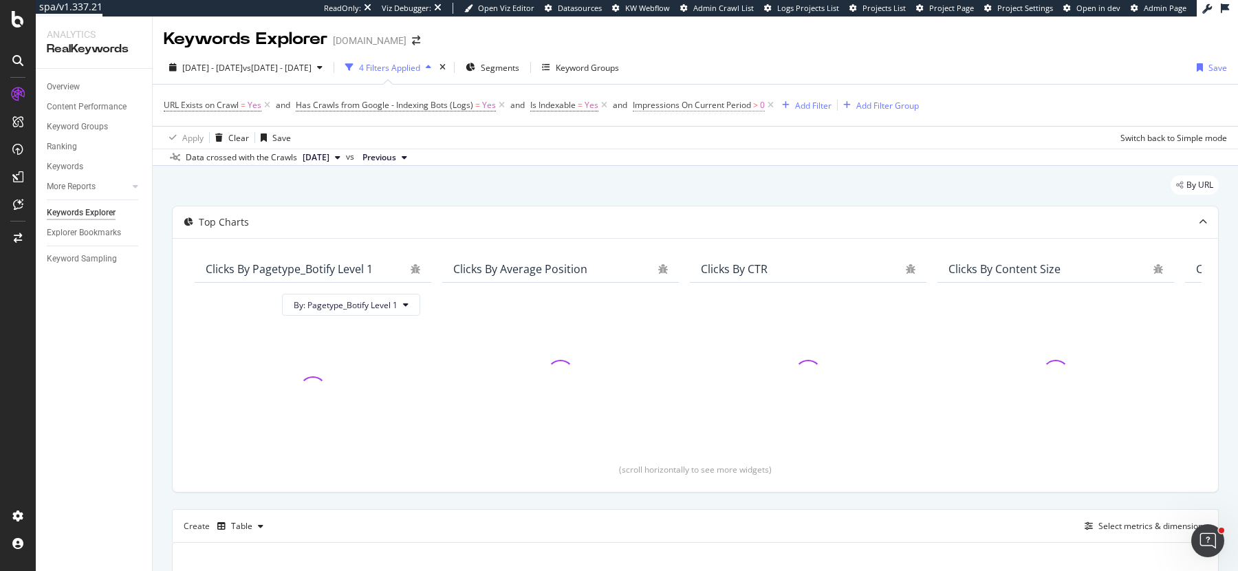
click at [730, 102] on span "Impressions On Current Period" at bounding box center [692, 105] width 118 height 12
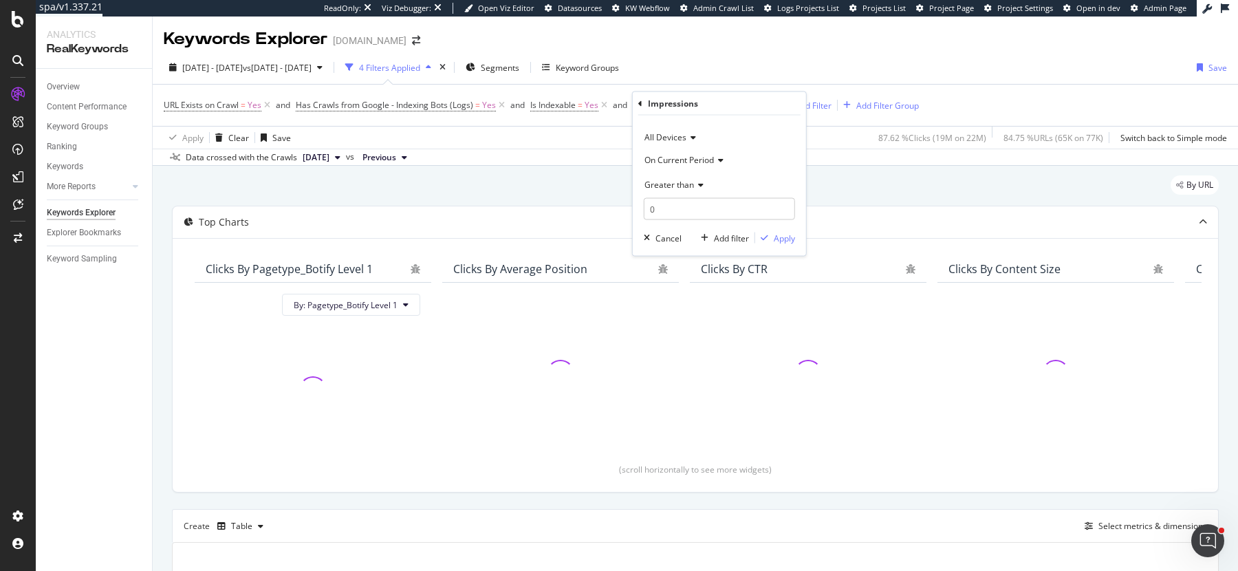
click at [674, 182] on span "Greater than" at bounding box center [669, 184] width 50 height 12
click at [675, 215] on span "Equal to" at bounding box center [666, 212] width 31 height 12
click at [770, 234] on div "button" at bounding box center [764, 238] width 19 height 8
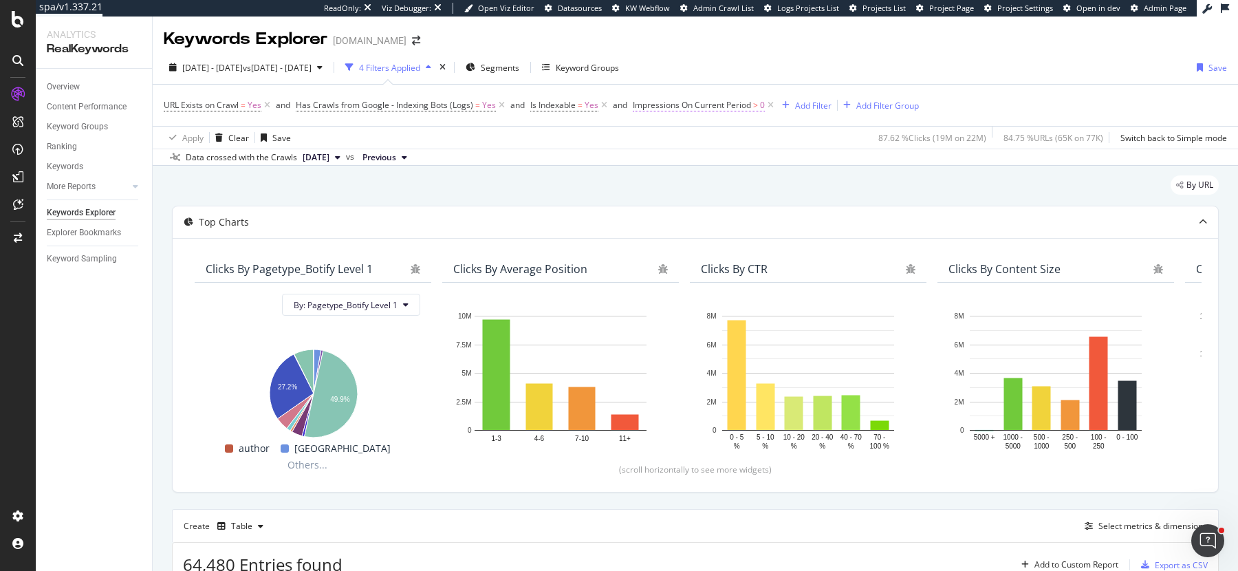
click at [720, 104] on span "Impressions On Current Period" at bounding box center [692, 105] width 118 height 12
click at [685, 184] on span "Greater than" at bounding box center [669, 184] width 50 height 12
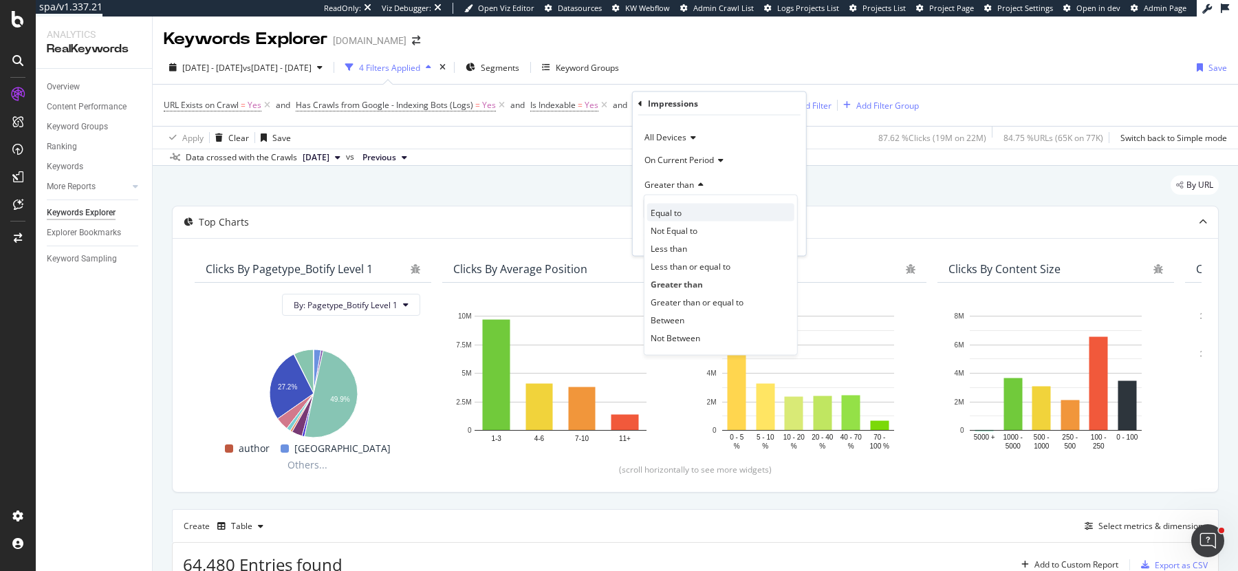
click at [684, 214] on div "Equal to" at bounding box center [720, 213] width 147 height 18
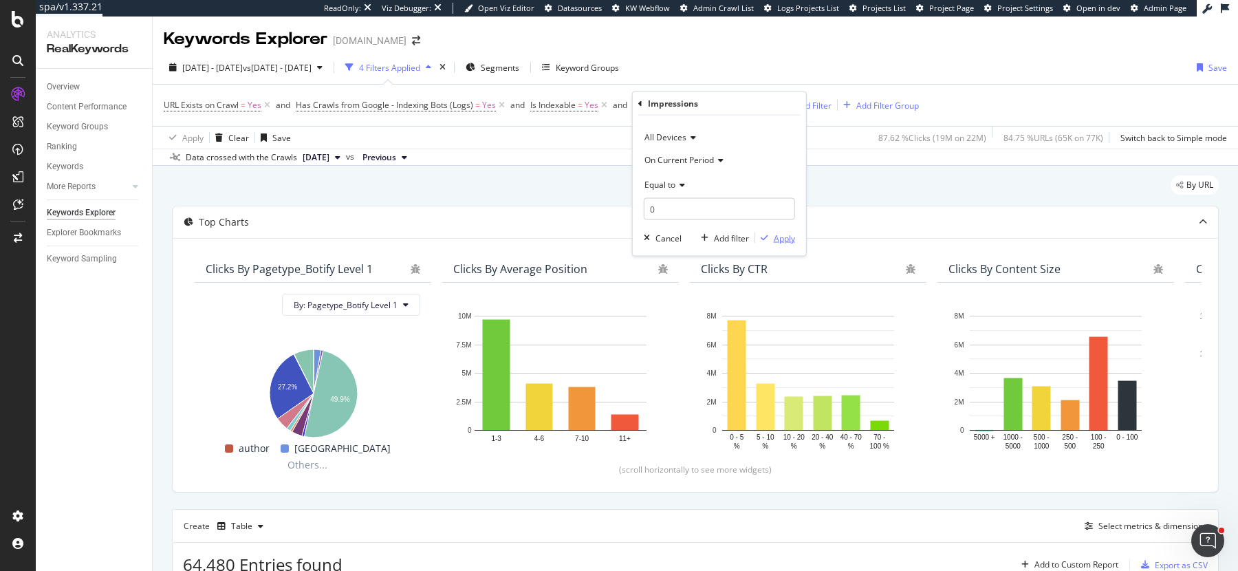
click at [788, 239] on div "Apply" at bounding box center [784, 238] width 21 height 12
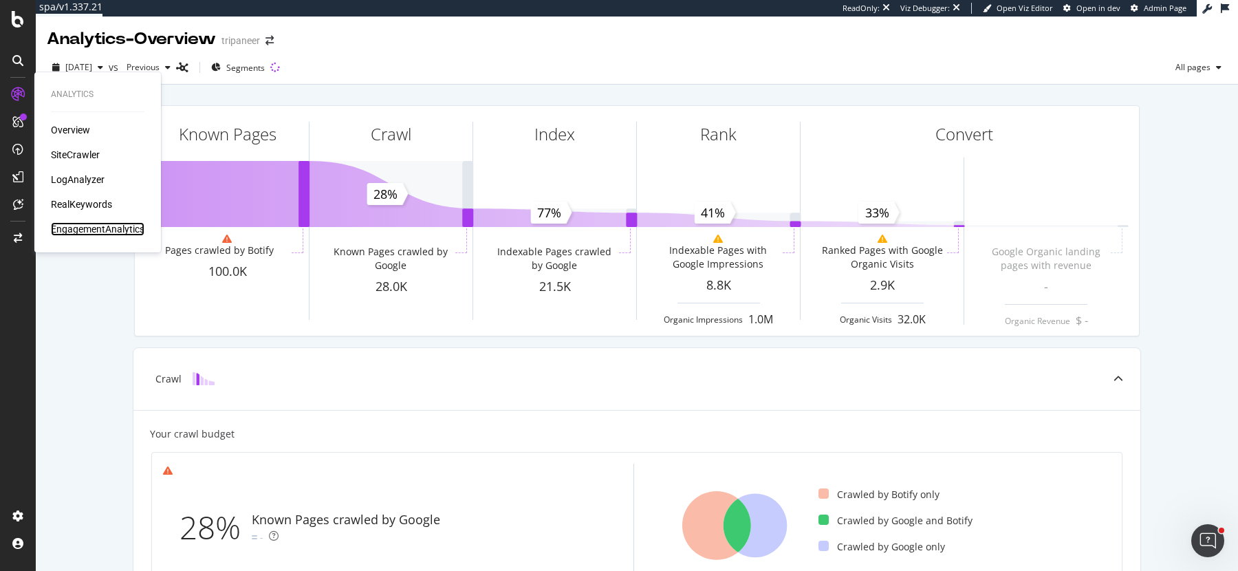
click at [84, 228] on div "EngagementAnalytics" at bounding box center [98, 229] width 94 height 14
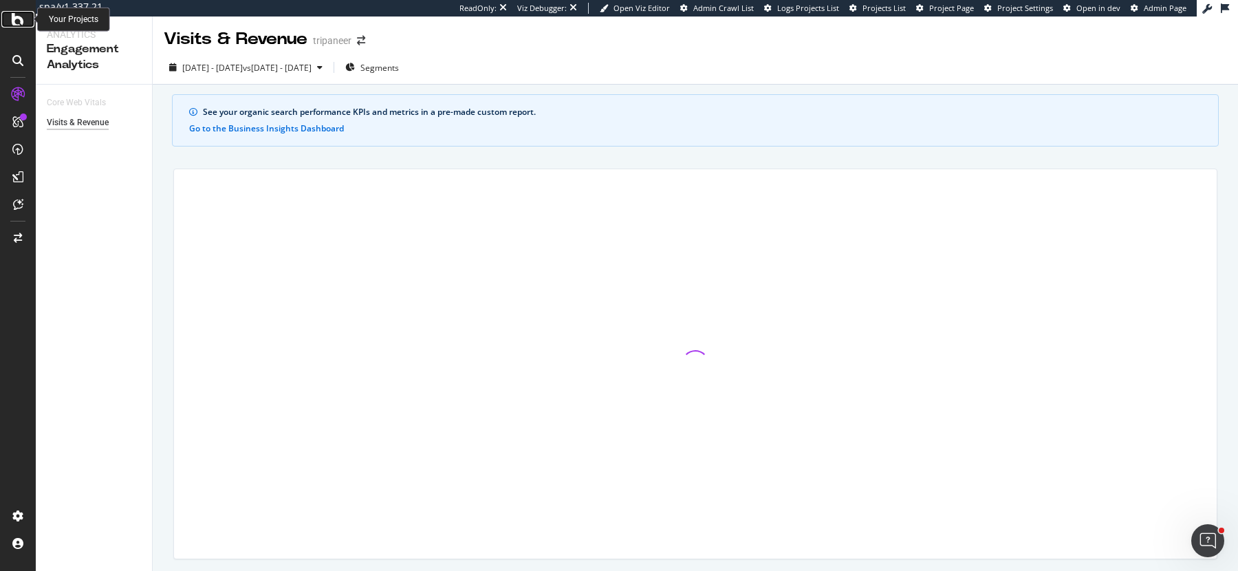
click at [12, 21] on icon at bounding box center [18, 19] width 12 height 17
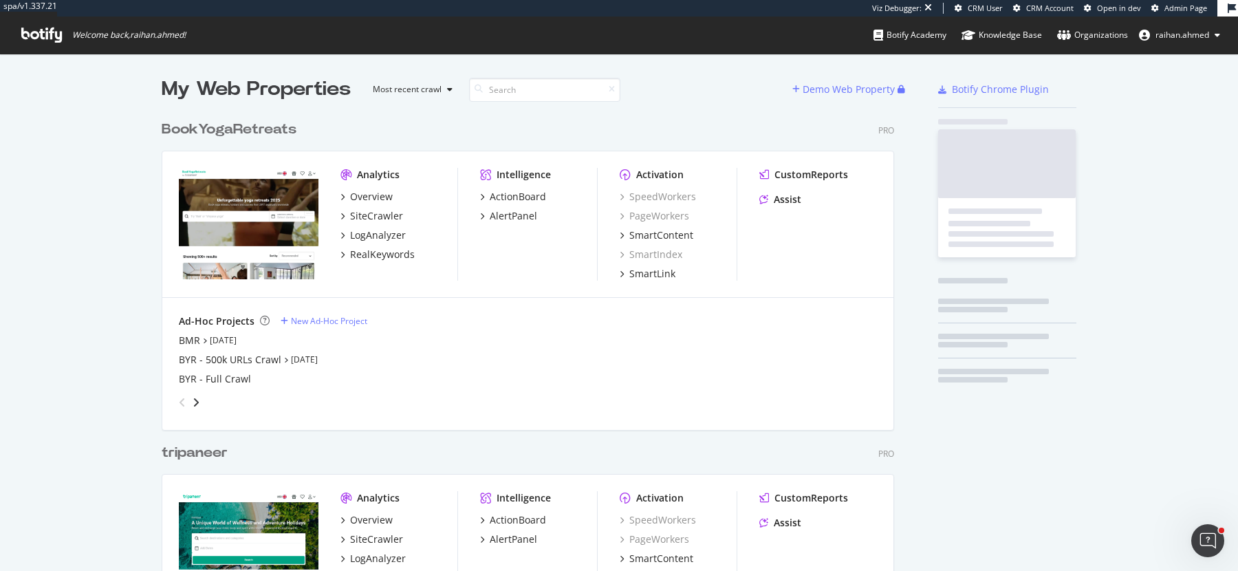
scroll to position [602, 743]
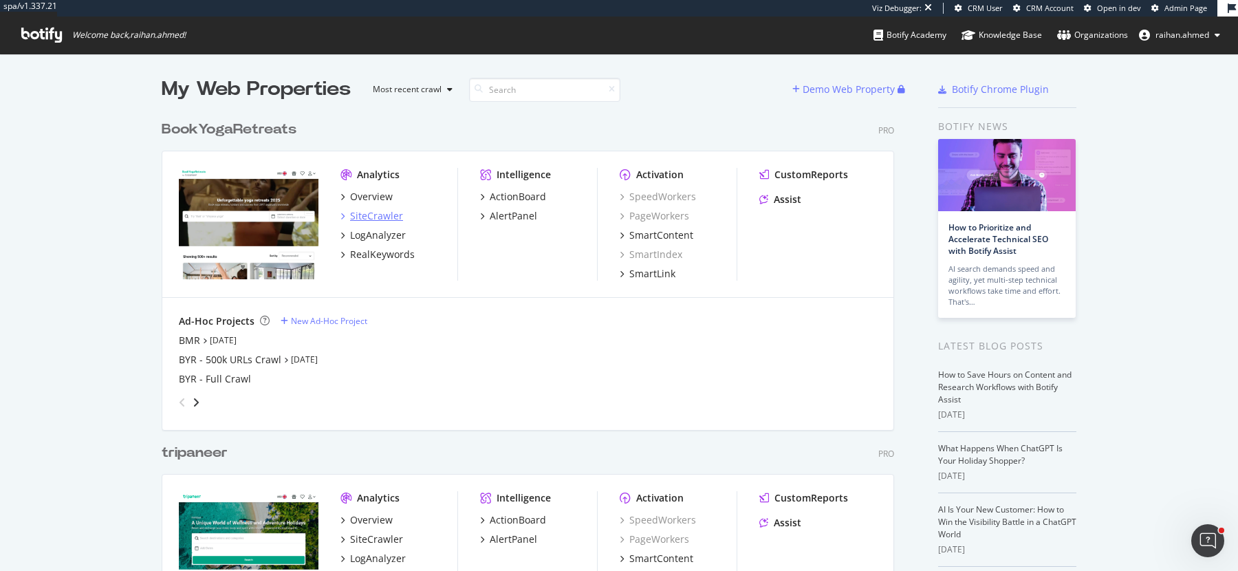
click at [376, 219] on div "SiteCrawler" at bounding box center [376, 216] width 53 height 14
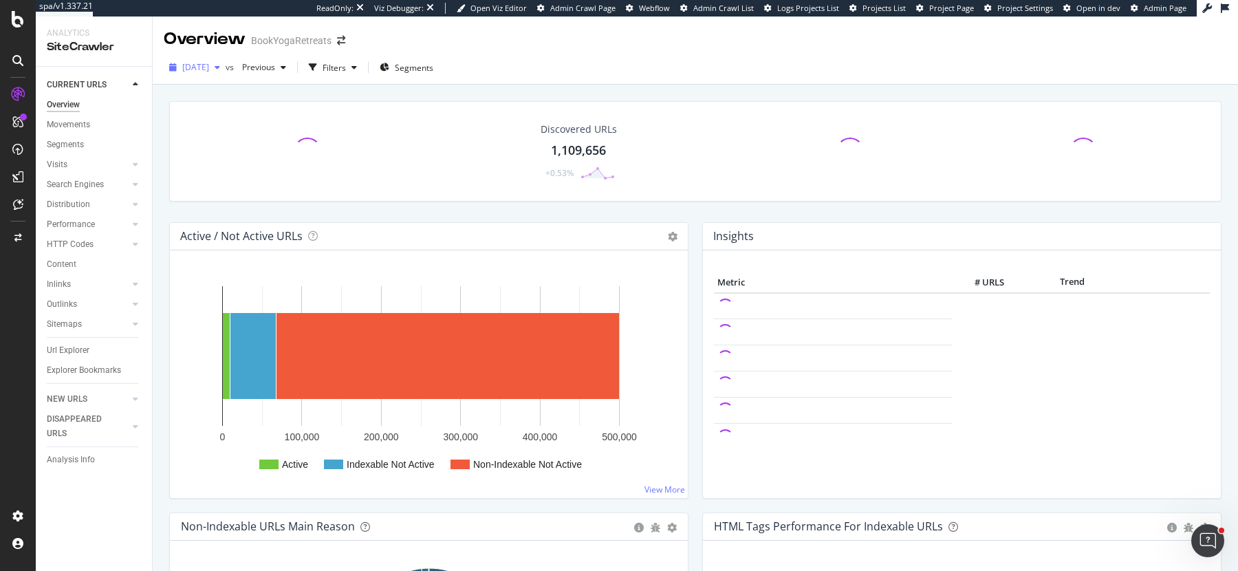
click at [220, 67] on icon "button" at bounding box center [218, 67] width 6 height 8
click at [567, 76] on div "2025 Sep. 7th vs Previous Filters Segments" at bounding box center [695, 70] width 1085 height 28
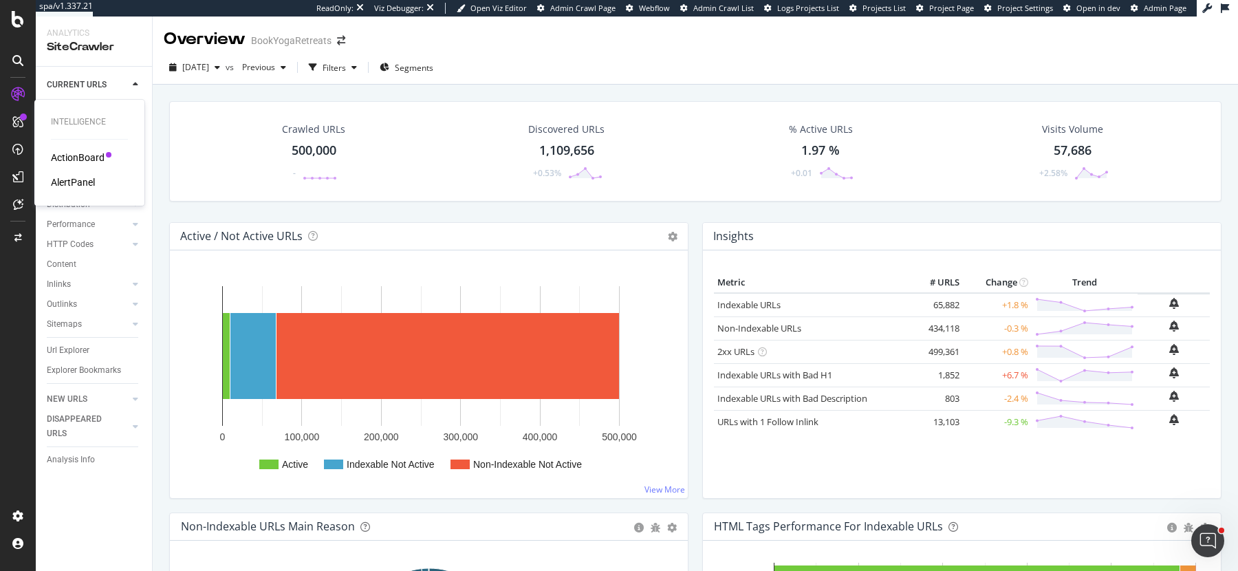
click at [66, 155] on div "ActionBoard" at bounding box center [78, 158] width 54 height 14
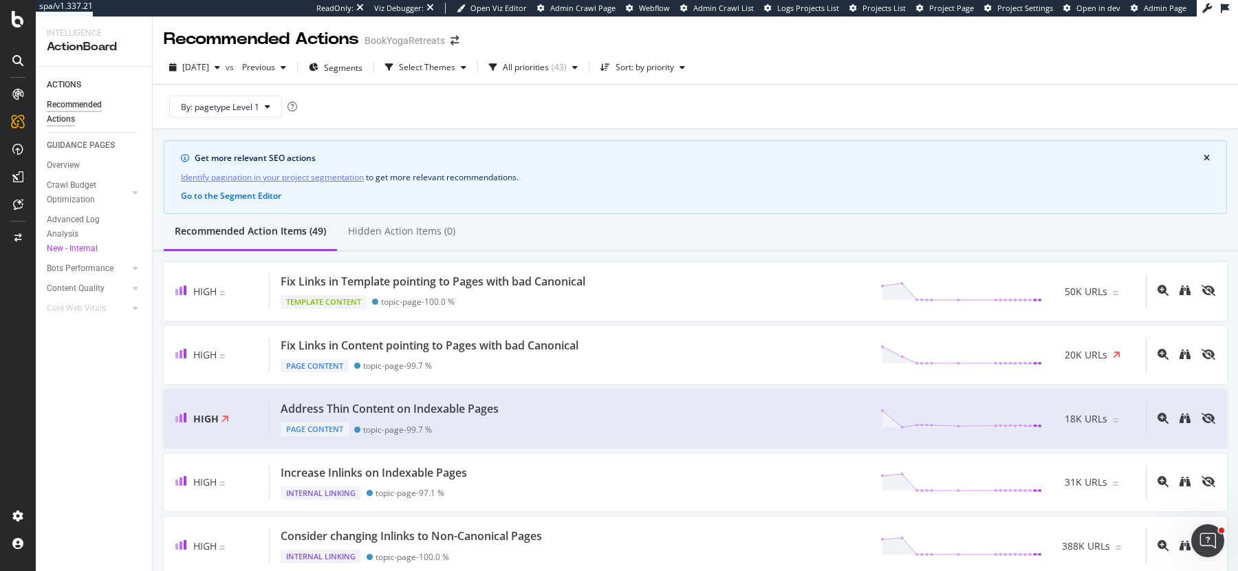
click at [798, 180] on div "Identify pagination in your project segmentation to get more relevant recommend…" at bounding box center [695, 177] width 1029 height 14
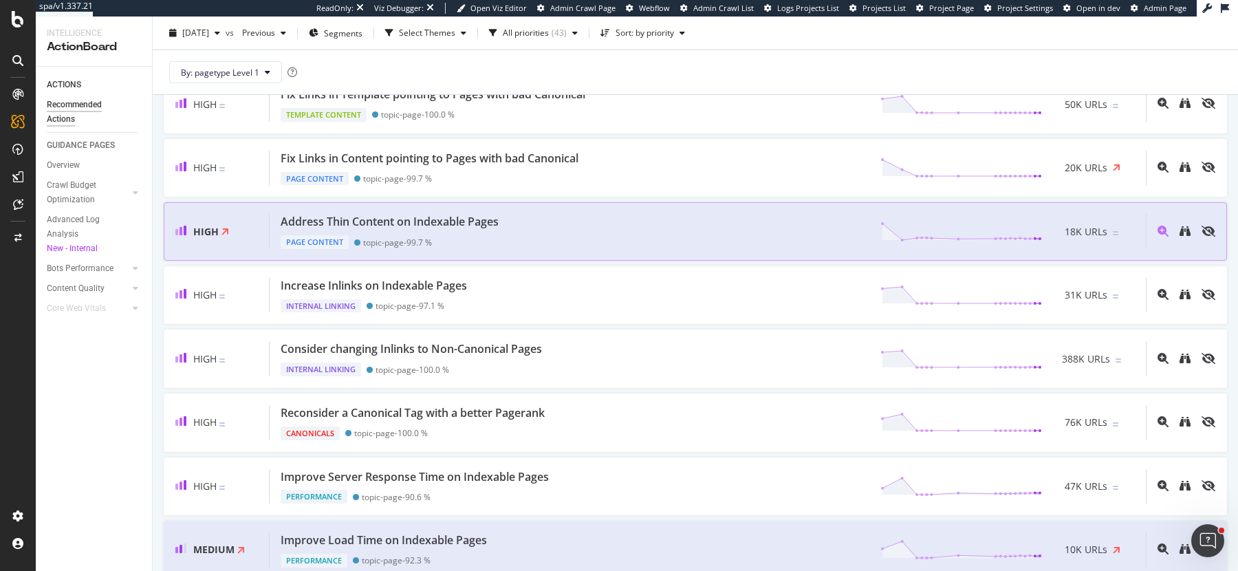
scroll to position [183, 0]
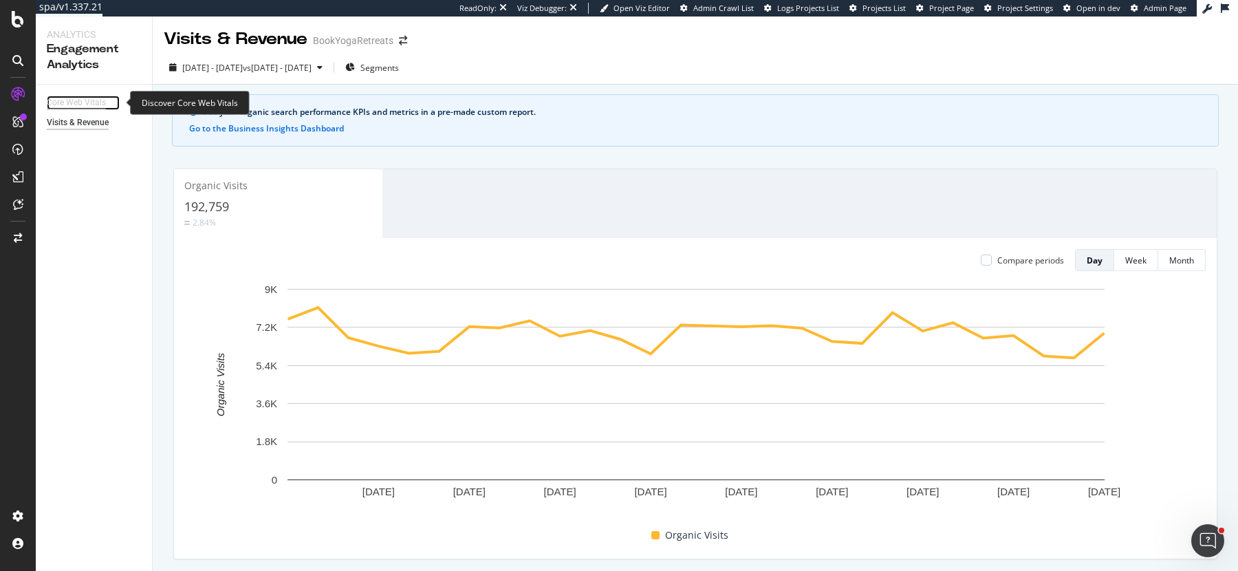
click at [72, 99] on div "Core Web Vitals" at bounding box center [76, 103] width 59 height 14
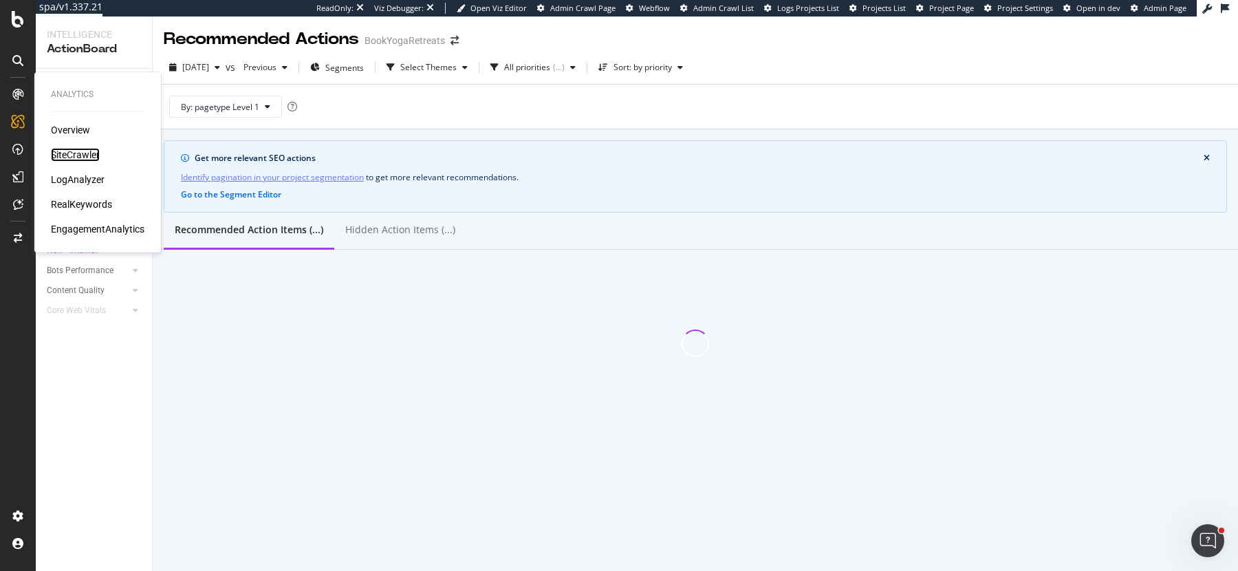
click at [83, 160] on div "SiteCrawler" at bounding box center [75, 155] width 49 height 14
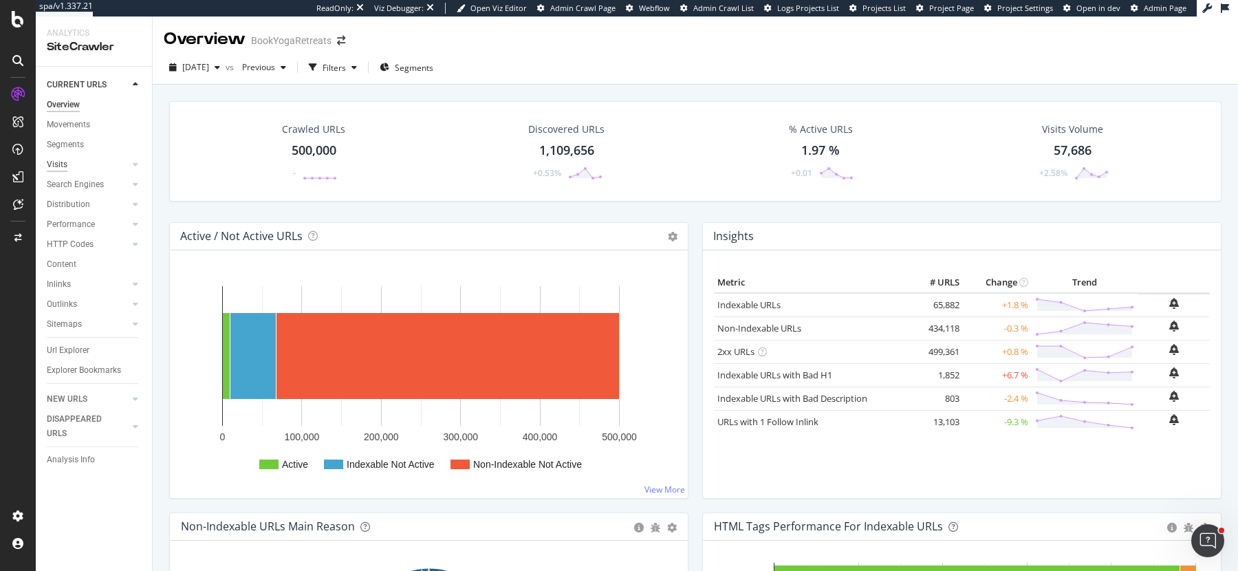
click at [59, 162] on div "Visits" at bounding box center [57, 165] width 21 height 14
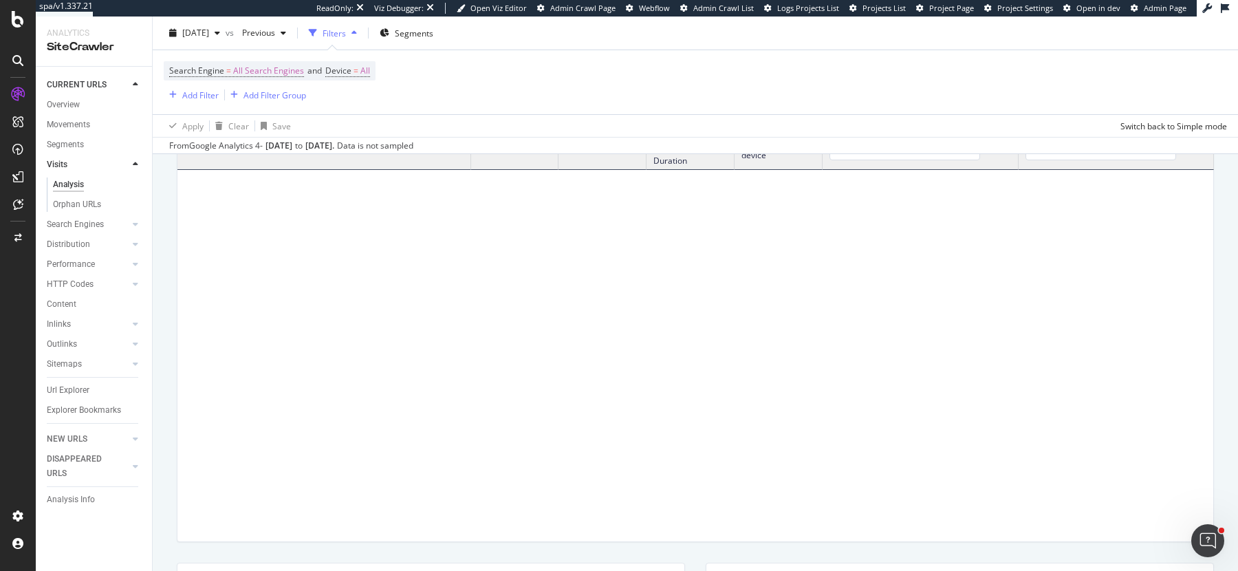
scroll to position [587, 0]
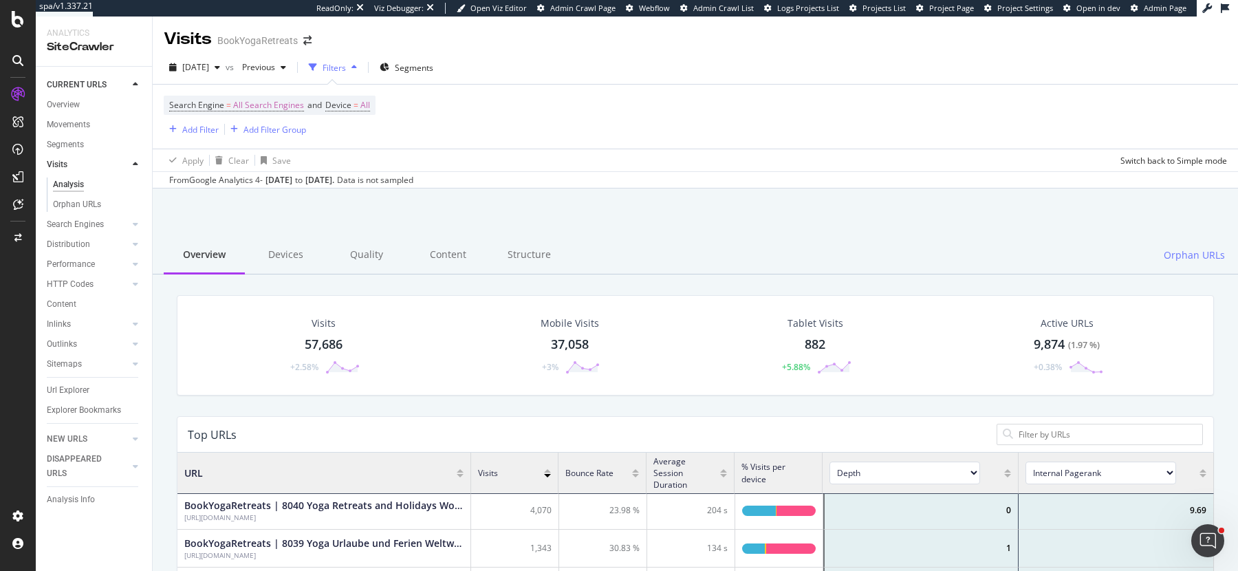
click at [502, 255] on div "Structure" at bounding box center [528, 256] width 81 height 38
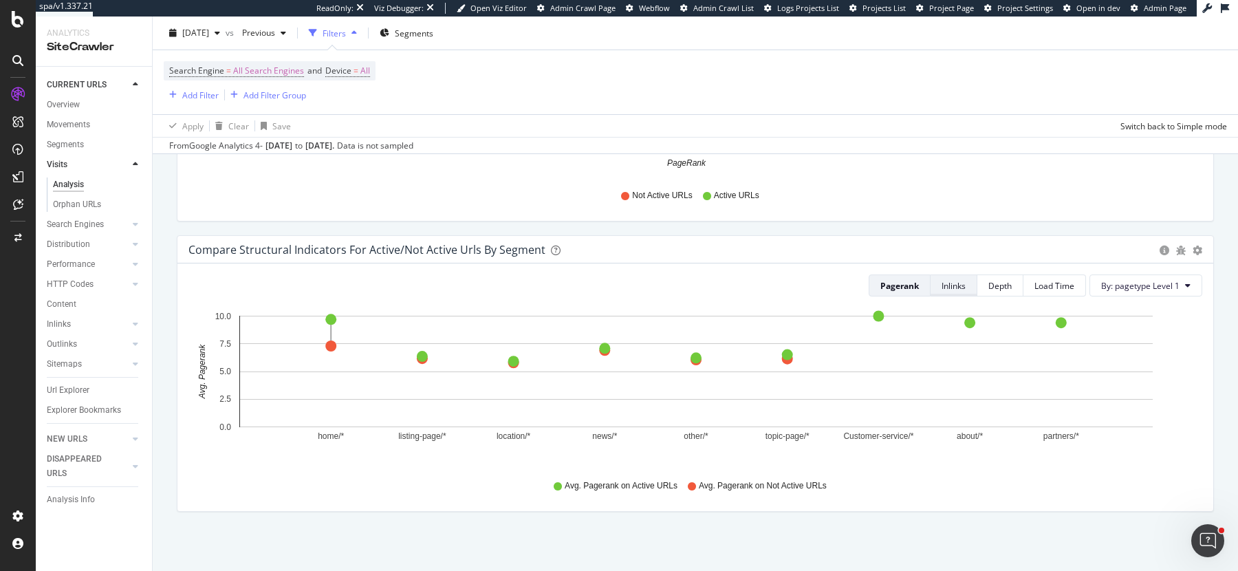
click at [965, 280] on div "Inlinks" at bounding box center [954, 286] width 24 height 12
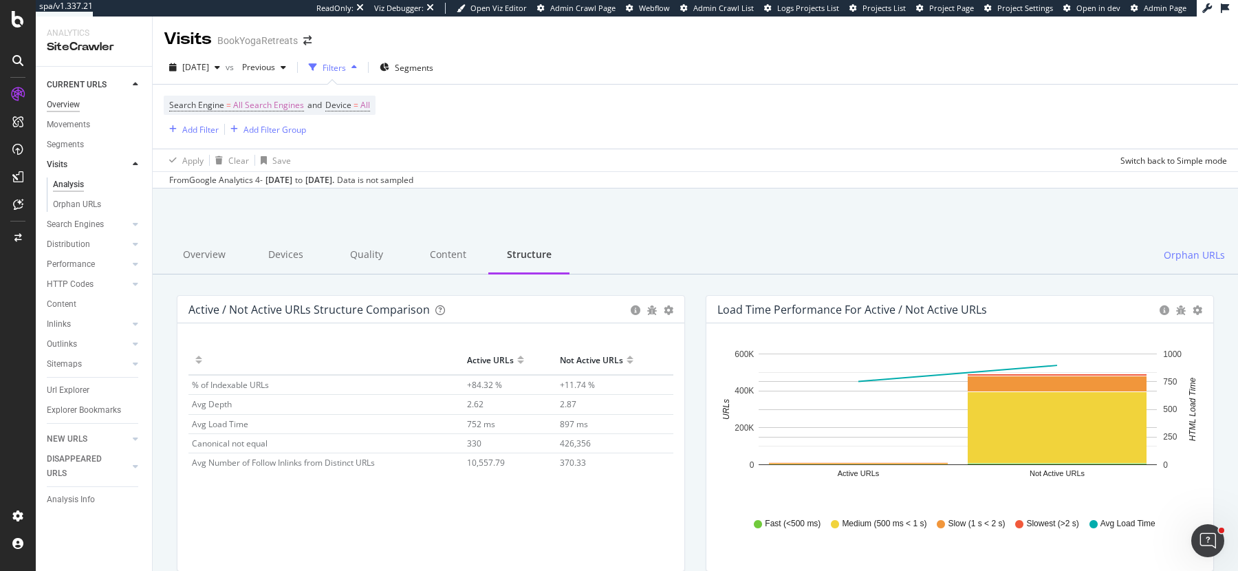
click at [73, 99] on div "Overview" at bounding box center [63, 105] width 33 height 14
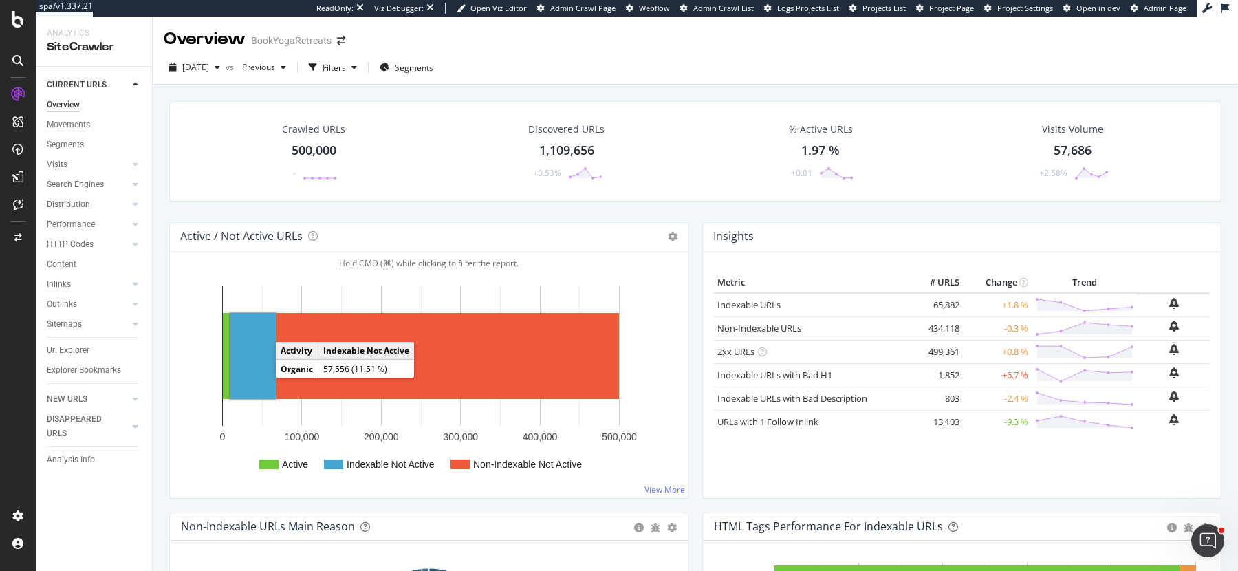
click at [259, 365] on rect "A chart." at bounding box center [252, 356] width 45 height 86
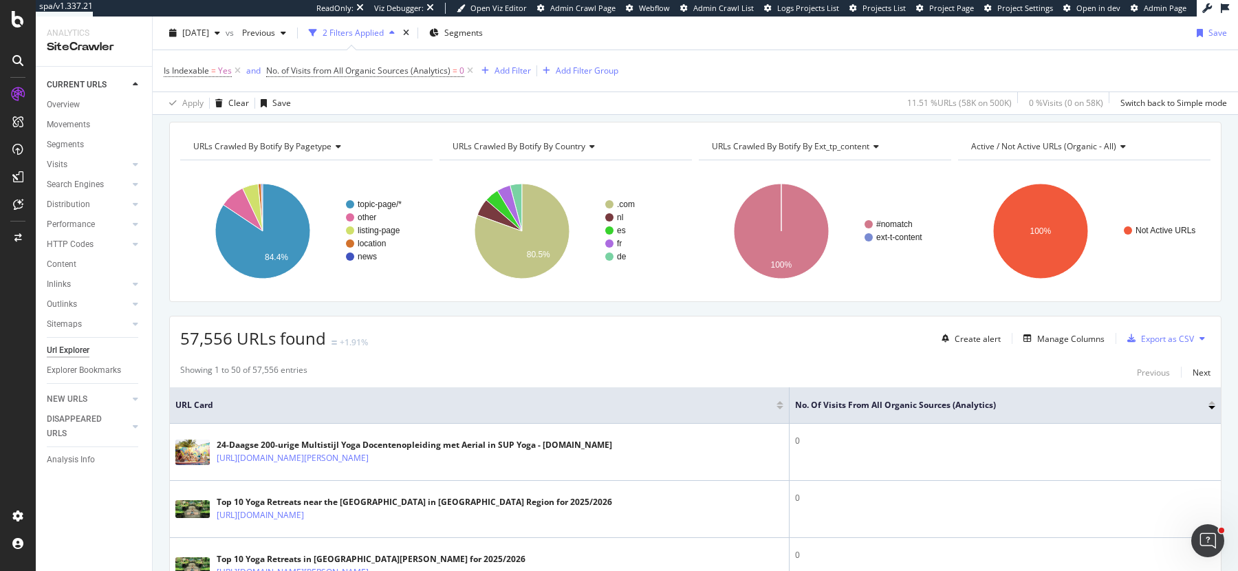
scroll to position [208, 0]
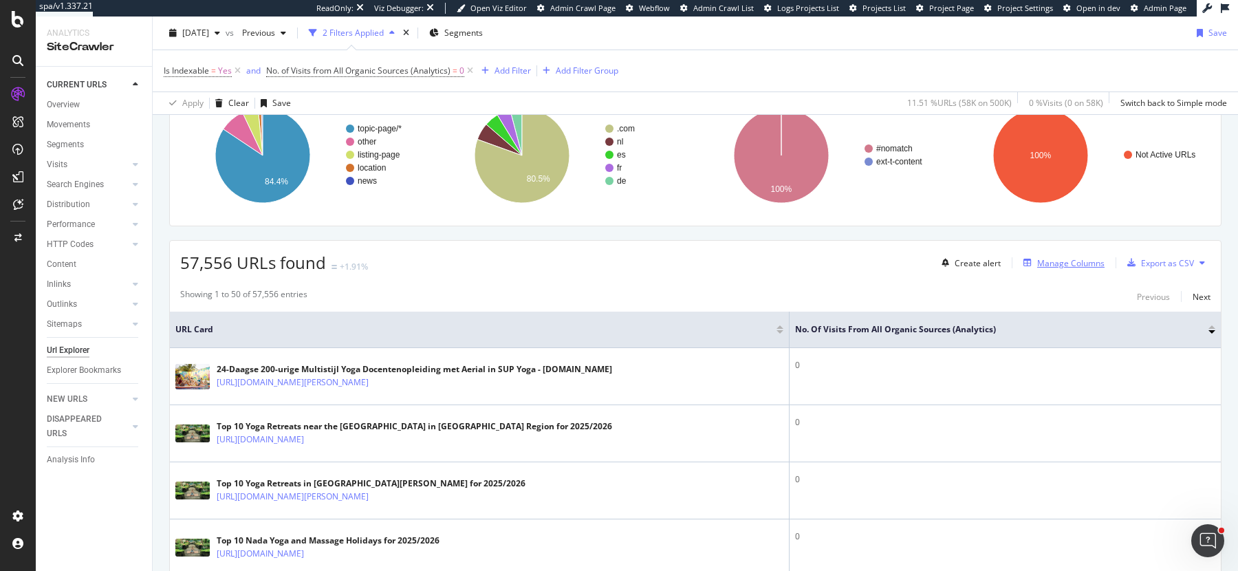
click at [1059, 257] on div "Manage Columns" at bounding box center [1070, 263] width 67 height 12
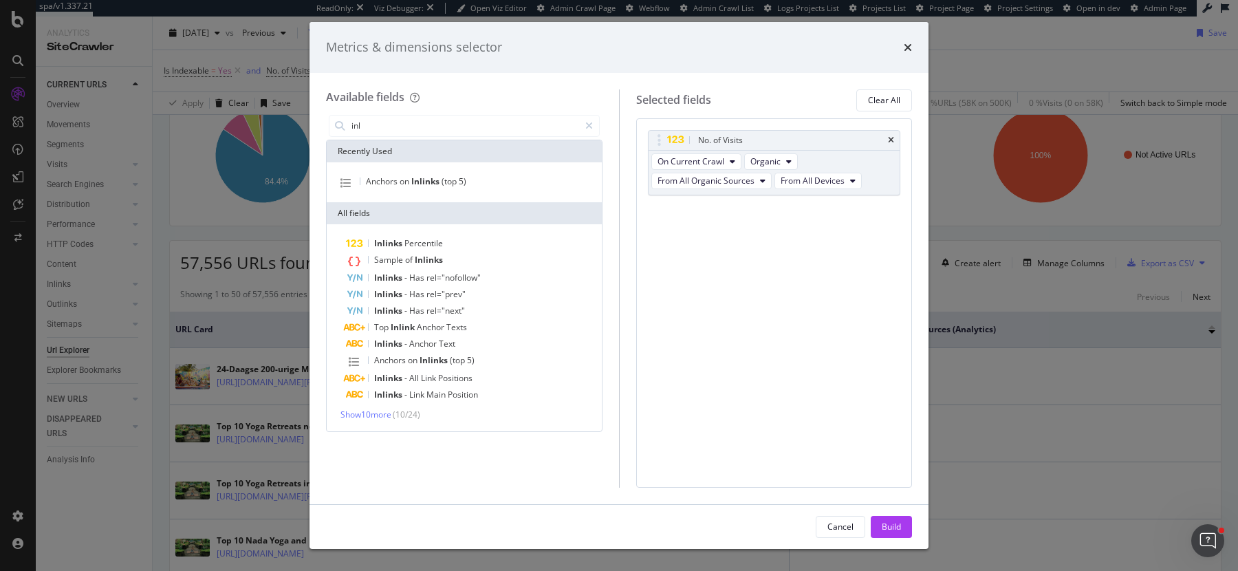
type input "inl"
click at [364, 420] on div "Inlinks Percentile Sample of Inlinks Inlinks - Has rel="nofollow" Inlinks - Has…" at bounding box center [464, 327] width 275 height 207
click at [363, 415] on span "Show 10 more" at bounding box center [365, 415] width 51 height 12
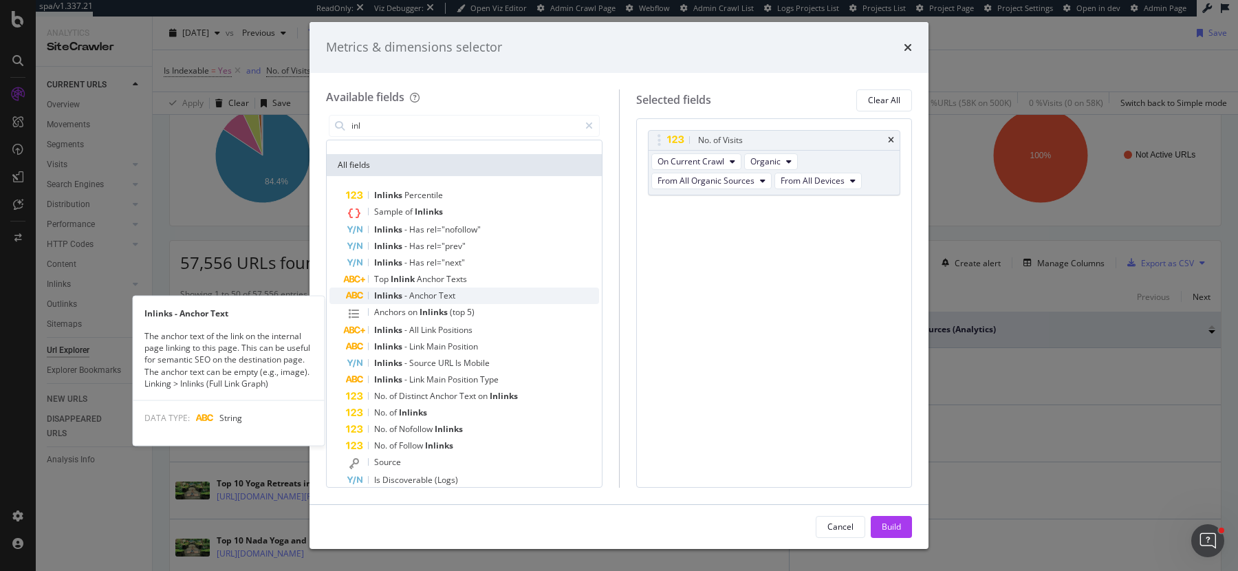
scroll to position [67, 0]
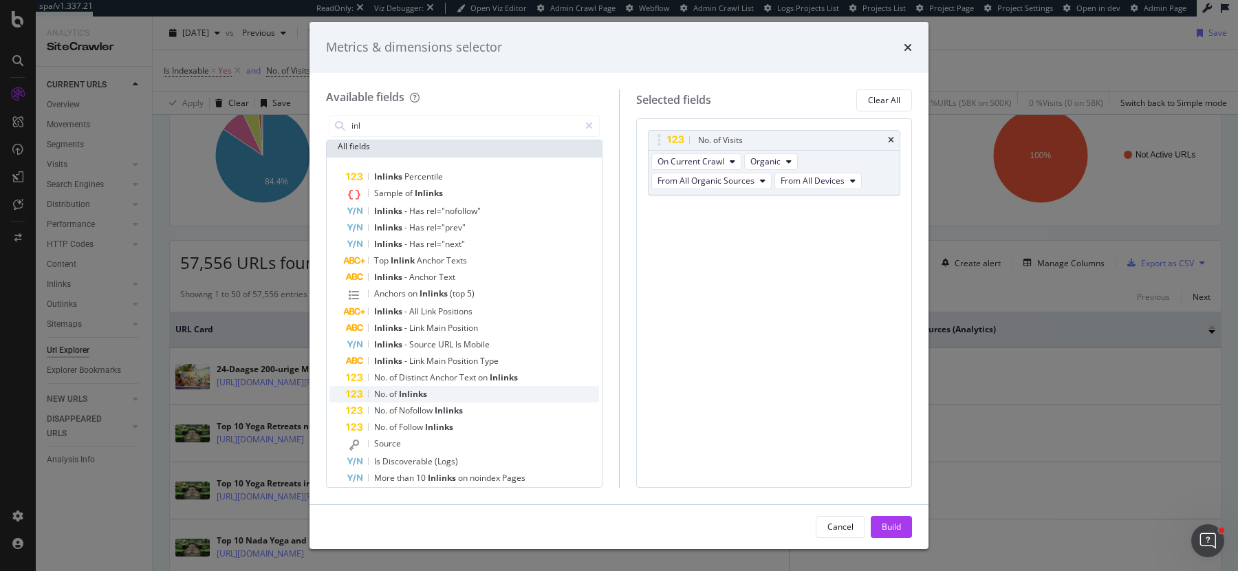
click at [428, 387] on div "No. of Inlinks" at bounding box center [472, 394] width 253 height 17
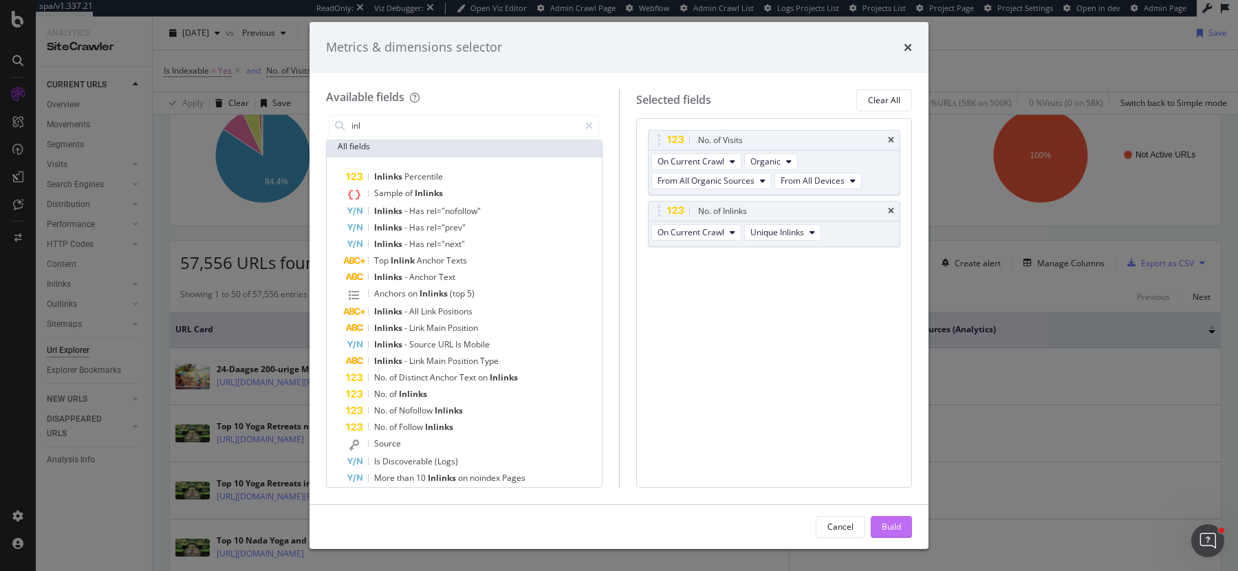
click at [897, 522] on div "Build" at bounding box center [891, 527] width 19 height 12
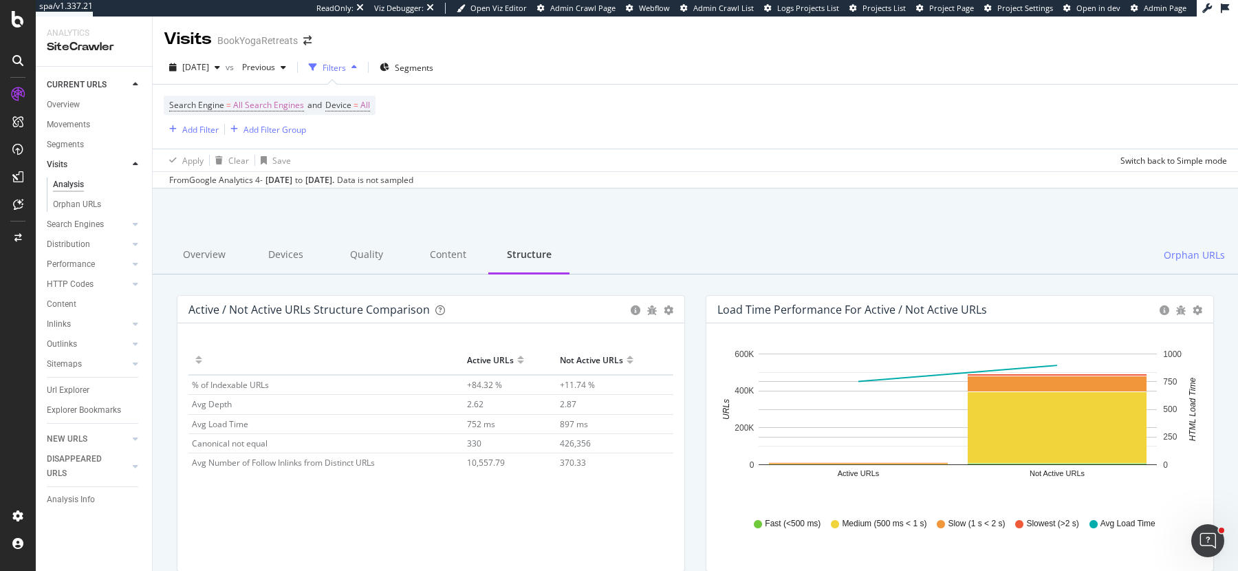
drag, startPoint x: 76, startPoint y: 105, endPoint x: 572, endPoint y: 199, distance: 504.6
click at [76, 105] on div "Overview" at bounding box center [63, 105] width 33 height 14
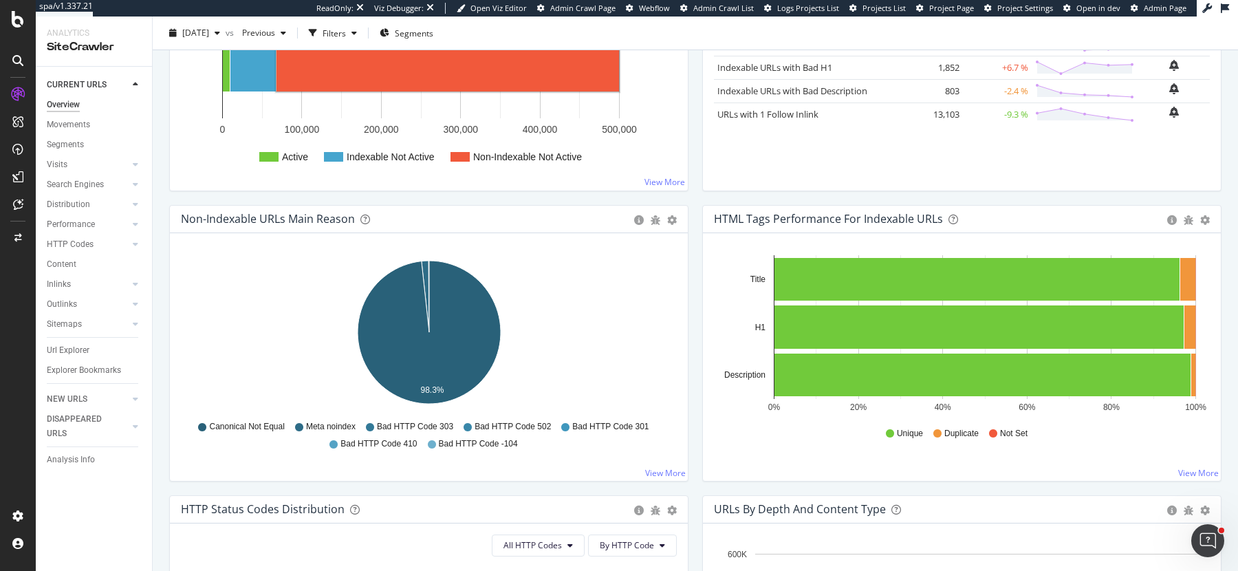
scroll to position [351, 0]
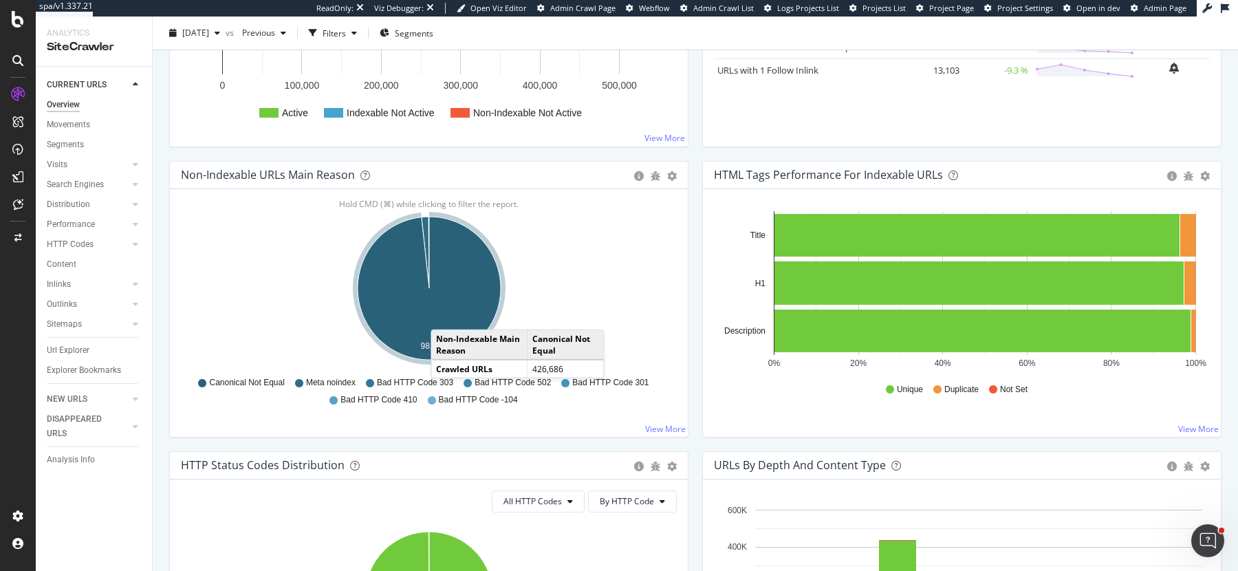
click at [444, 314] on icon "A chart." at bounding box center [429, 288] width 143 height 143
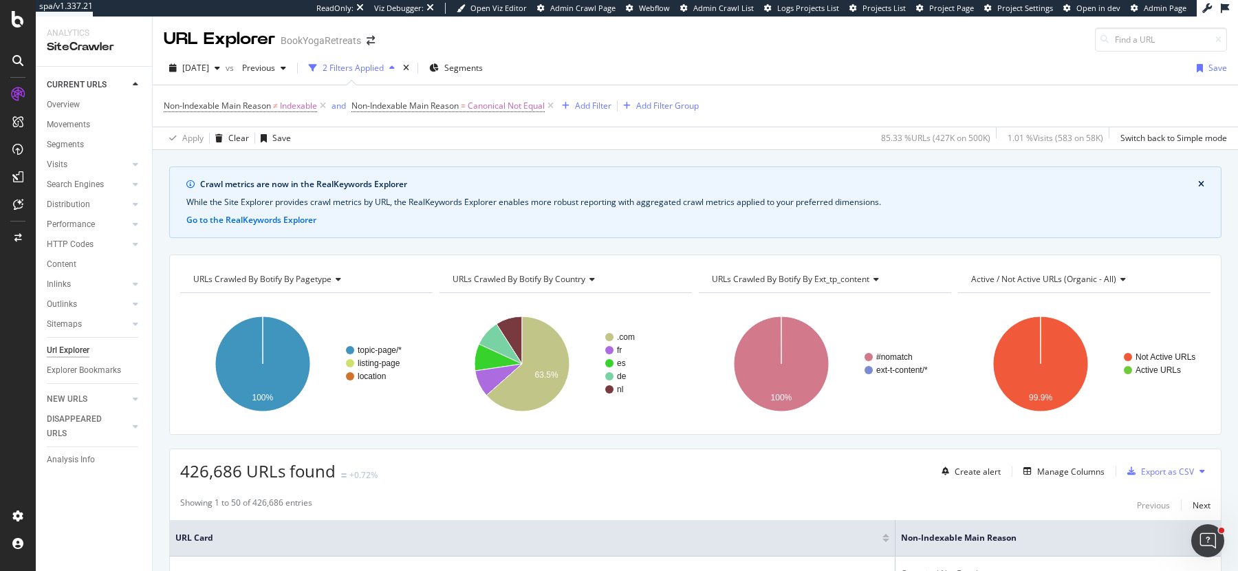
click at [75, 113] on div "Overview" at bounding box center [99, 106] width 105 height 17
click at [75, 110] on div "Overview" at bounding box center [63, 105] width 33 height 14
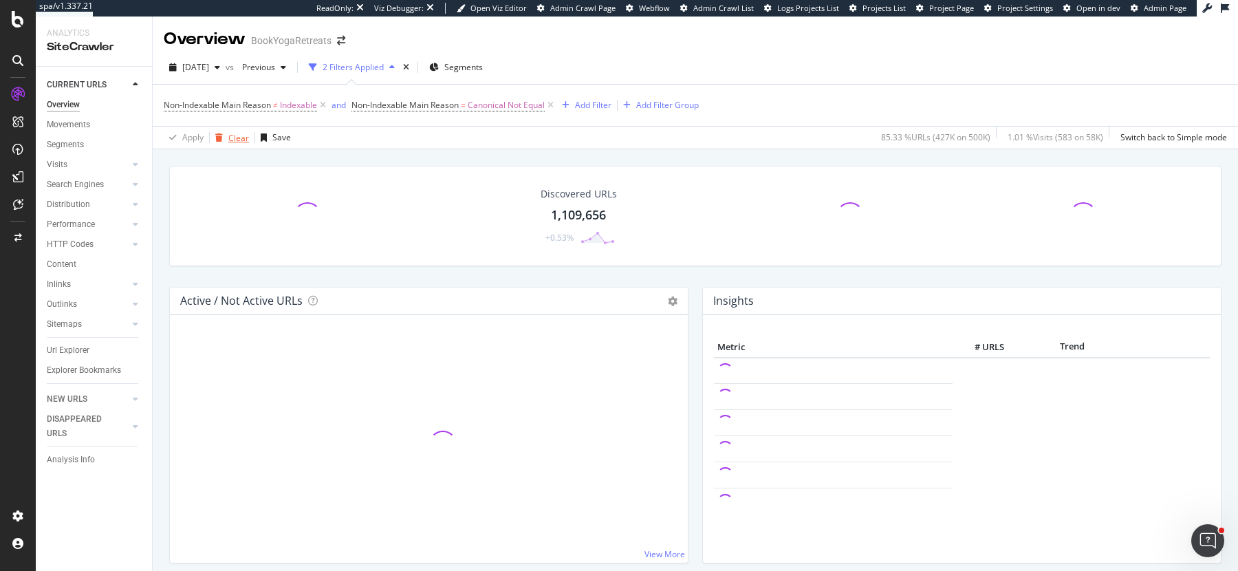
click at [234, 142] on div "Clear" at bounding box center [238, 138] width 21 height 12
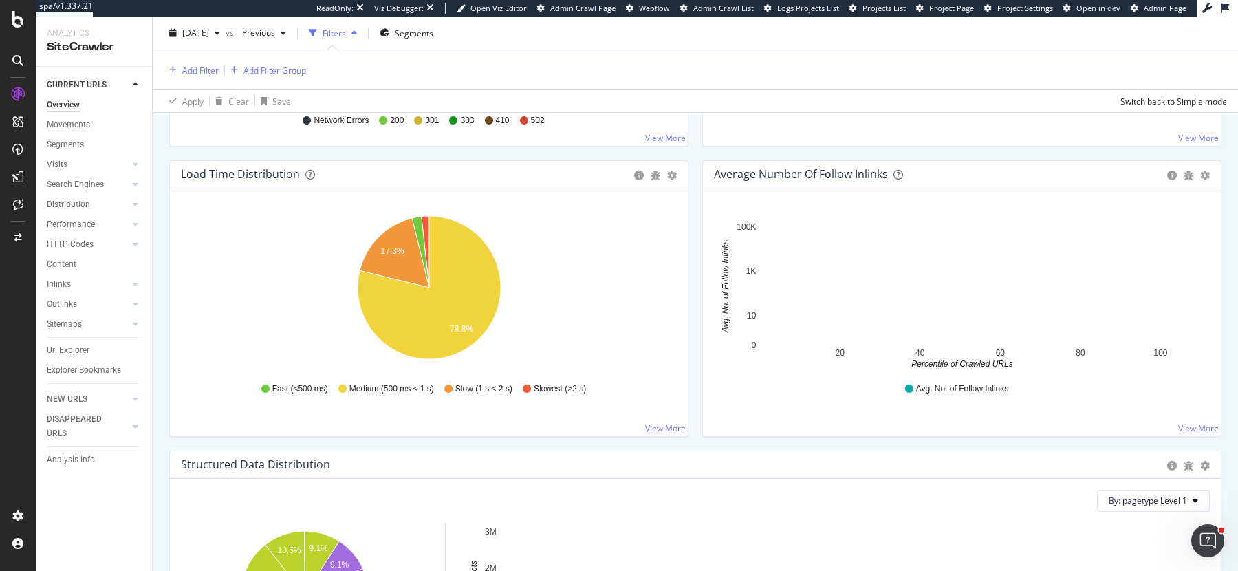
scroll to position [995, 0]
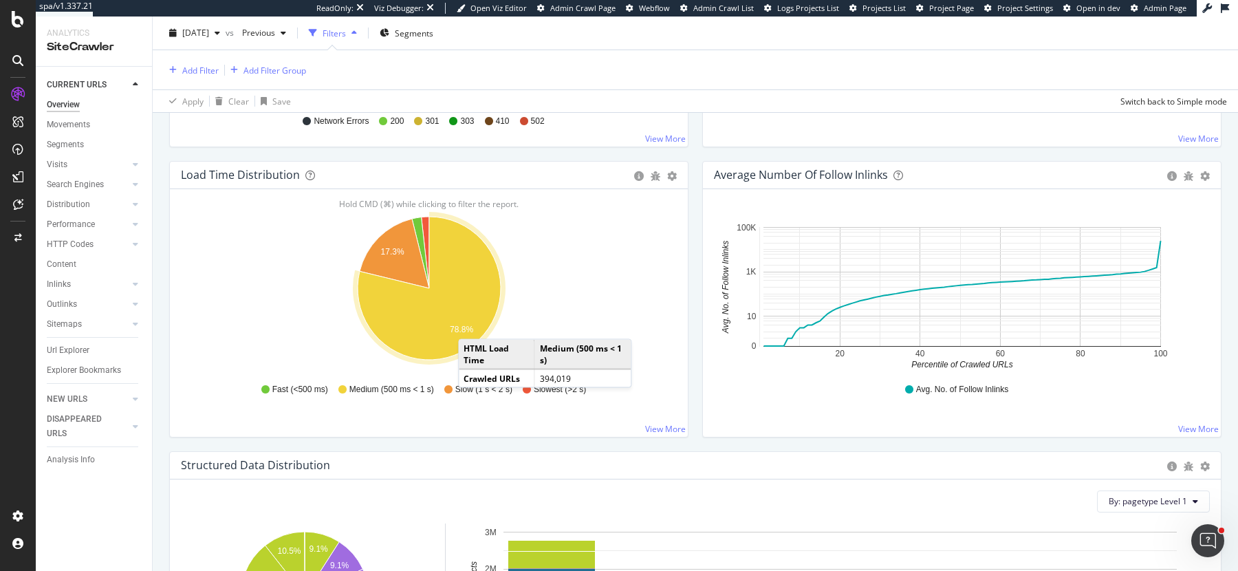
click at [472, 325] on text "78.8%" at bounding box center [461, 330] width 23 height 10
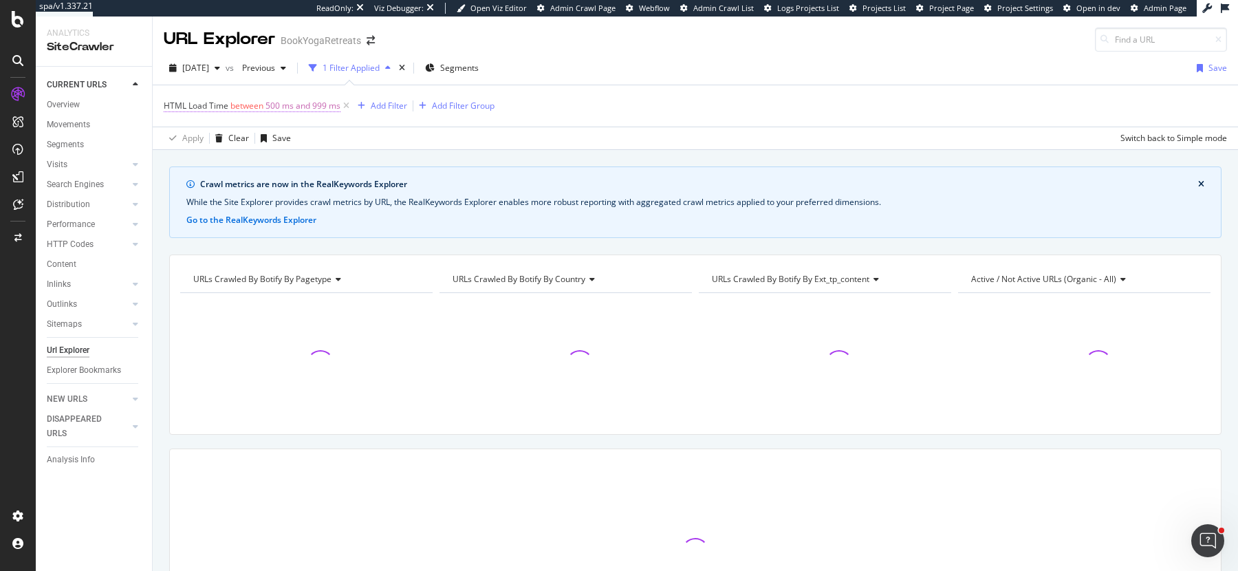
click at [294, 103] on span "500 ms and 999 ms" at bounding box center [302, 105] width 75 height 19
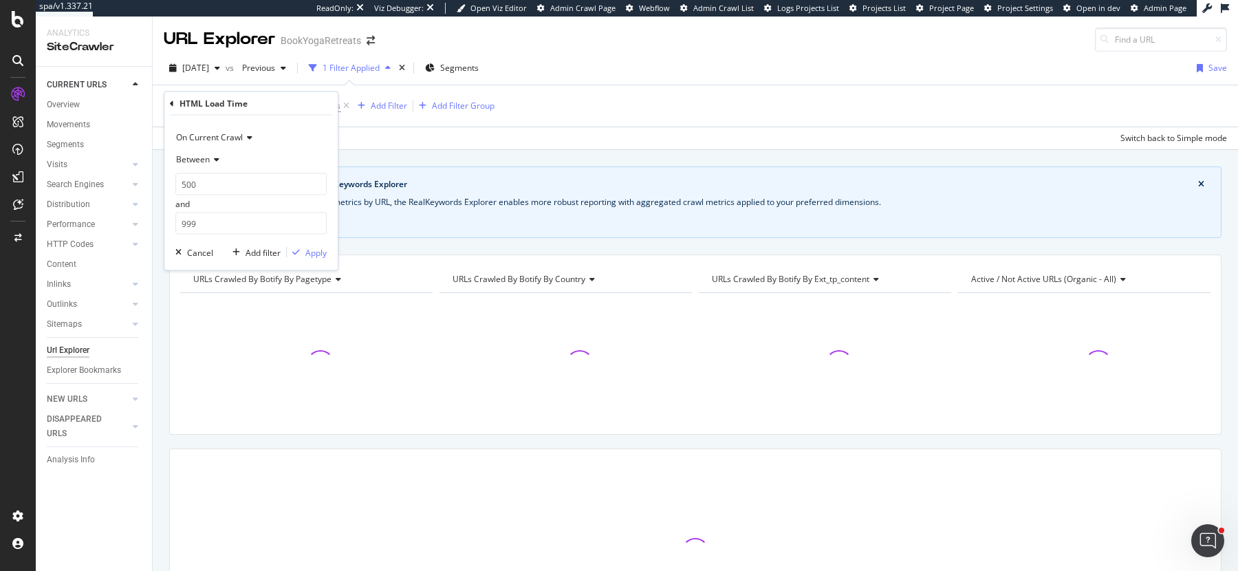
click at [192, 160] on span "Between" at bounding box center [193, 159] width 34 height 12
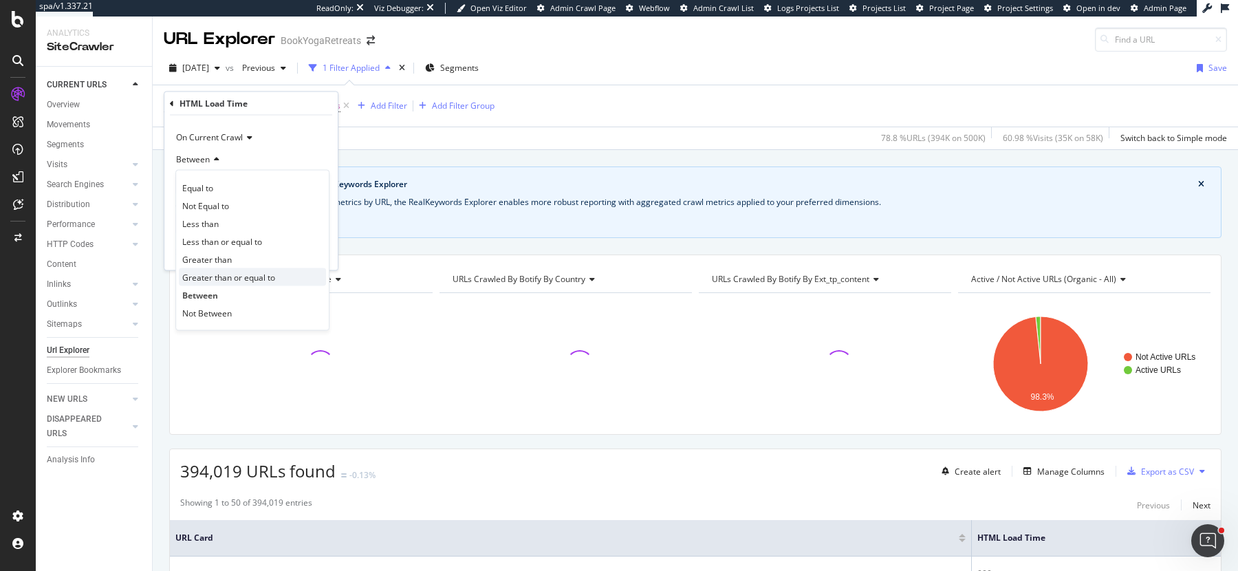
click at [218, 280] on span "Greater than or equal to" at bounding box center [228, 277] width 93 height 12
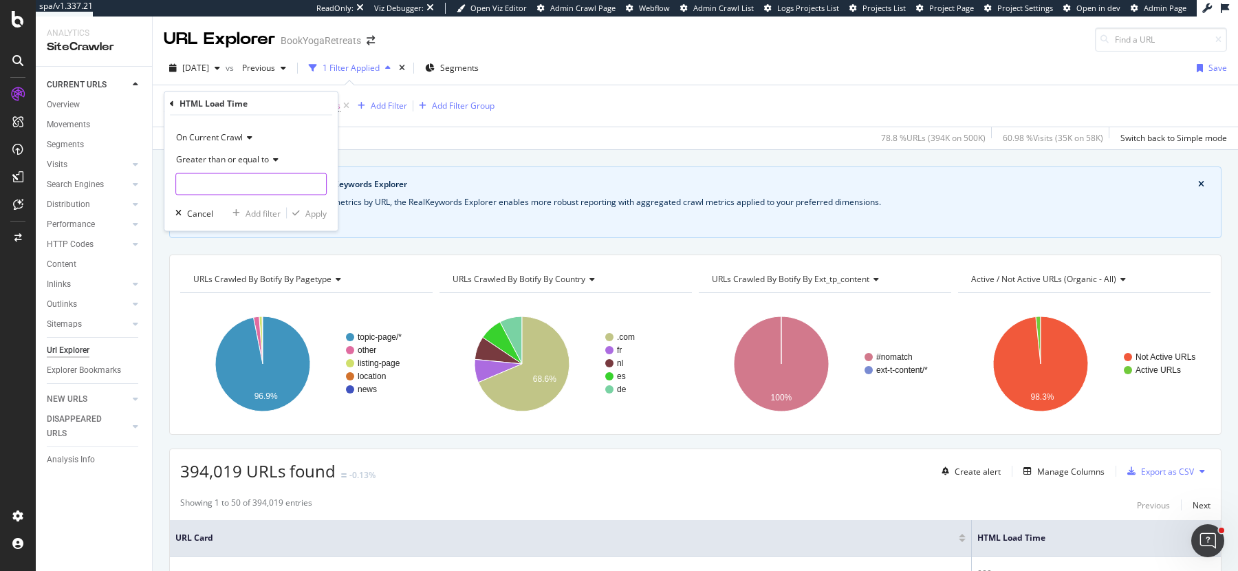
click at [219, 186] on input "number" at bounding box center [250, 184] width 151 height 22
type input "500"
click at [324, 212] on div "Apply" at bounding box center [315, 213] width 21 height 12
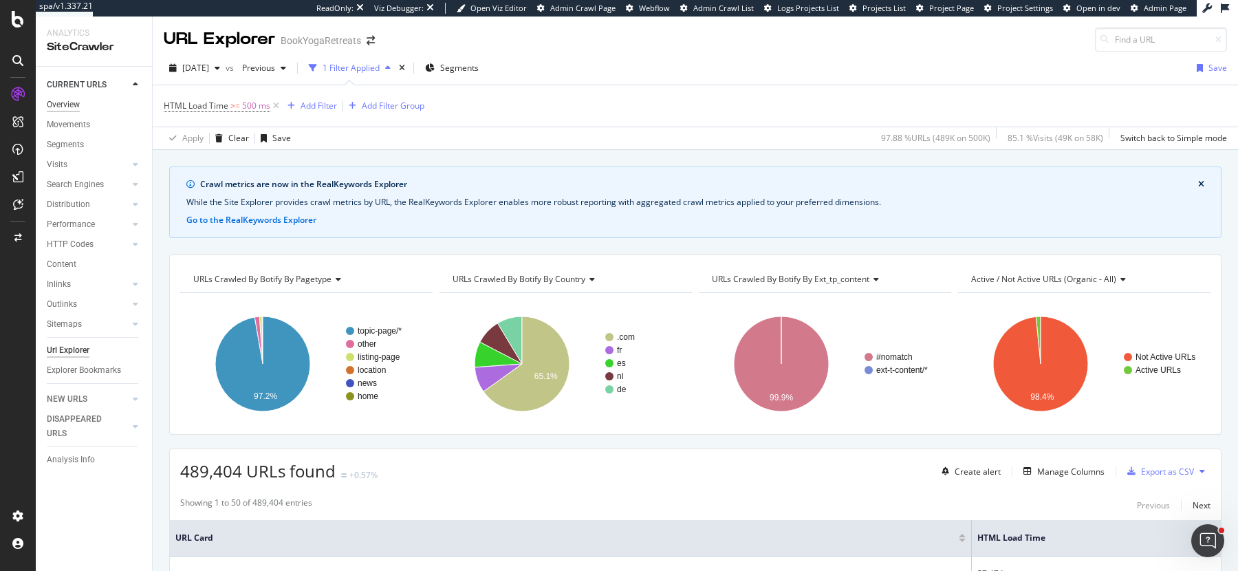
click at [76, 106] on div "Overview" at bounding box center [63, 105] width 33 height 14
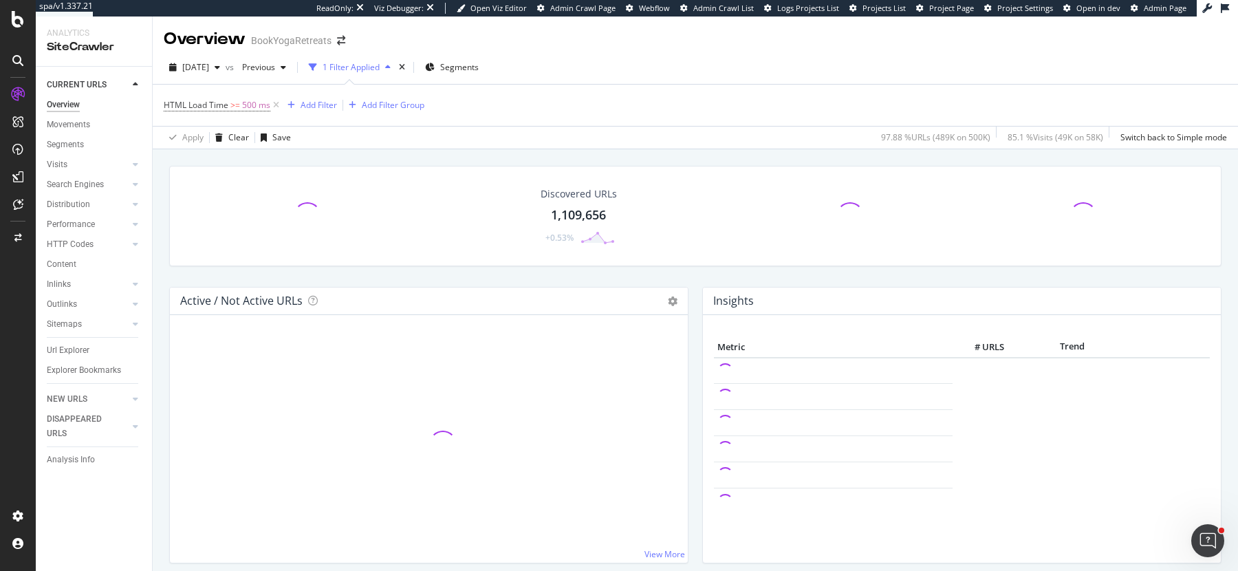
click at [242, 150] on div "Discovered URLs 1,109,656 +0.53% Active / Not Active URLs Chart (by Value) Char…" at bounding box center [695, 426] width 1085 height 554
click at [242, 130] on div "Clear" at bounding box center [229, 137] width 39 height 21
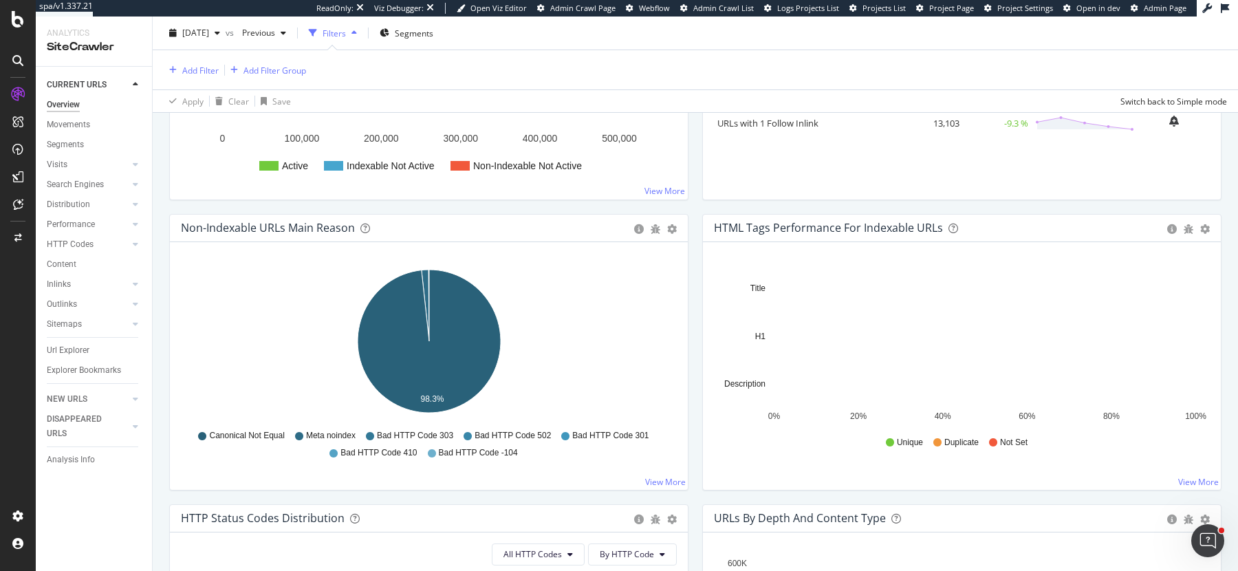
scroll to position [360, 0]
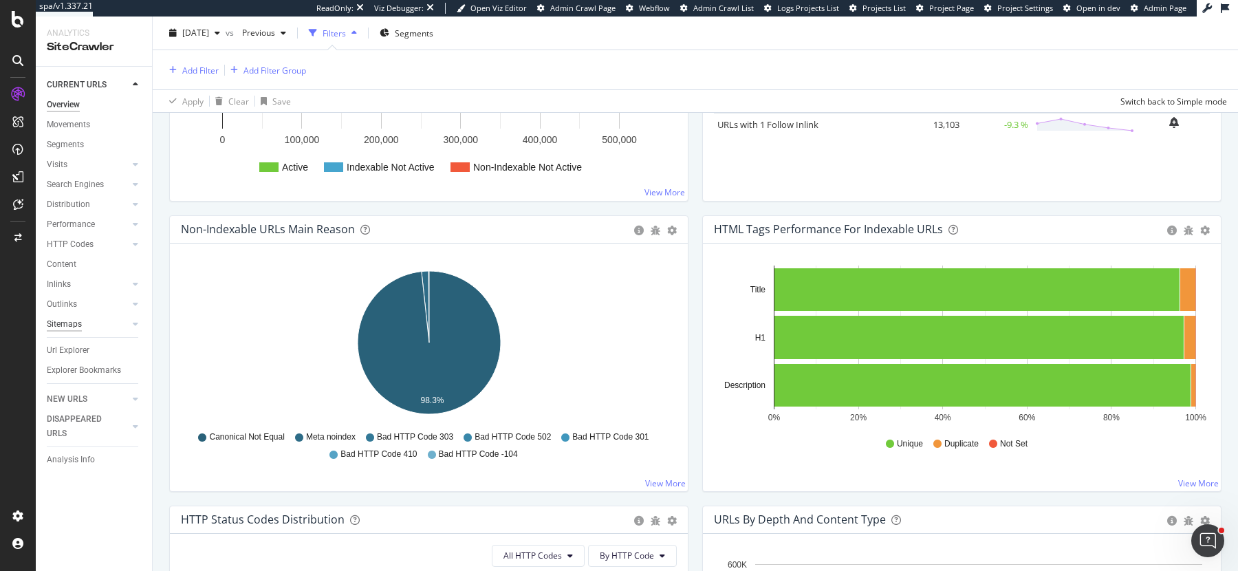
click at [63, 322] on div "Sitemaps" at bounding box center [64, 324] width 35 height 14
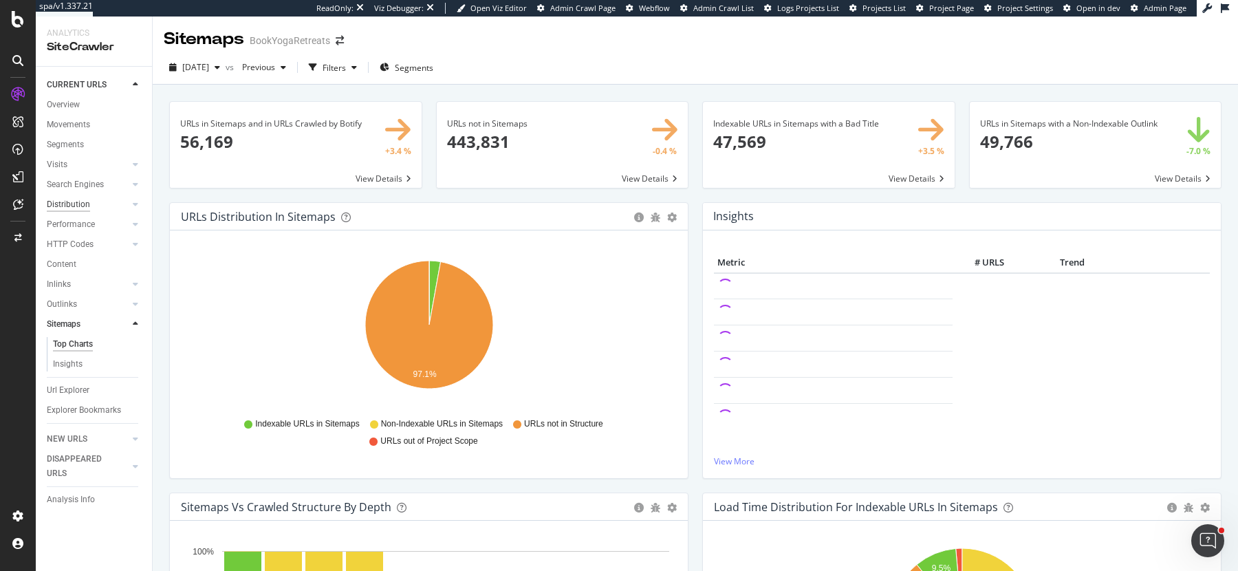
click at [71, 207] on div "Distribution" at bounding box center [68, 204] width 43 height 14
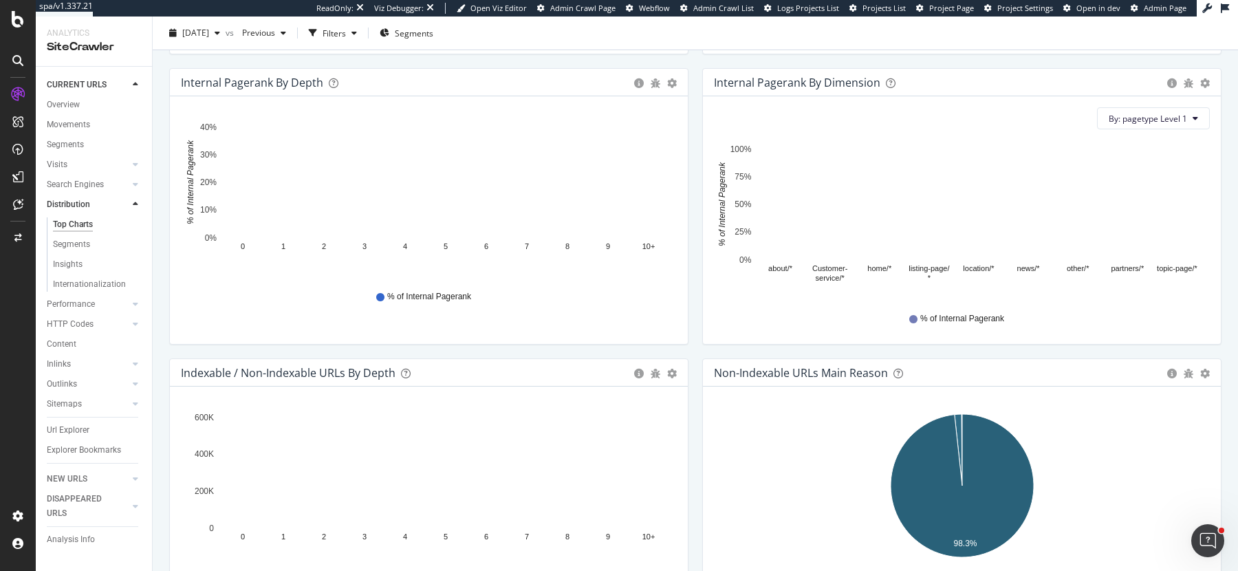
scroll to position [406, 0]
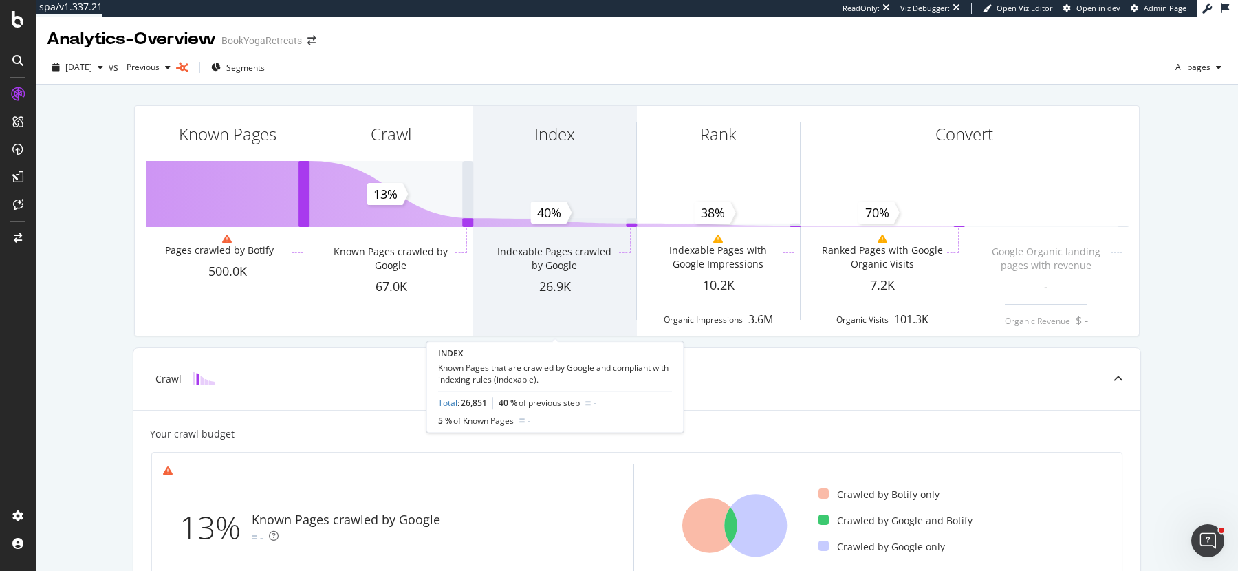
click at [551, 249] on div "Indexable Pages crawled by Google" at bounding box center [553, 259] width 123 height 28
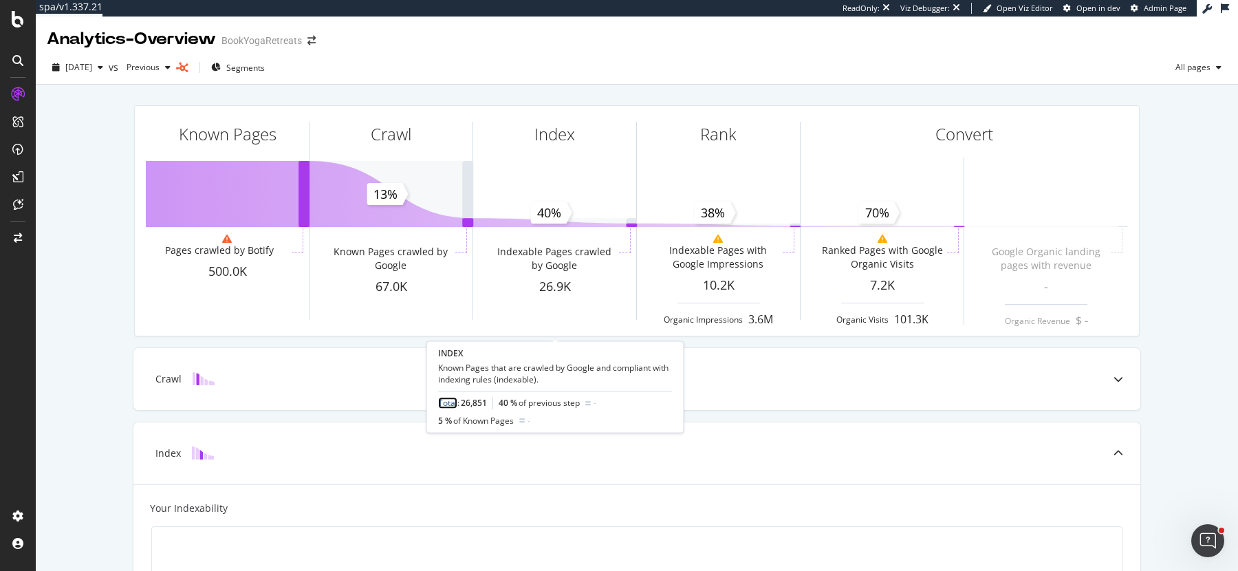
click at [443, 401] on link "Total" at bounding box center [447, 404] width 19 height 12
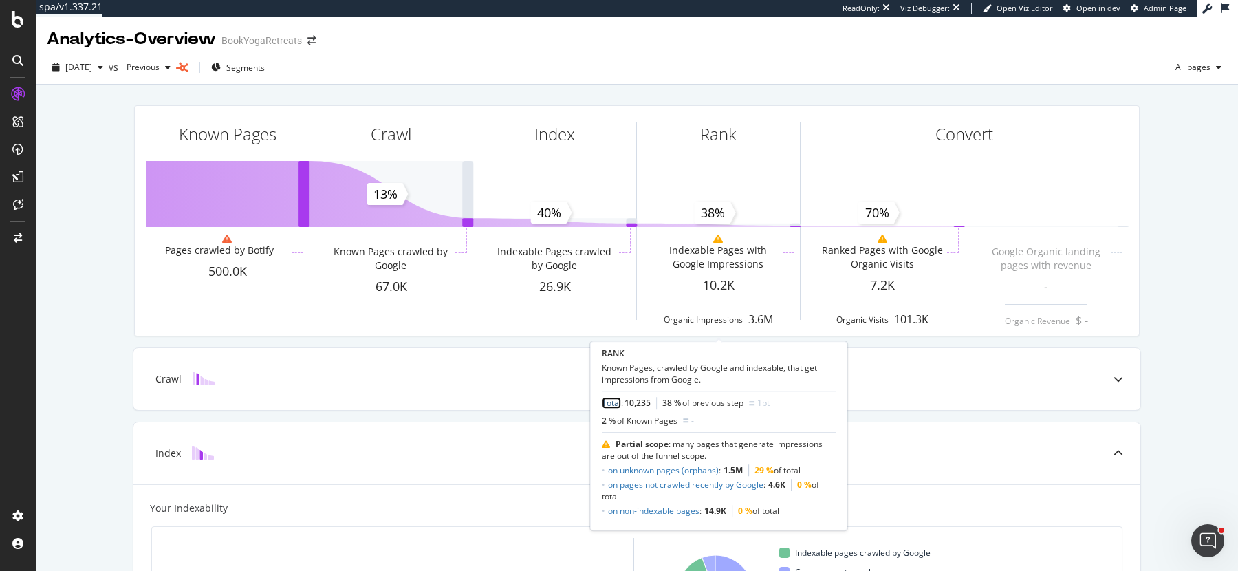
click at [615, 398] on link "Total" at bounding box center [611, 404] width 19 height 12
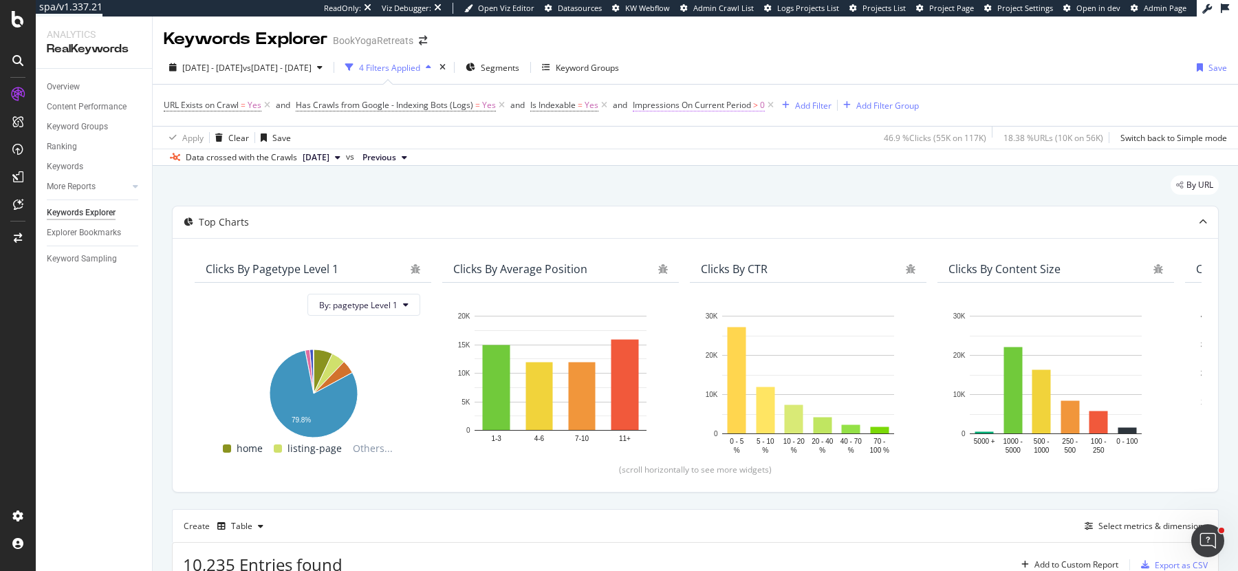
click at [709, 100] on span "Impressions On Current Period" at bounding box center [692, 105] width 118 height 12
click at [675, 183] on span "Greater than" at bounding box center [669, 184] width 50 height 12
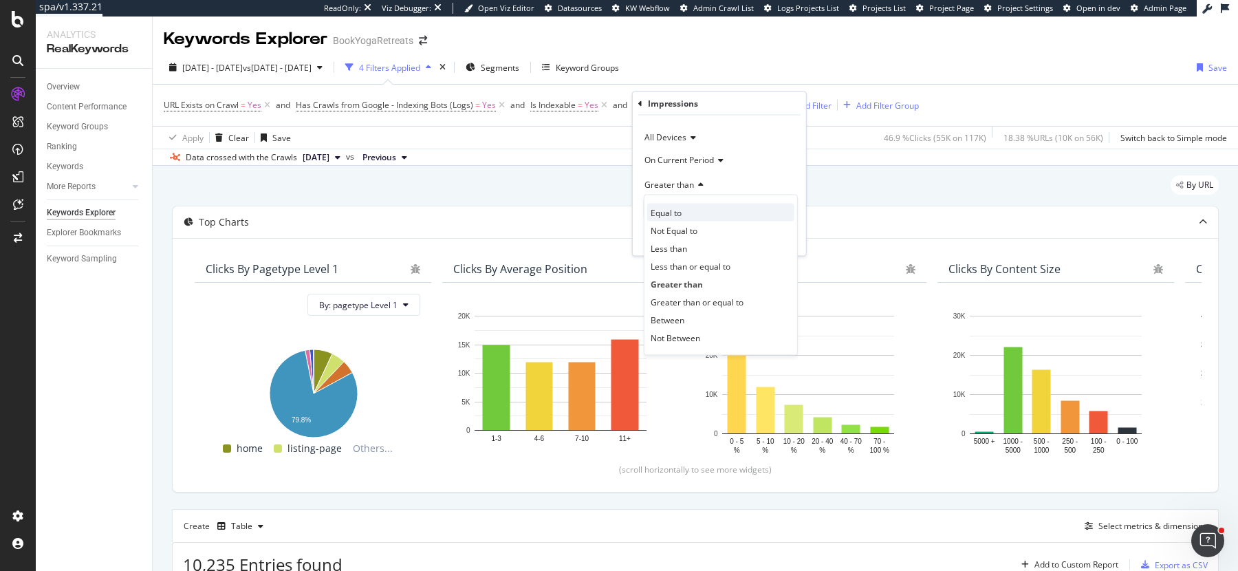
click at [697, 206] on div "Equal to" at bounding box center [720, 213] width 147 height 18
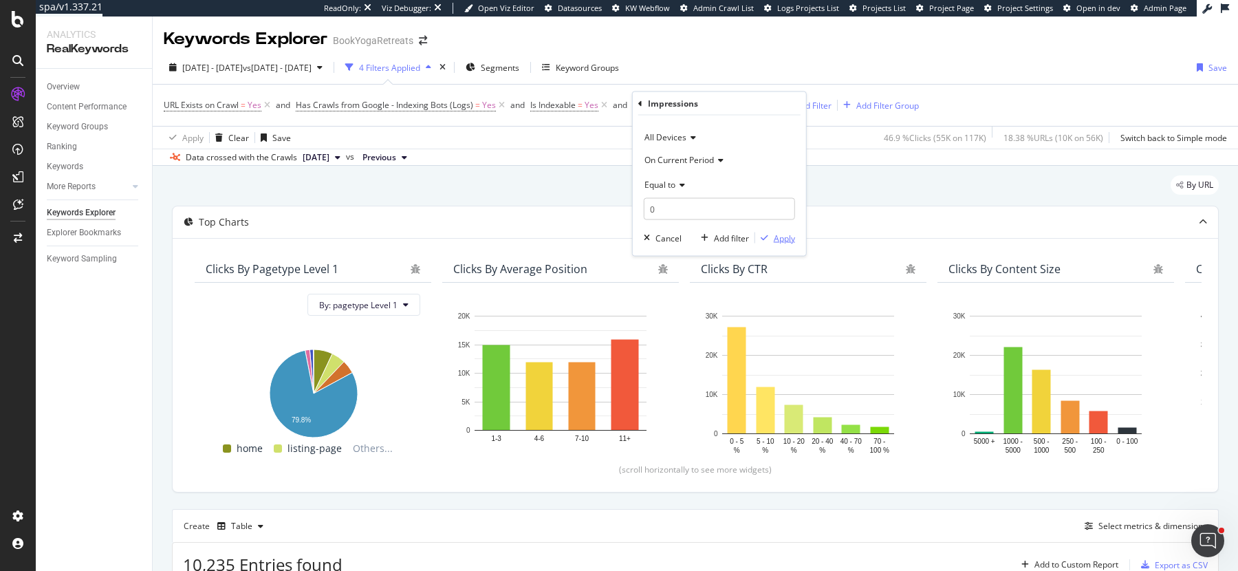
click at [775, 240] on div "Apply" at bounding box center [784, 238] width 21 height 12
